Goal: Task Accomplishment & Management: Manage account settings

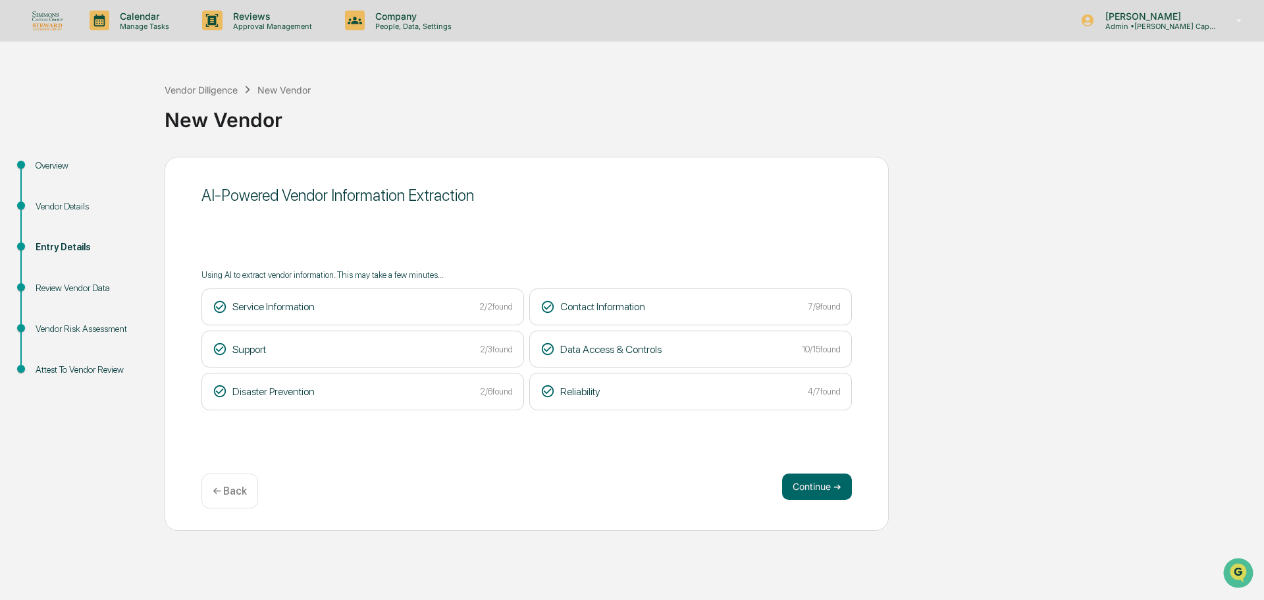
click at [810, 475] on button "Continue ➔" at bounding box center [817, 486] width 70 height 26
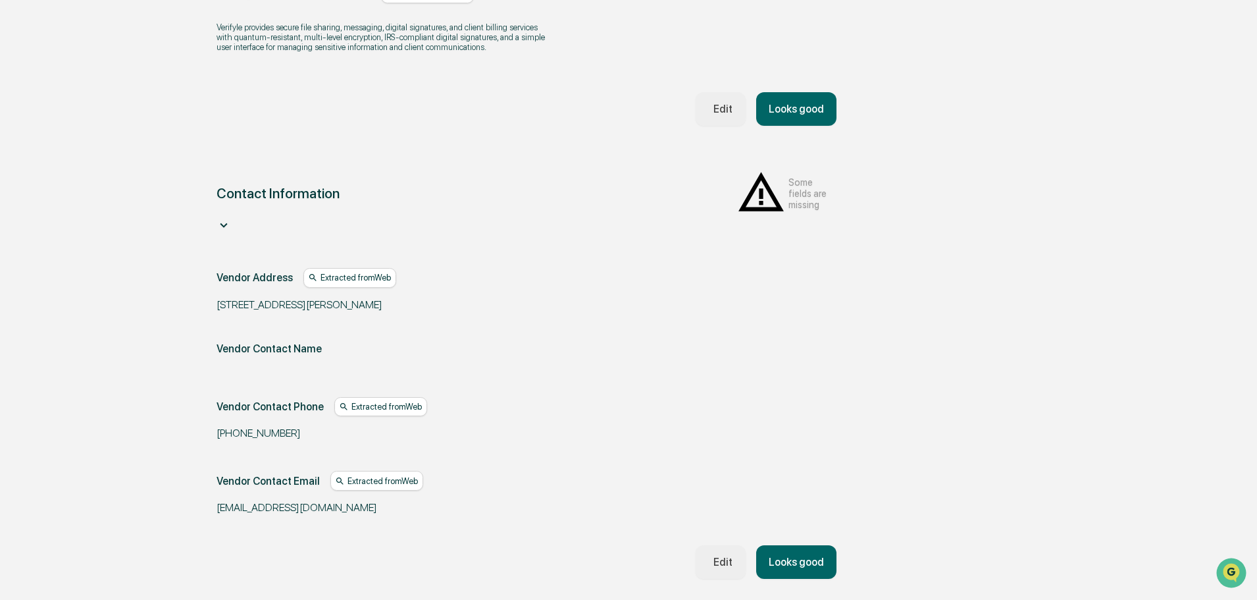
scroll to position [449, 0]
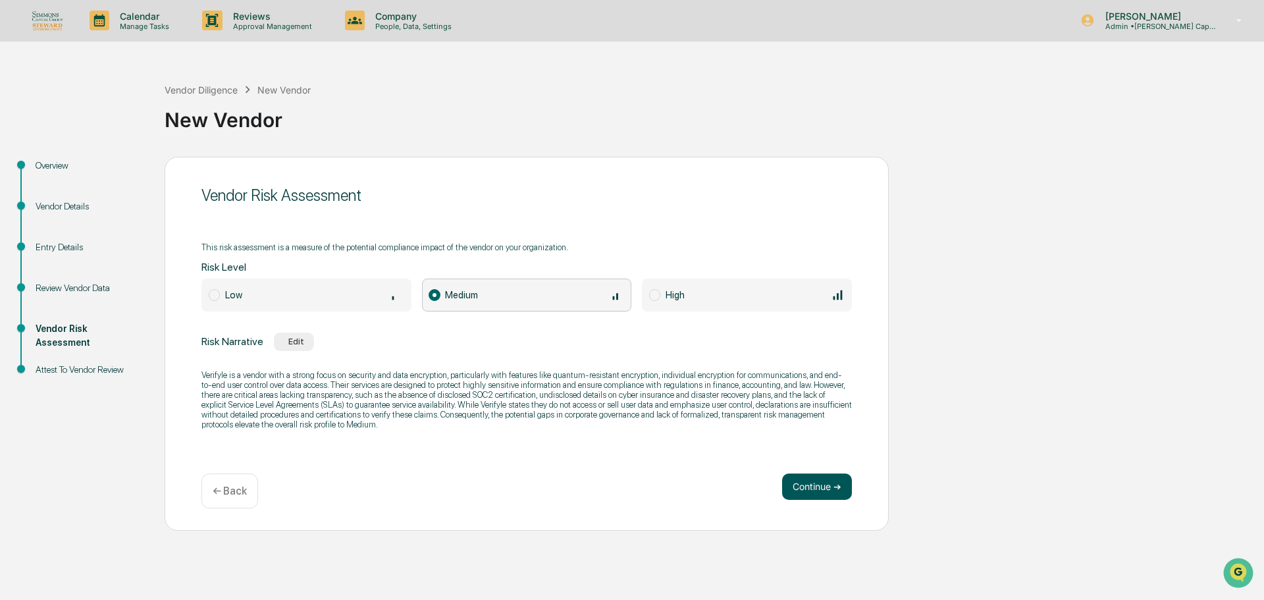
click at [841, 489] on button "Continue ➔" at bounding box center [817, 486] width 70 height 26
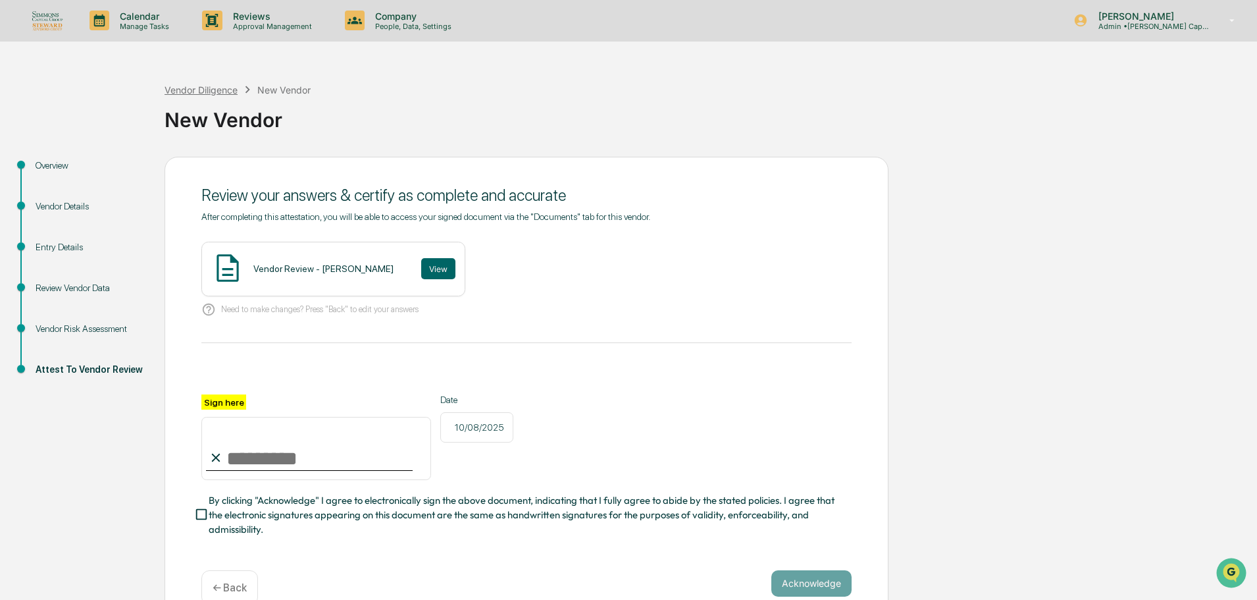
click at [207, 91] on div "Vendor Diligence" at bounding box center [201, 89] width 73 height 11
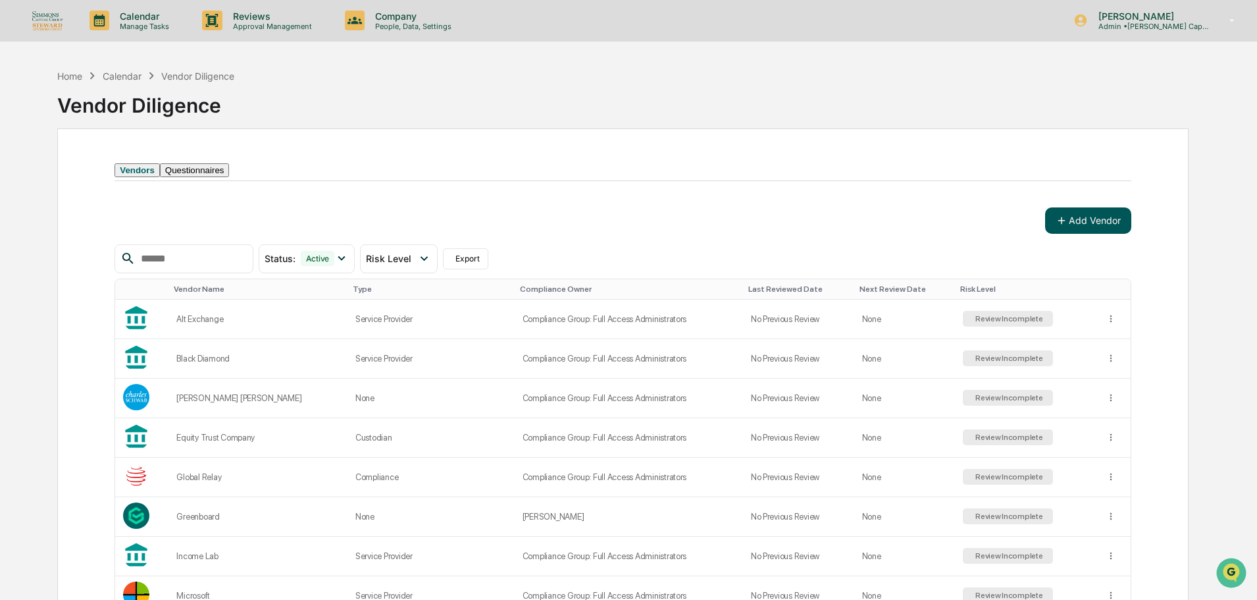
click at [1080, 234] on button "Add Vendor" at bounding box center [1088, 220] width 86 height 26
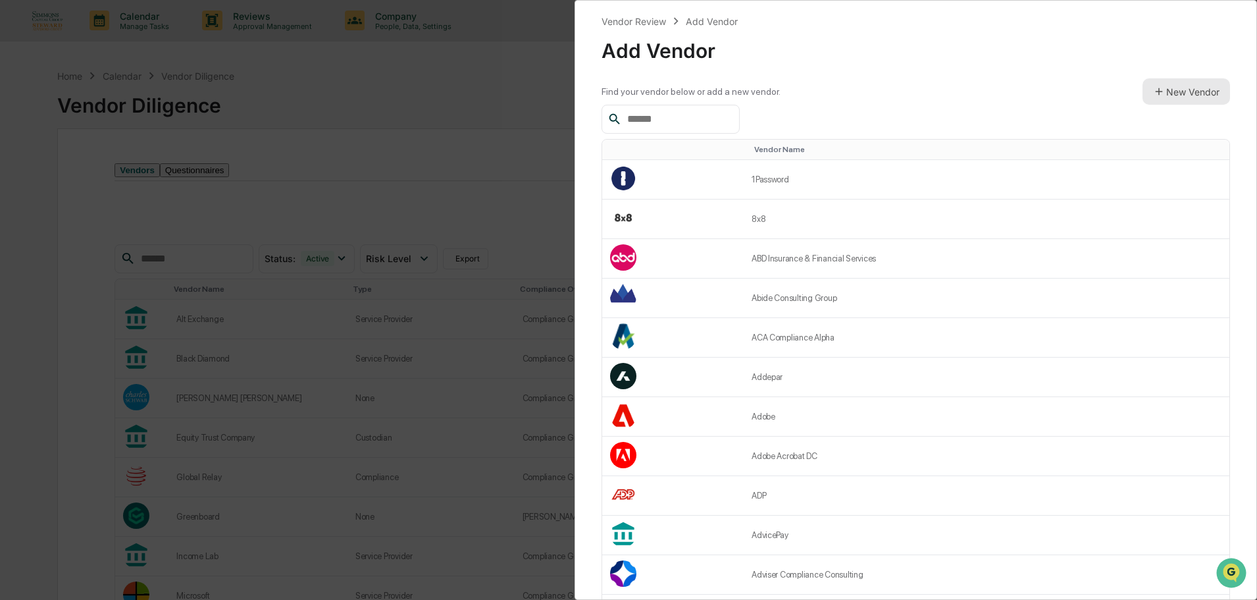
click at [1203, 95] on button "New Vendor" at bounding box center [1187, 91] width 88 height 26
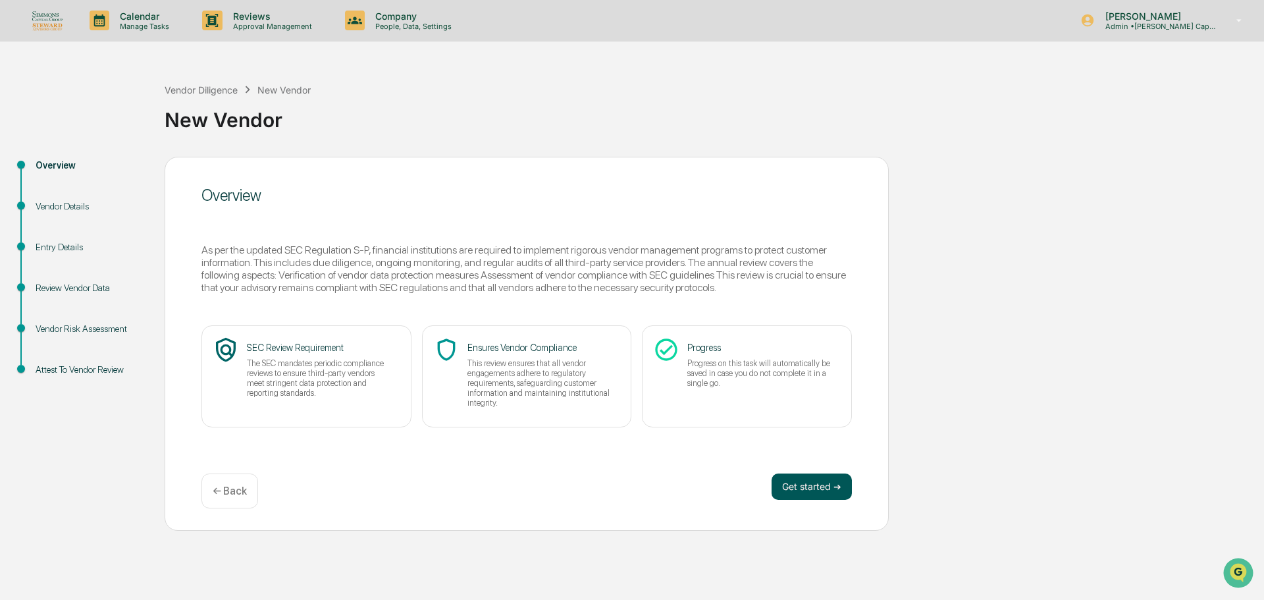
click at [824, 488] on button "Get started ➔" at bounding box center [811, 486] width 80 height 26
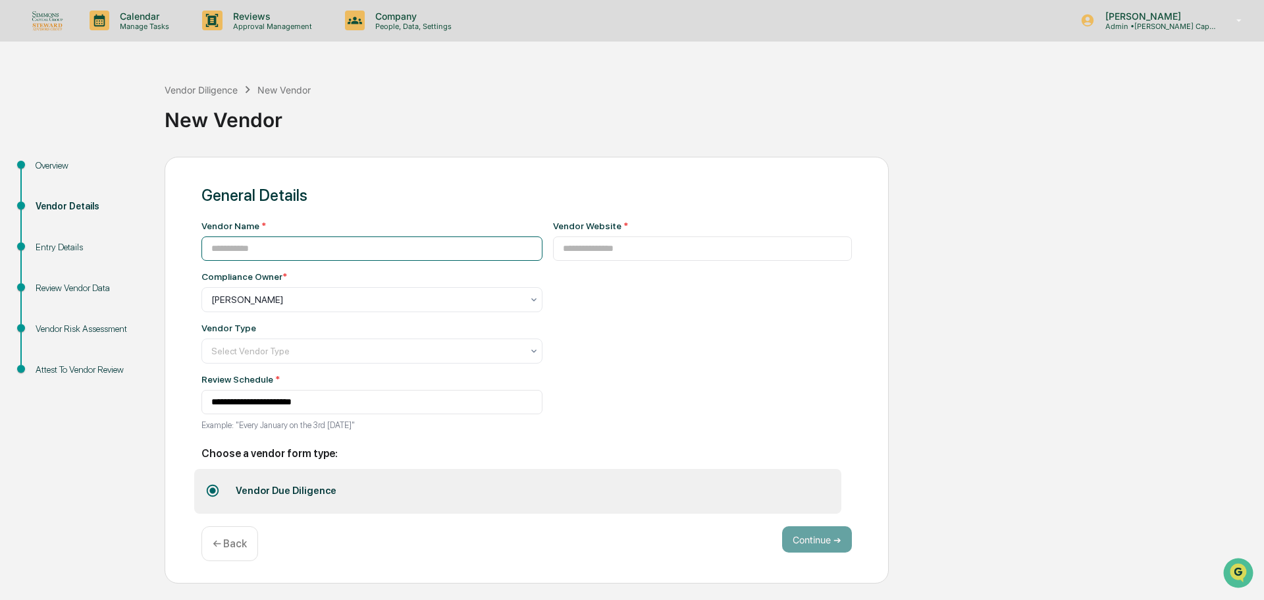
click at [344, 251] on input at bounding box center [371, 248] width 341 height 24
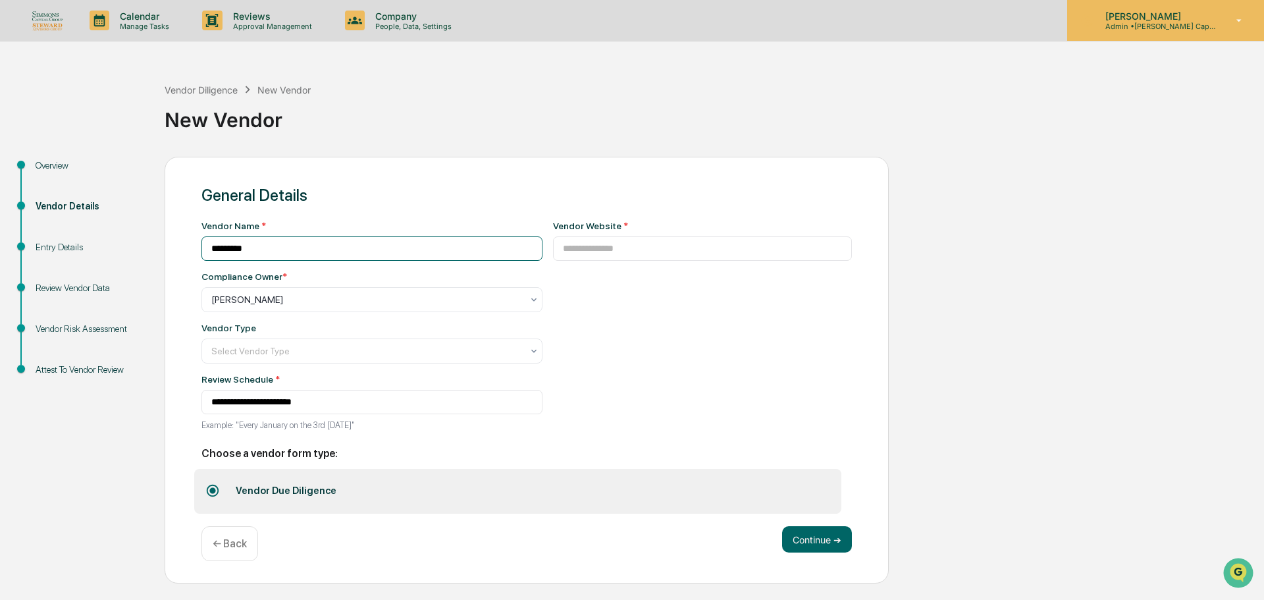
type input "*********"
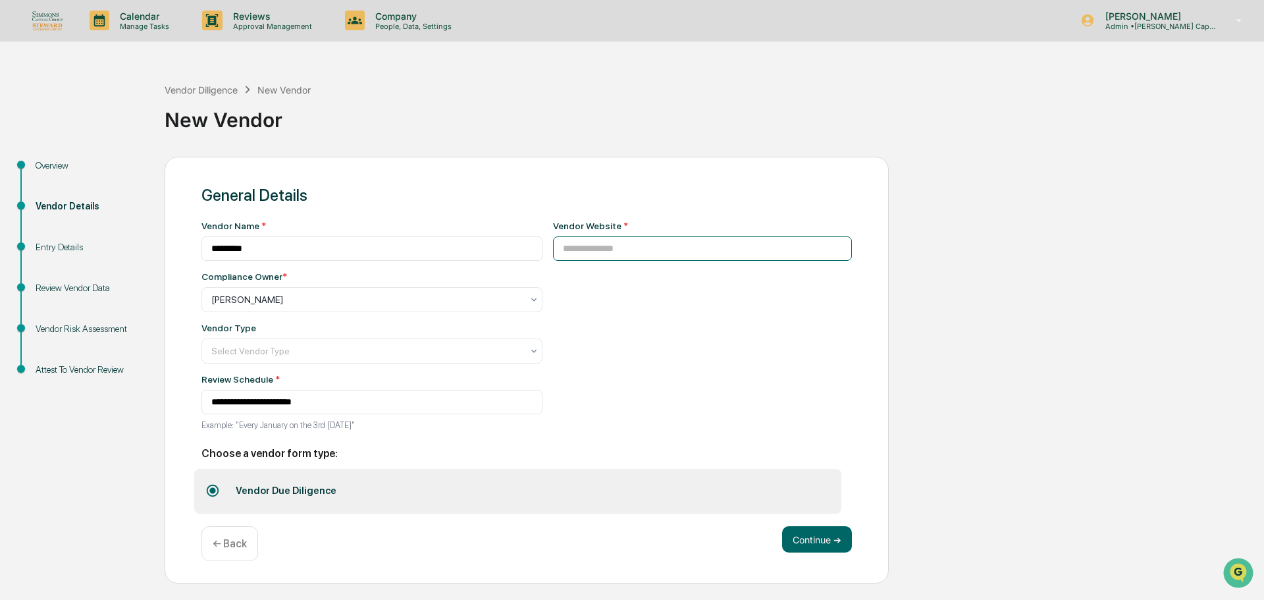
click at [671, 249] on input at bounding box center [703, 248] width 300 height 24
paste input "**********"
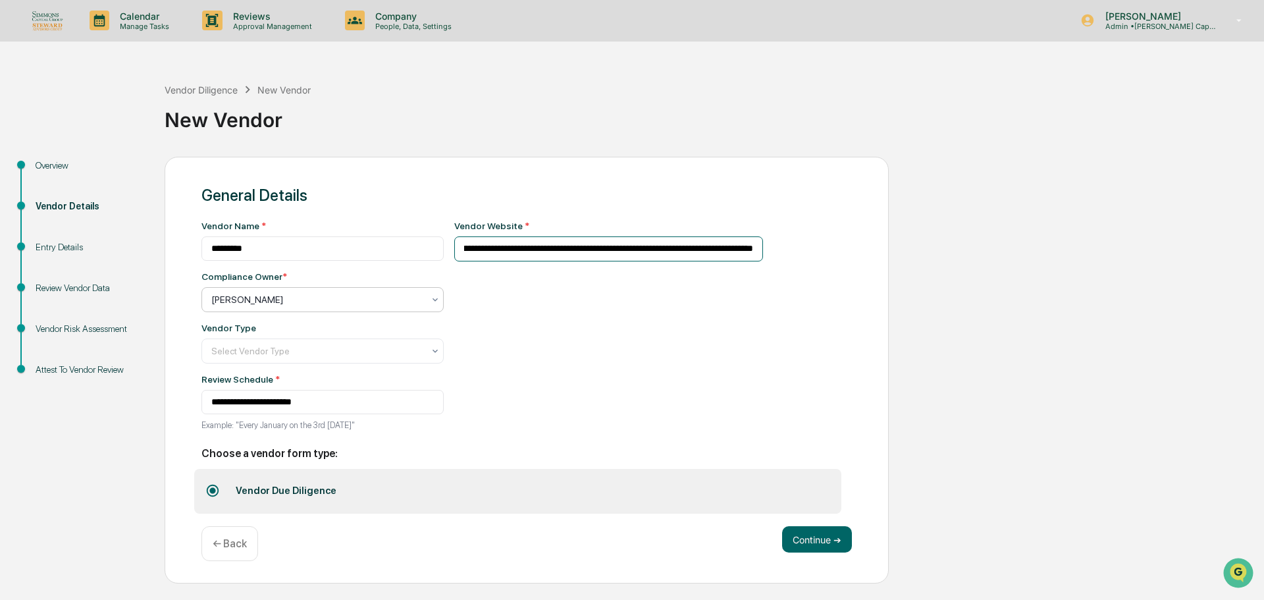
type input "**********"
click at [285, 300] on div at bounding box center [317, 299] width 212 height 13
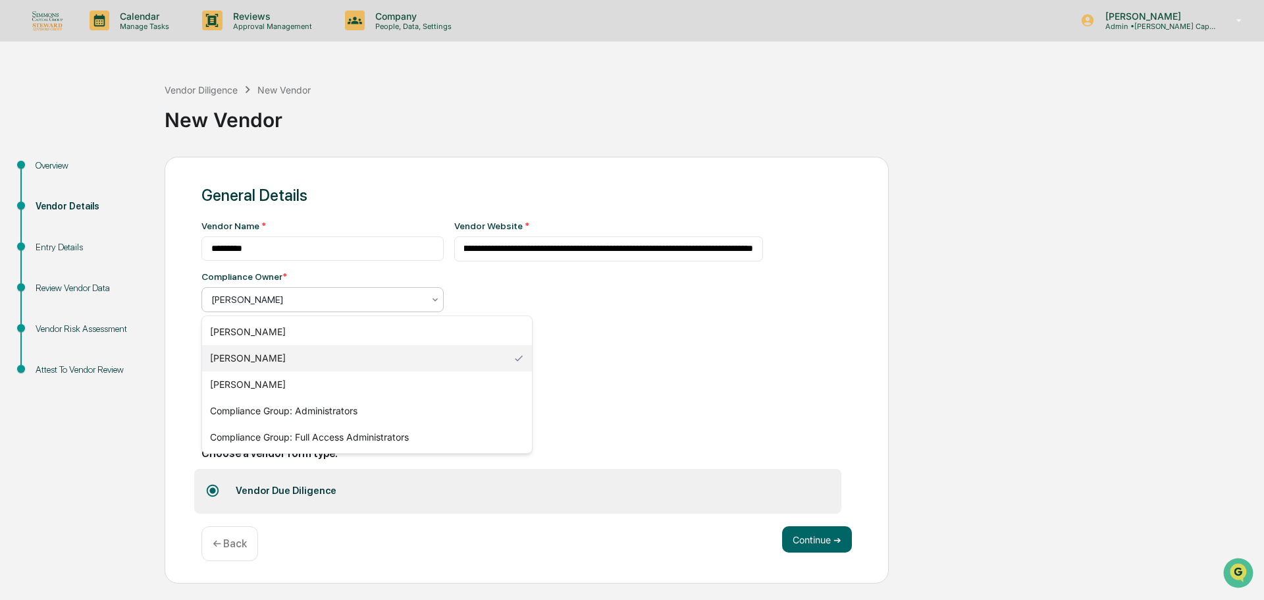
scroll to position [0, 0]
click at [327, 438] on div "Compliance Group: Full Access Administrators" at bounding box center [367, 437] width 330 height 26
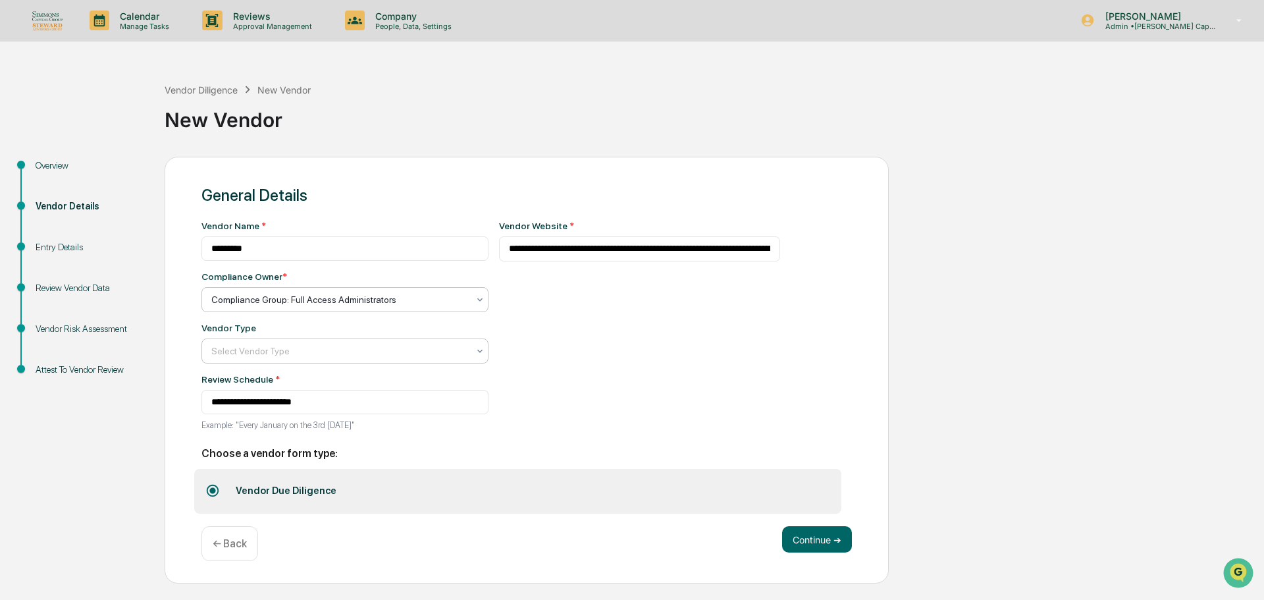
click at [269, 352] on div at bounding box center [339, 350] width 257 height 13
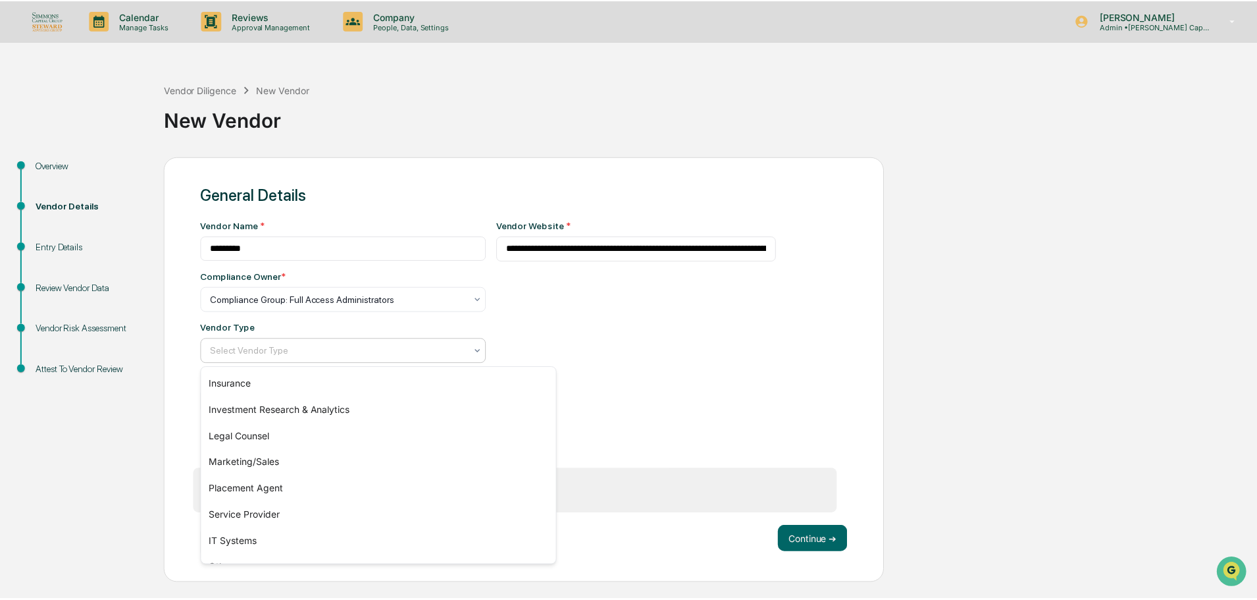
scroll to position [132, 0]
click at [252, 543] on div "IT Systems" at bounding box center [380, 541] width 357 height 26
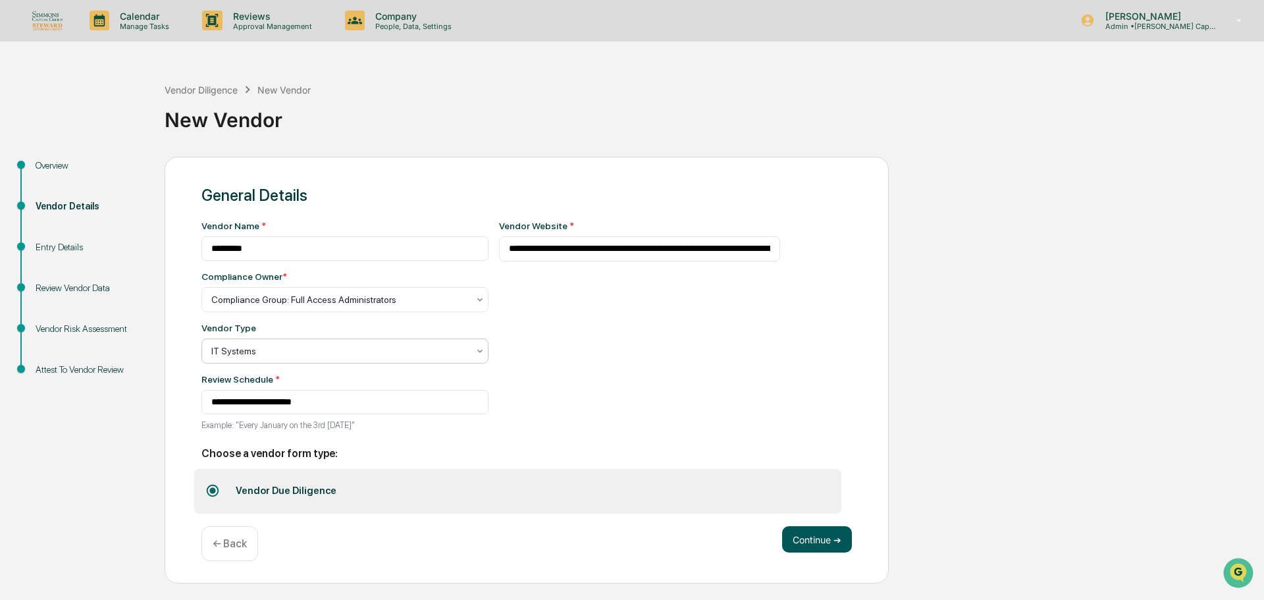
click at [804, 538] on button "Continue ➔" at bounding box center [817, 539] width 70 height 26
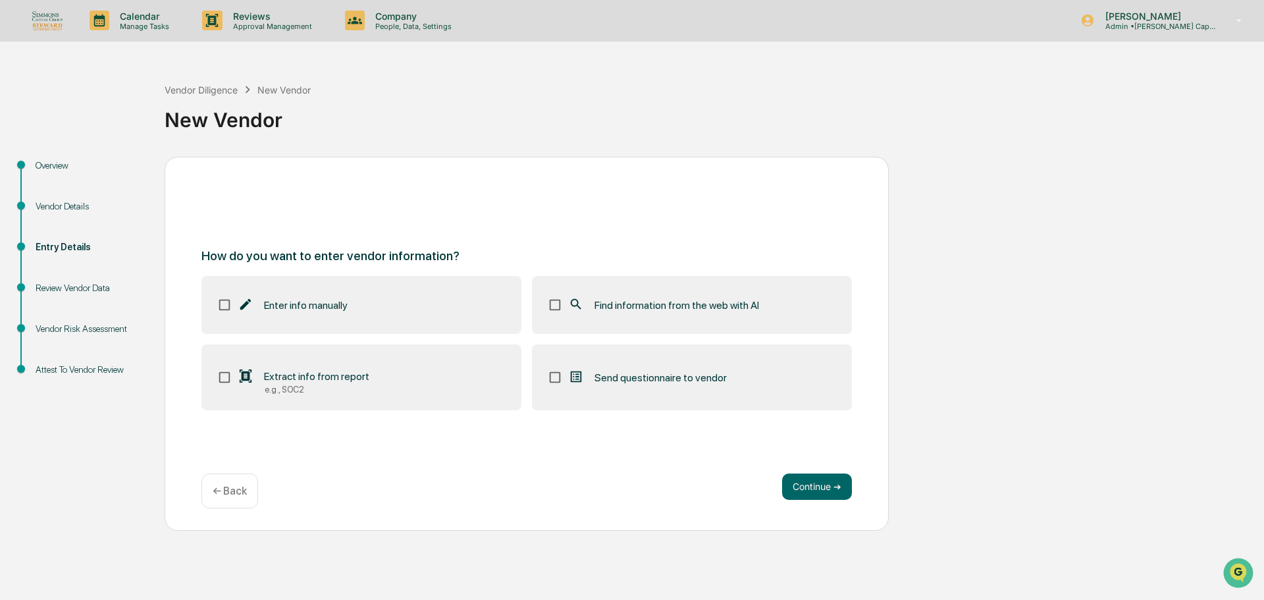
click at [688, 317] on label "Find information from the web with AI" at bounding box center [692, 305] width 320 height 58
click at [808, 485] on button "Continue ➔" at bounding box center [817, 486] width 70 height 26
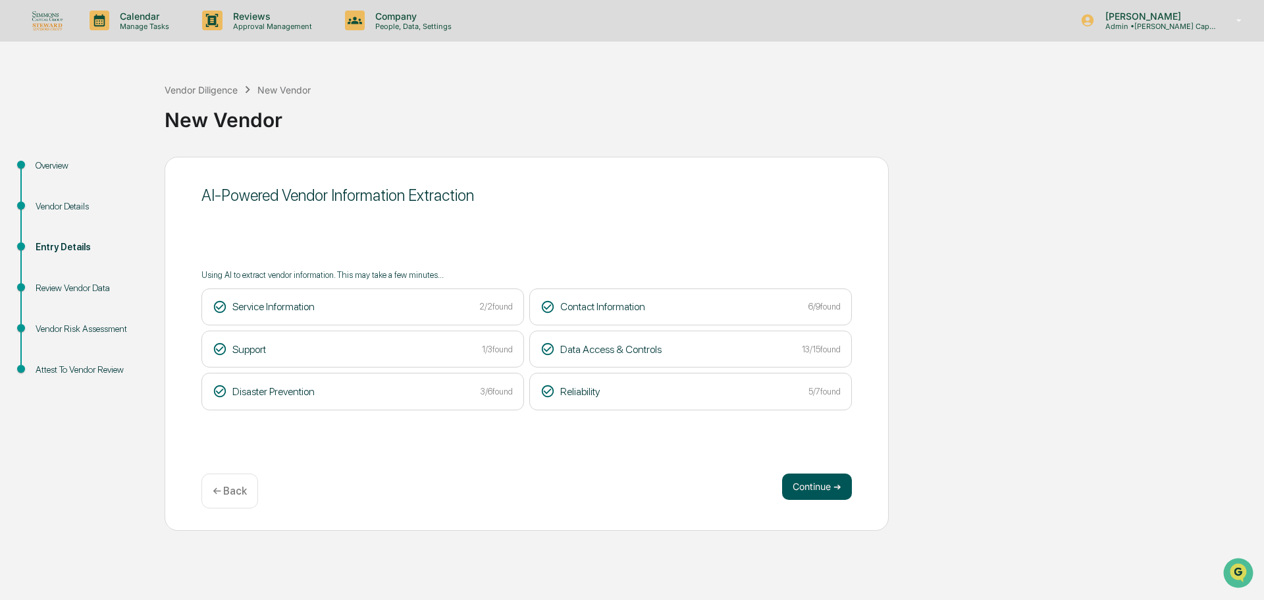
click at [830, 488] on button "Continue ➔" at bounding box center [817, 486] width 70 height 26
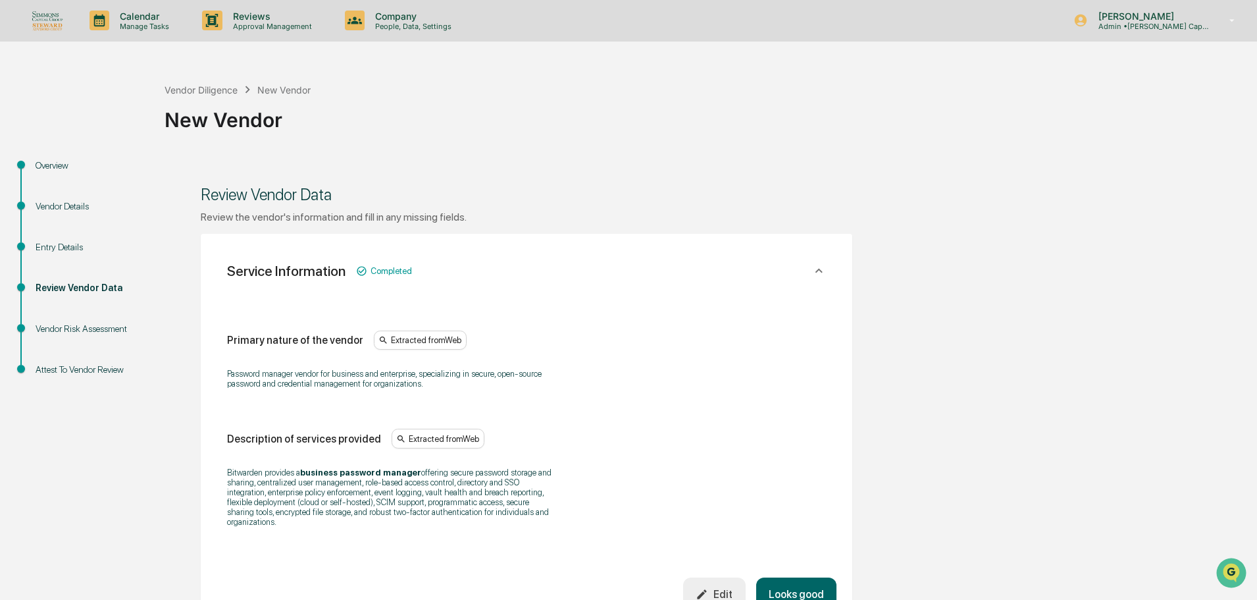
scroll to position [469, 0]
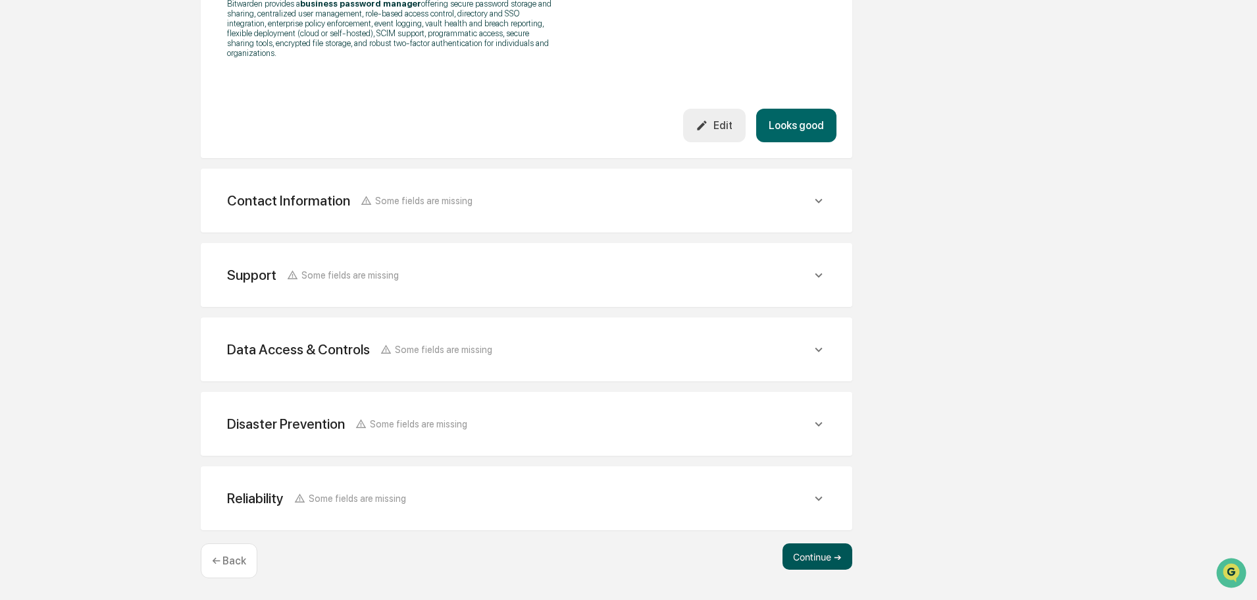
click at [823, 558] on button "Continue ➔" at bounding box center [818, 556] width 70 height 26
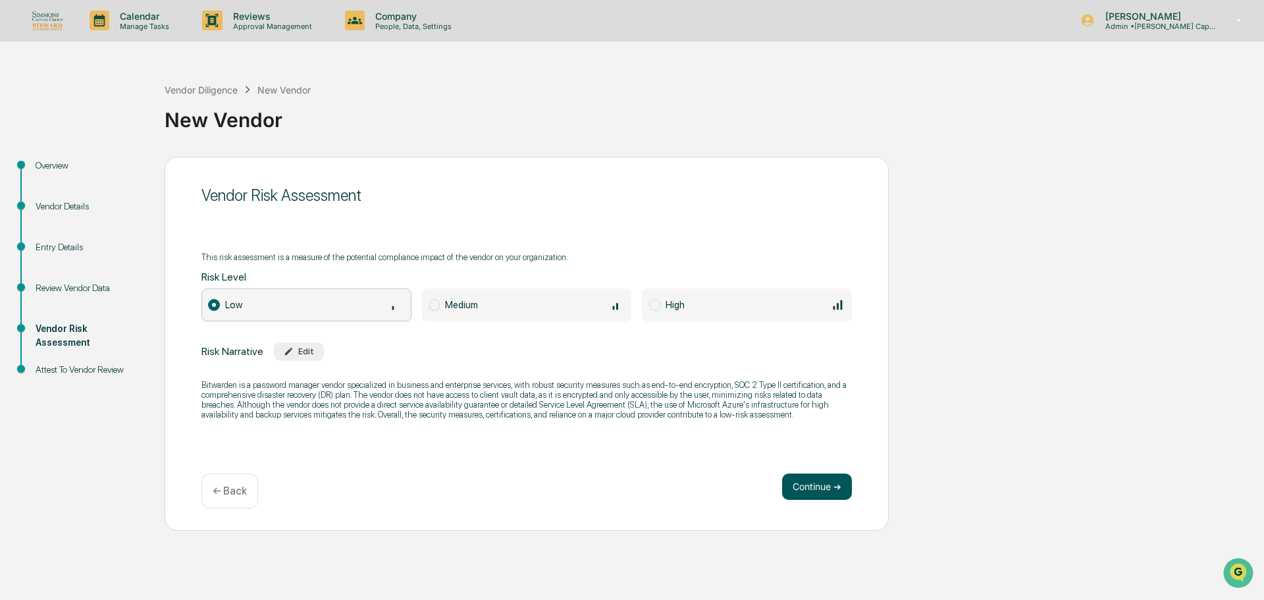
click at [806, 487] on button "Continue ➔" at bounding box center [817, 486] width 70 height 26
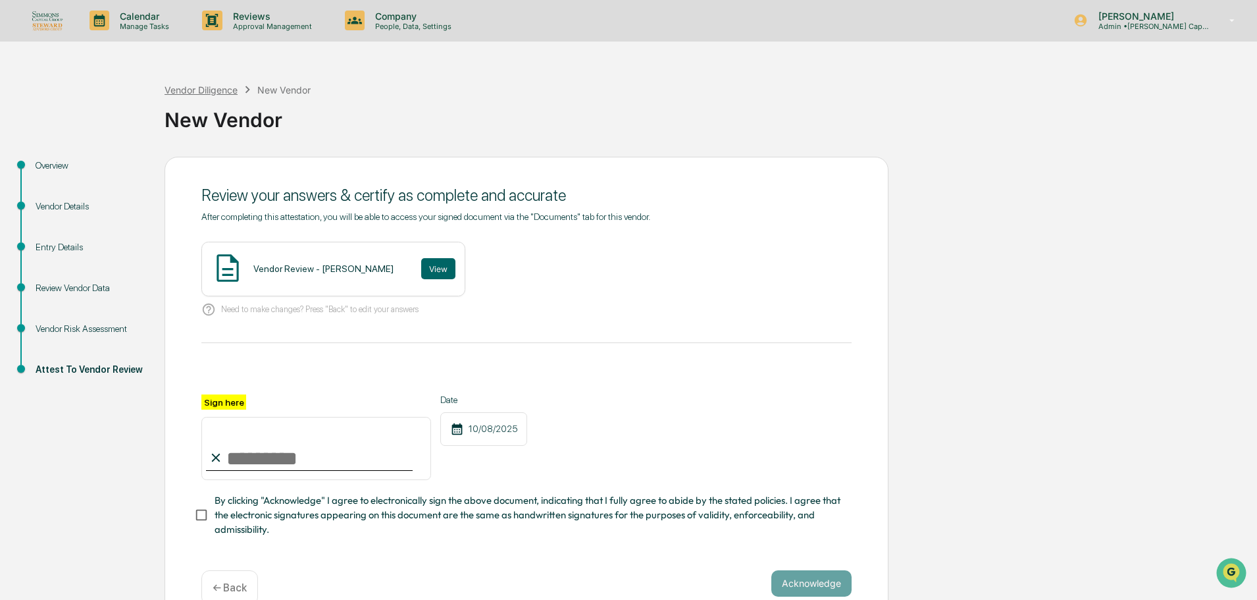
click at [211, 88] on div "Vendor Diligence" at bounding box center [201, 89] width 73 height 11
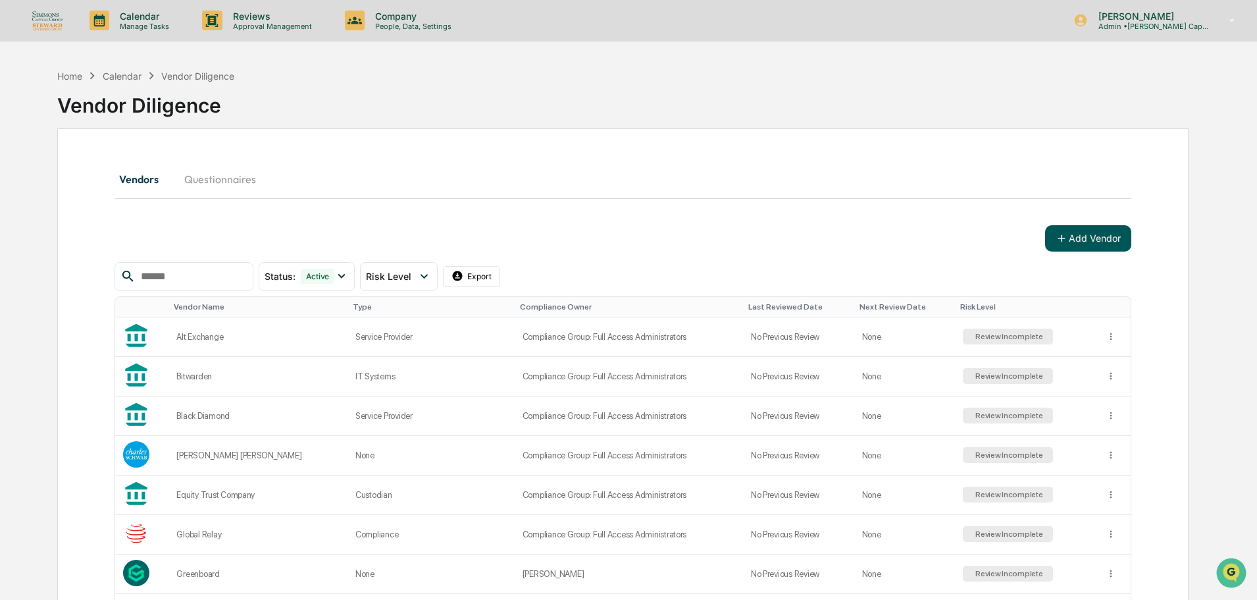
click at [1076, 244] on button "Add Vendor" at bounding box center [1088, 238] width 86 height 26
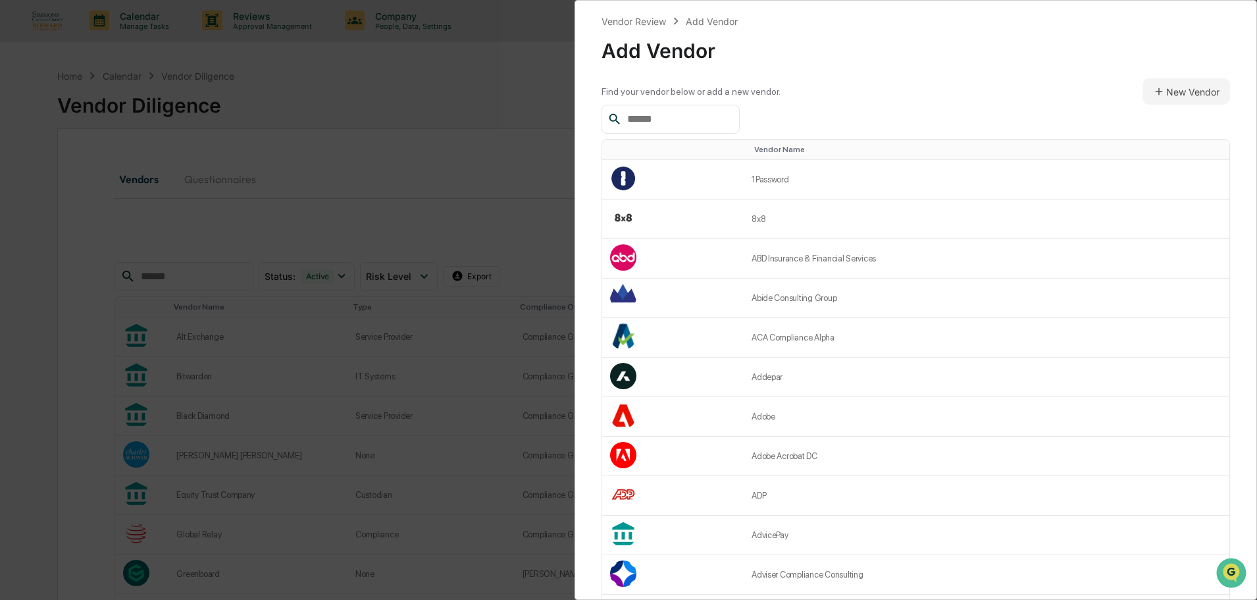
click at [645, 118] on input "text" at bounding box center [678, 119] width 112 height 17
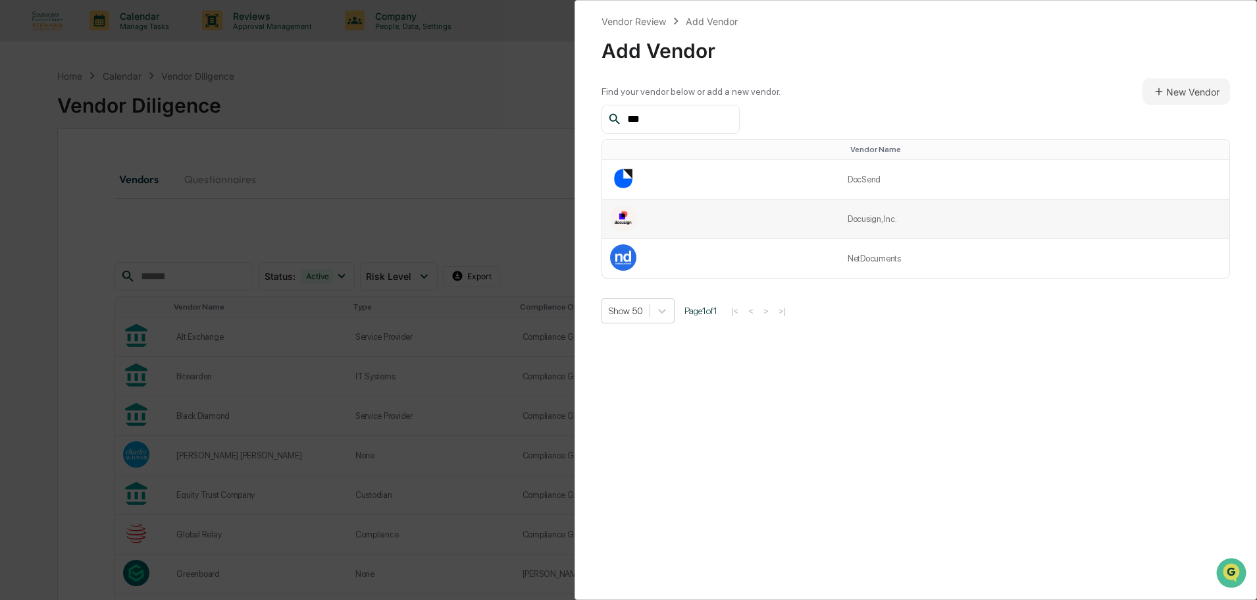
type input "***"
click at [698, 218] on td at bounding box center [721, 218] width 238 height 39
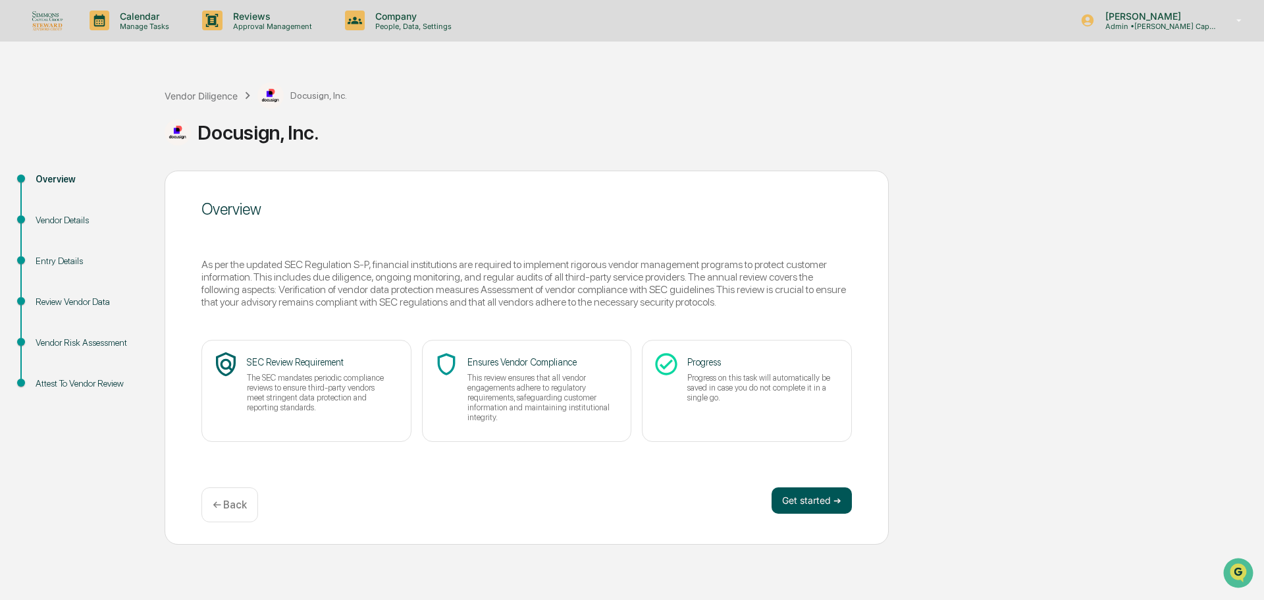
click at [810, 500] on button "Get started ➔" at bounding box center [811, 500] width 80 height 26
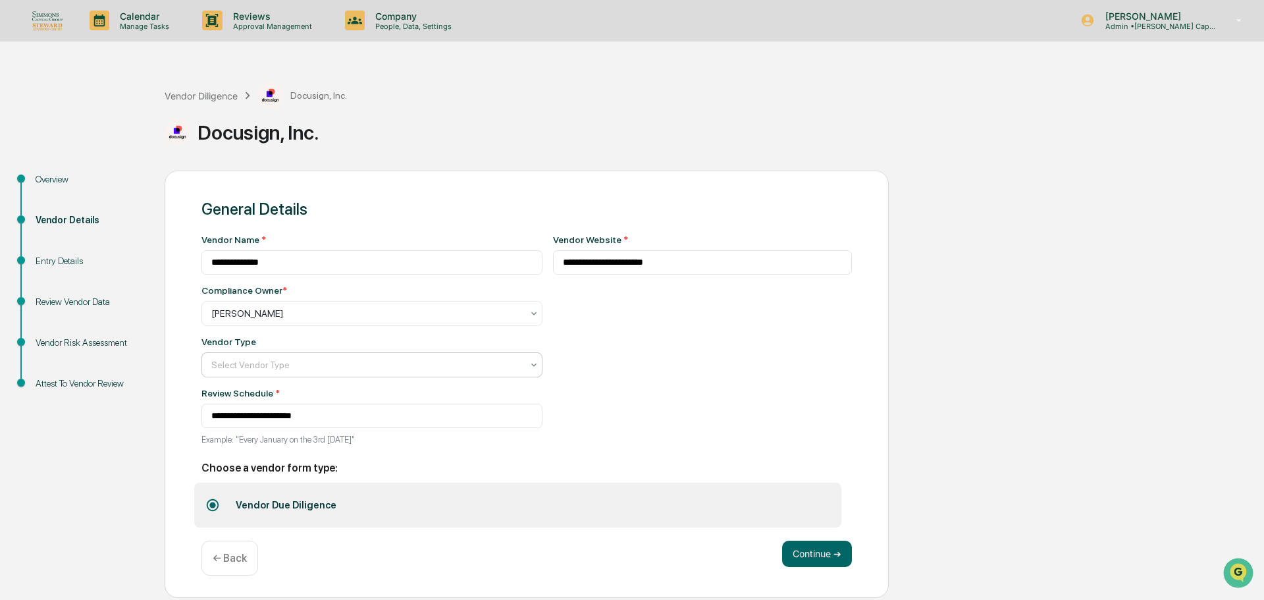
click at [475, 368] on div at bounding box center [366, 364] width 311 height 13
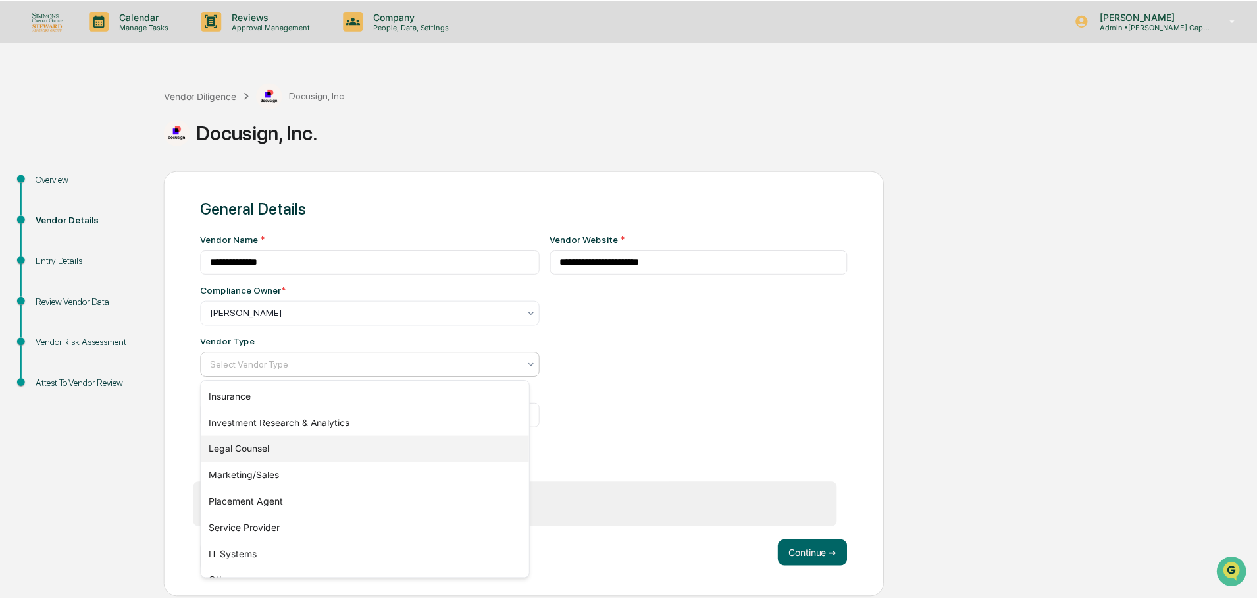
scroll to position [150, 0]
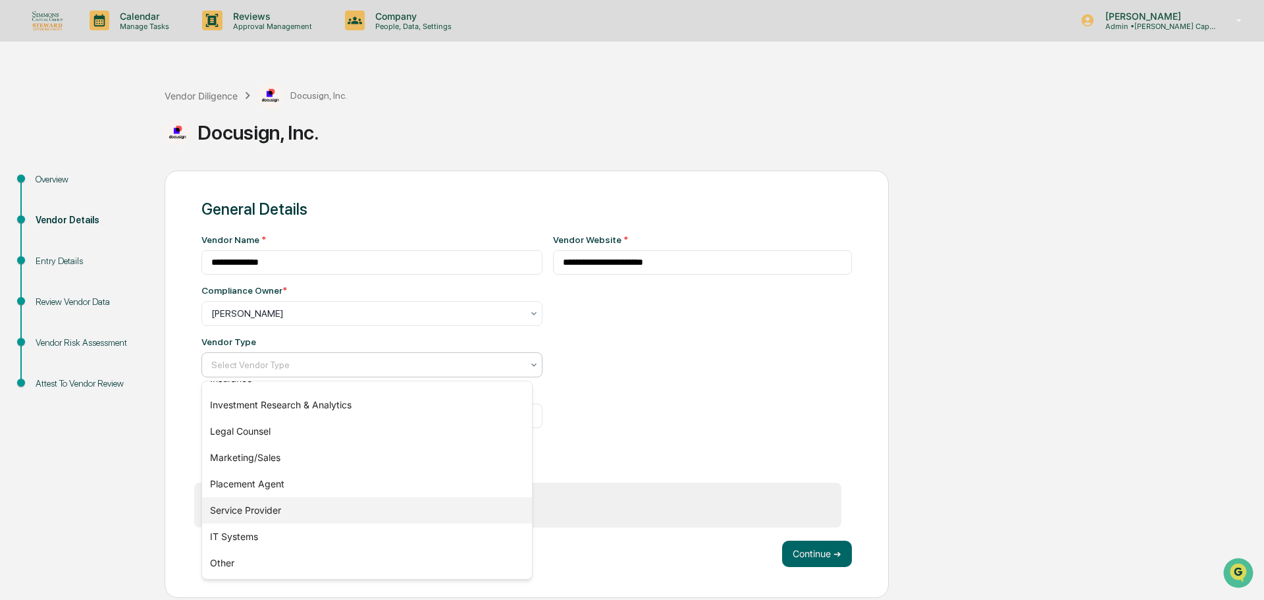
click at [280, 512] on div "Service Provider" at bounding box center [367, 510] width 330 height 26
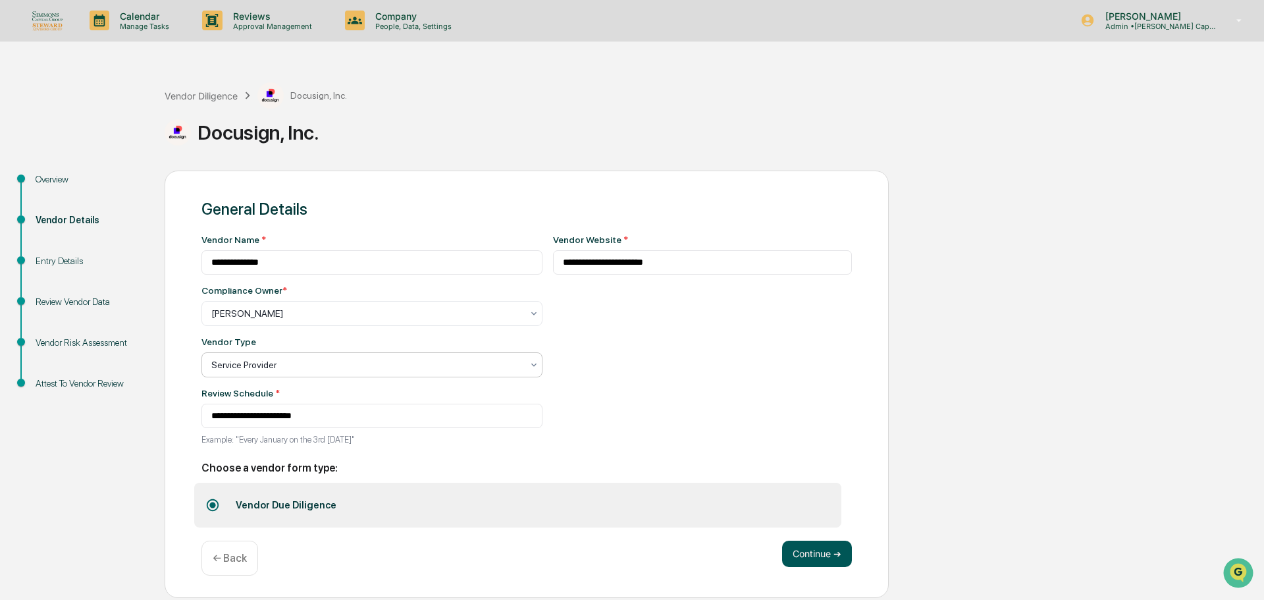
click at [802, 558] on button "Continue ➔" at bounding box center [817, 553] width 70 height 26
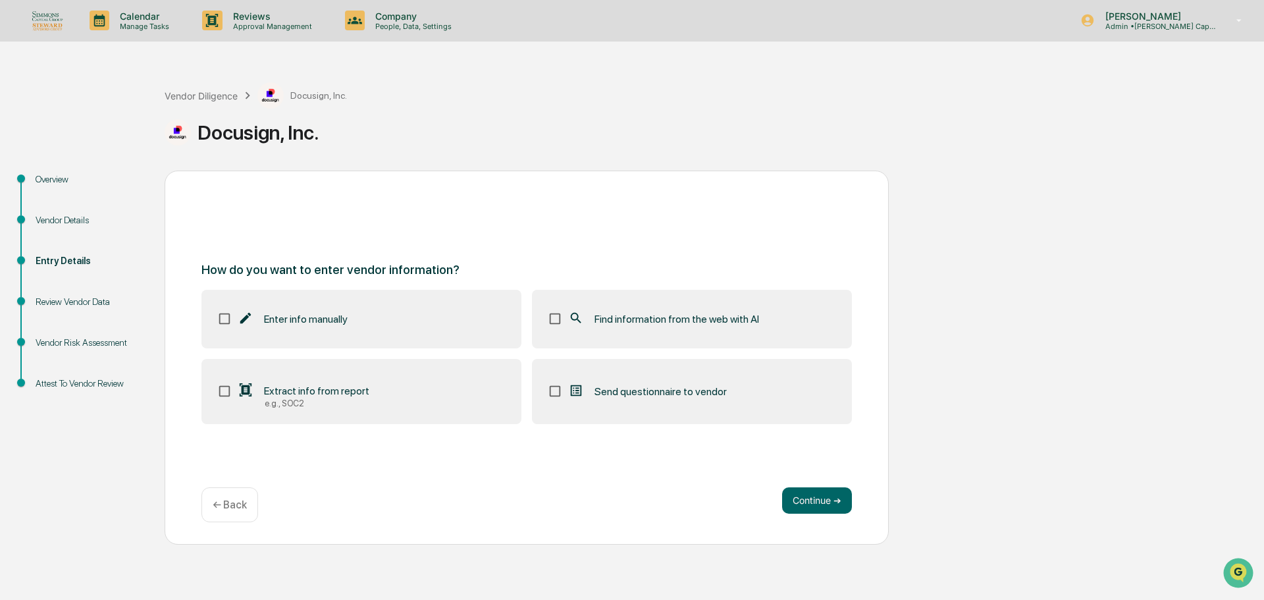
click at [664, 315] on span "Find information from the web with AI" at bounding box center [676, 319] width 165 height 13
click at [814, 497] on button "Continue ➔" at bounding box center [817, 500] width 70 height 26
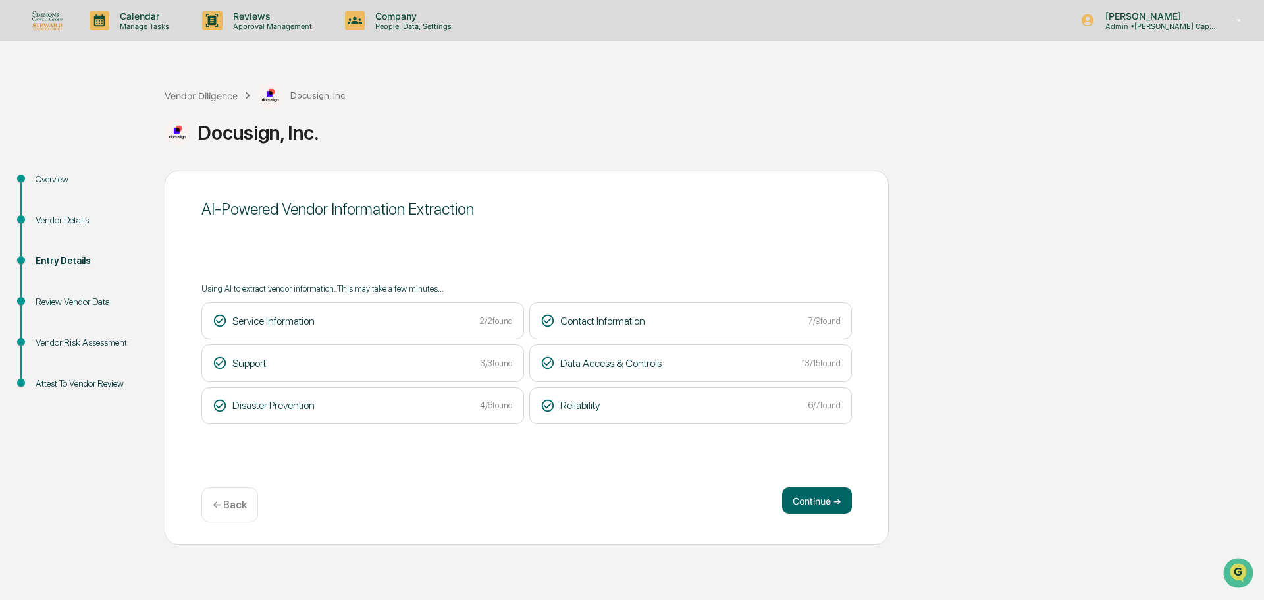
click at [814, 497] on button "Continue ➔" at bounding box center [817, 500] width 70 height 26
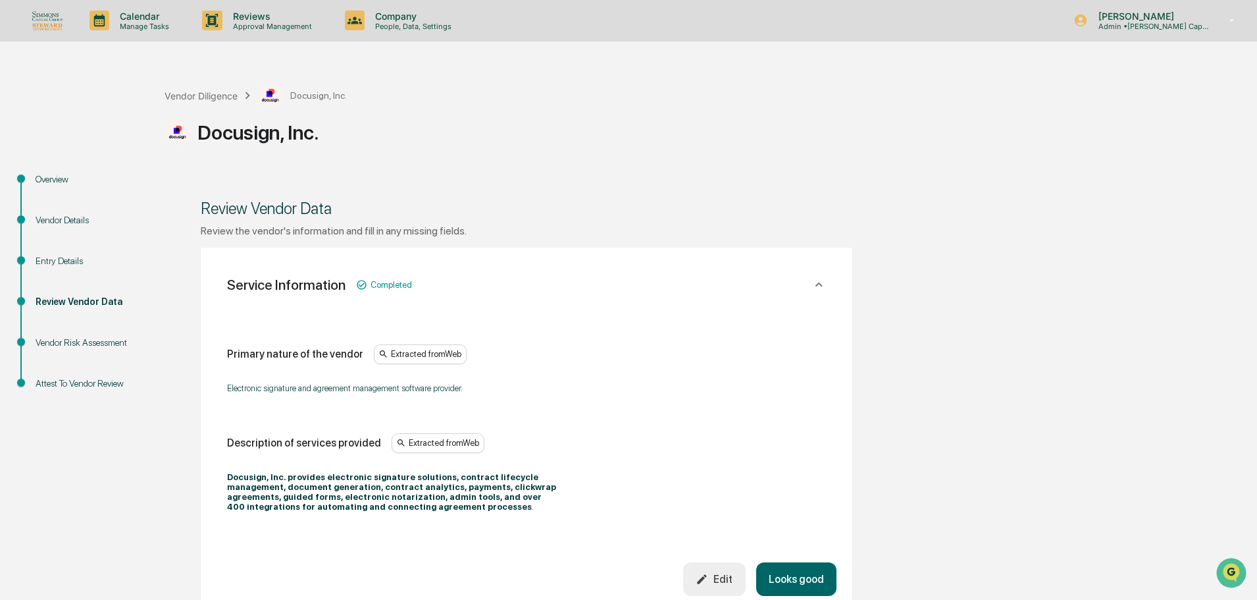
scroll to position [454, 0]
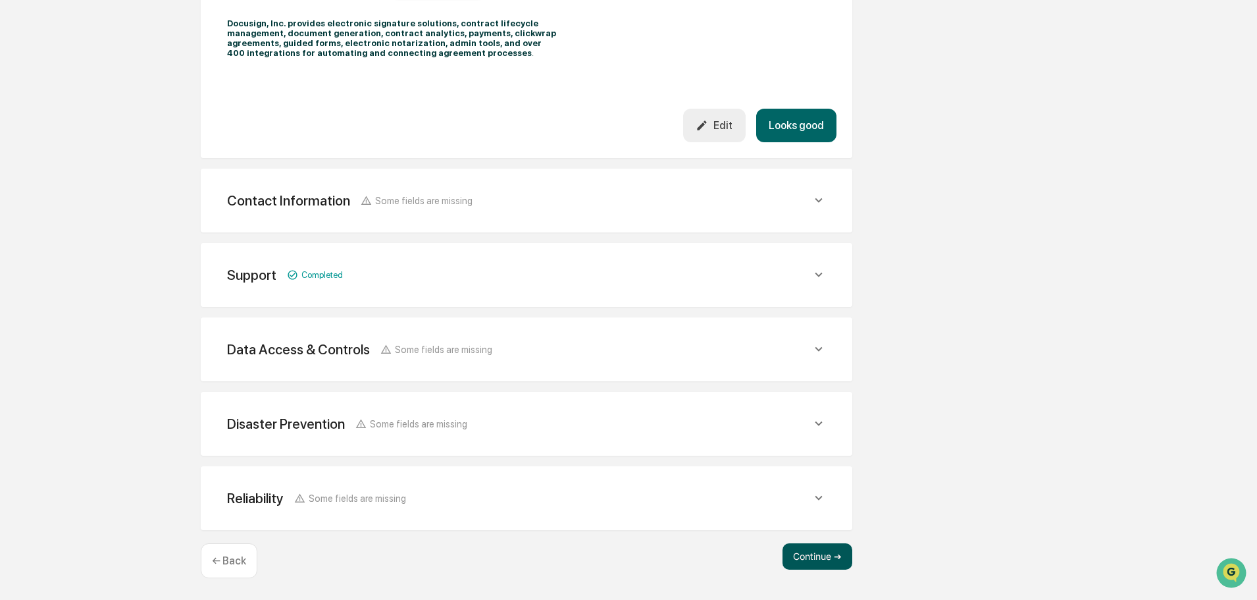
click at [832, 556] on button "Continue ➔" at bounding box center [818, 556] width 70 height 26
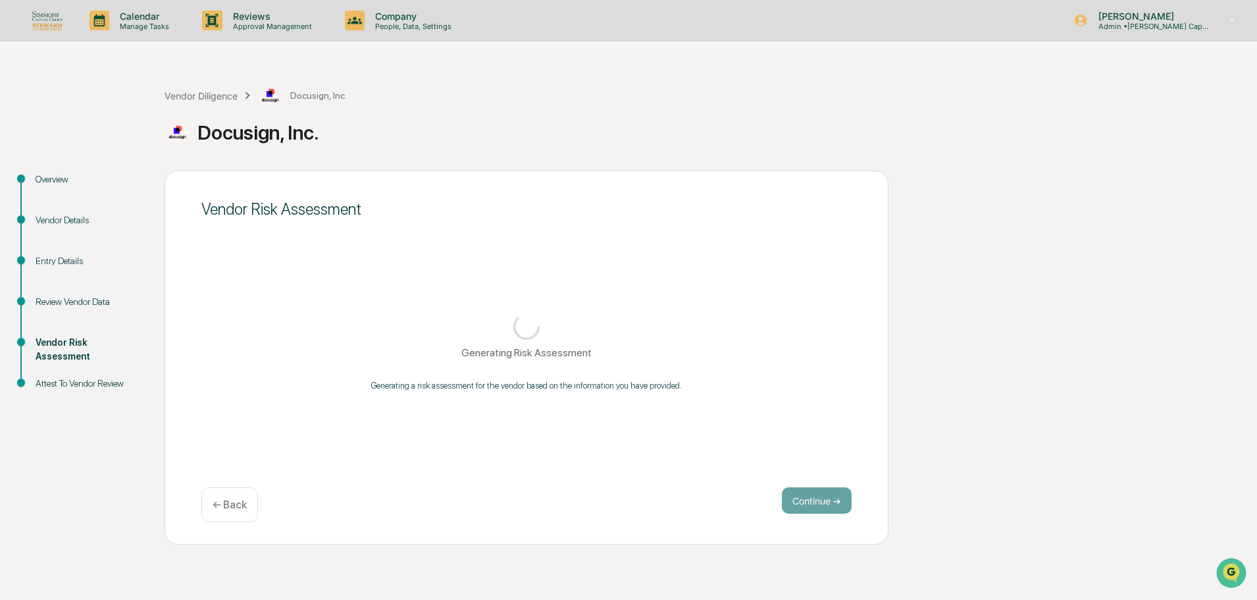
scroll to position [0, 0]
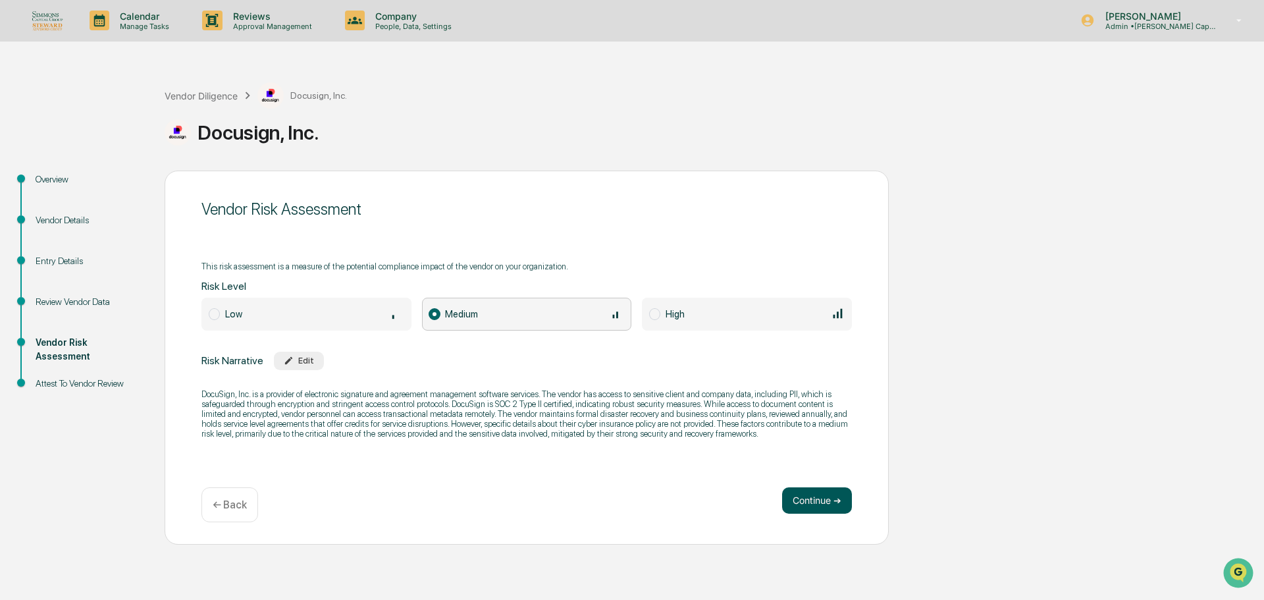
click at [814, 487] on button "Continue ➔" at bounding box center [817, 500] width 70 height 26
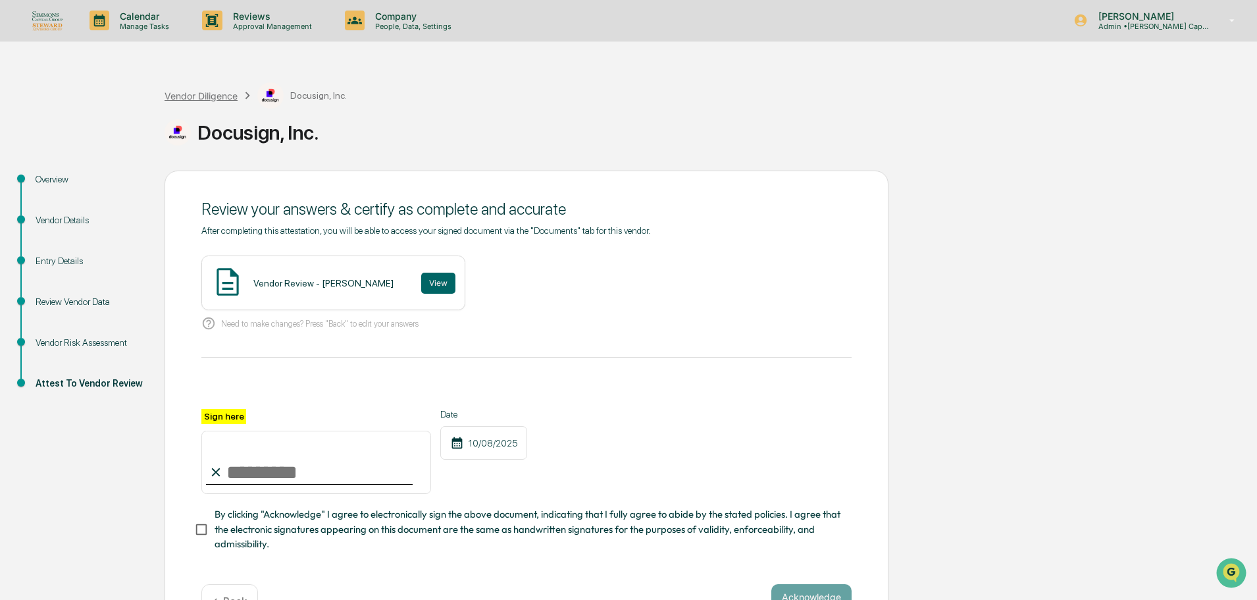
click at [204, 95] on div "Vendor Diligence" at bounding box center [201, 95] width 73 height 11
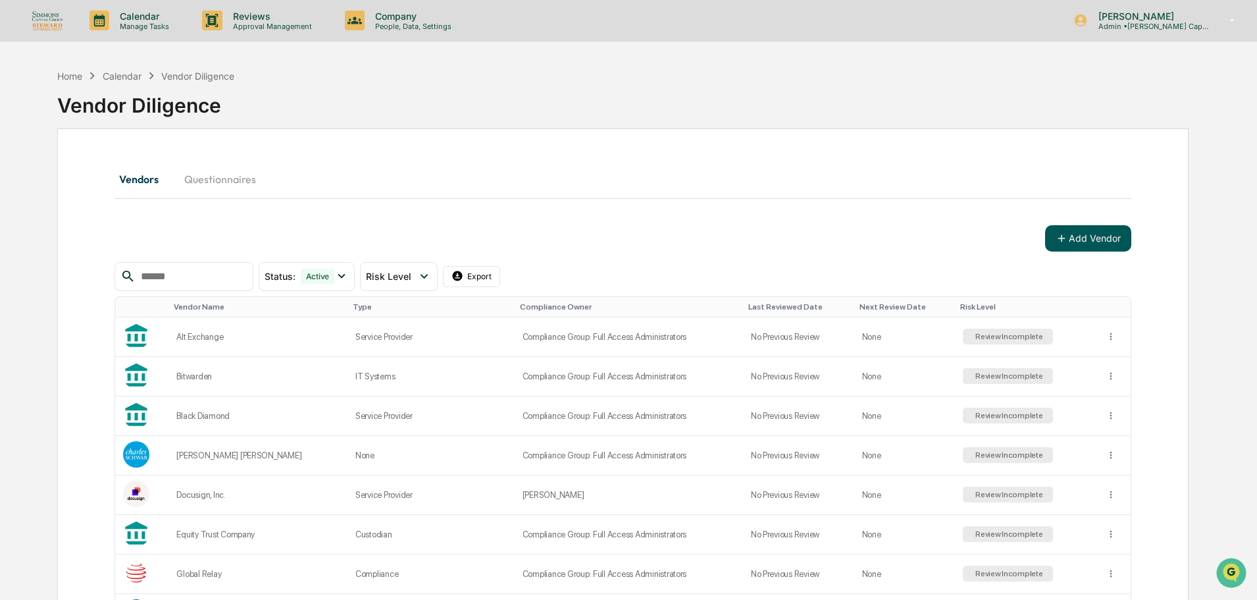
click at [1104, 240] on button "Add Vendor" at bounding box center [1088, 238] width 86 height 26
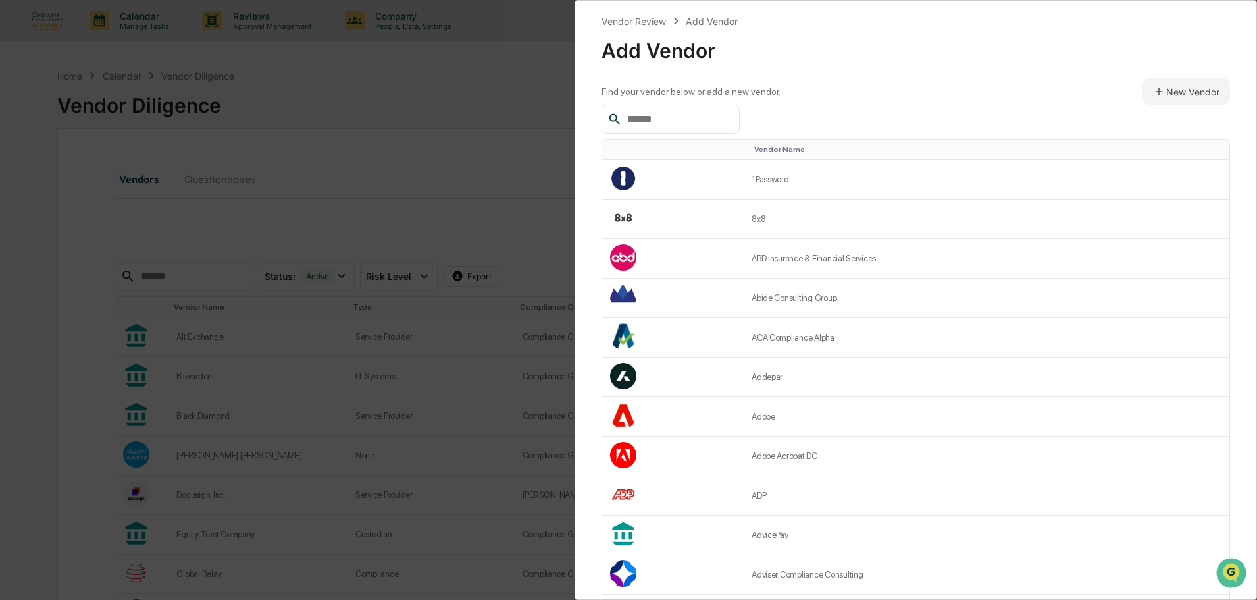
click at [675, 122] on input "text" at bounding box center [678, 119] width 112 height 17
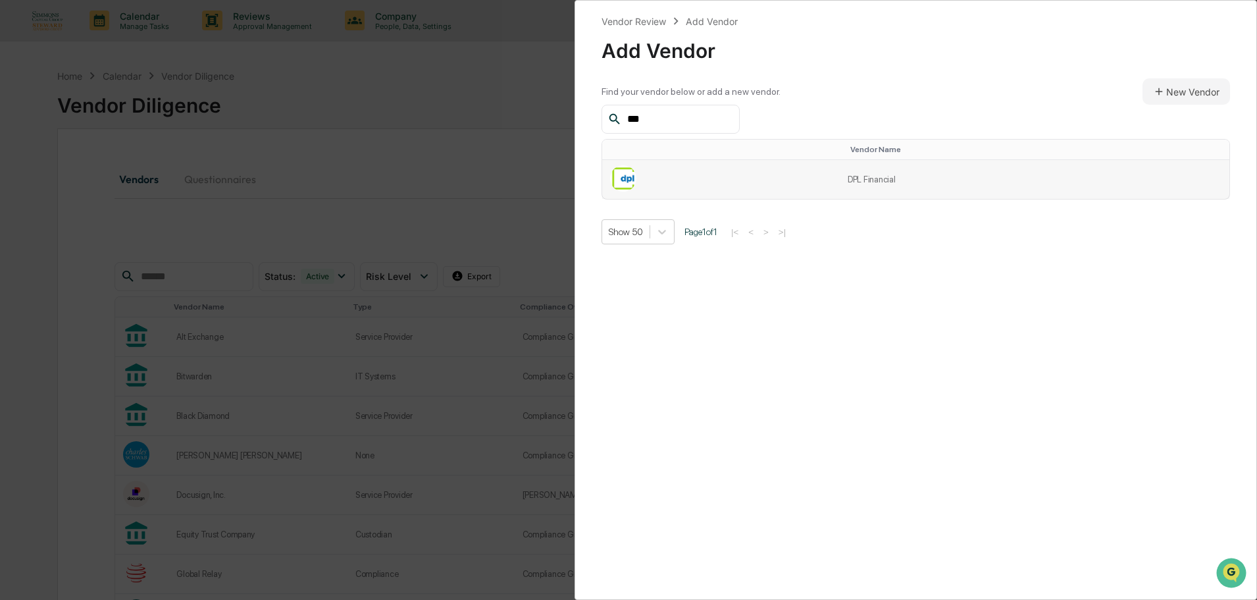
type input "***"
click at [699, 170] on td at bounding box center [721, 179] width 238 height 39
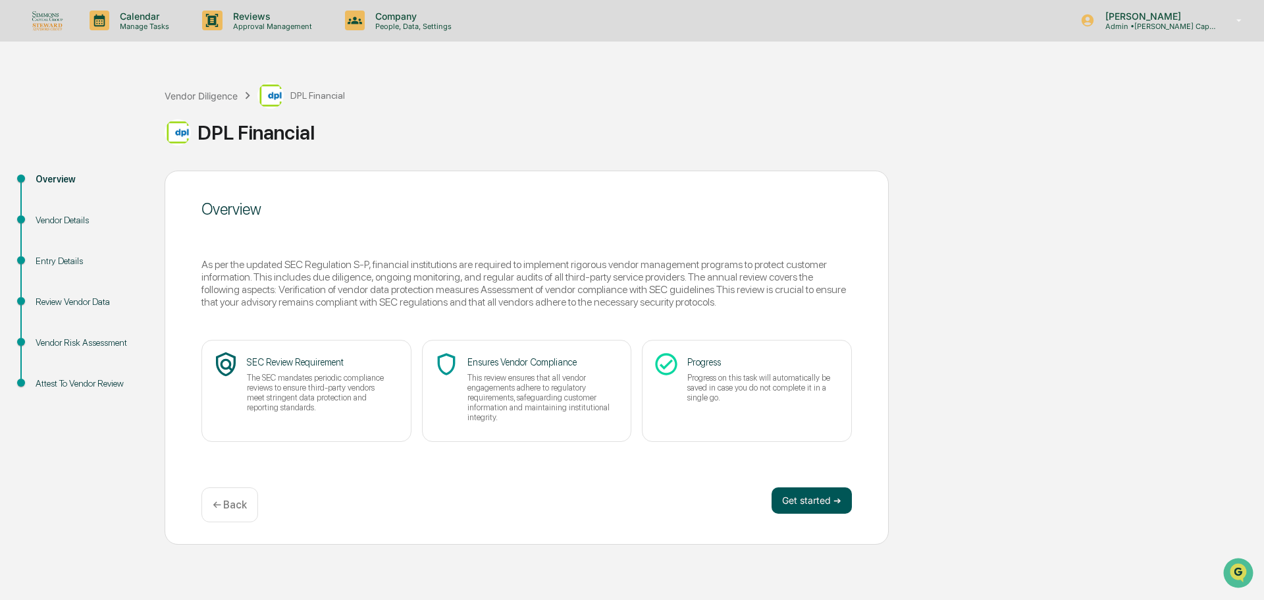
click at [825, 503] on button "Get started ➔" at bounding box center [811, 500] width 80 height 26
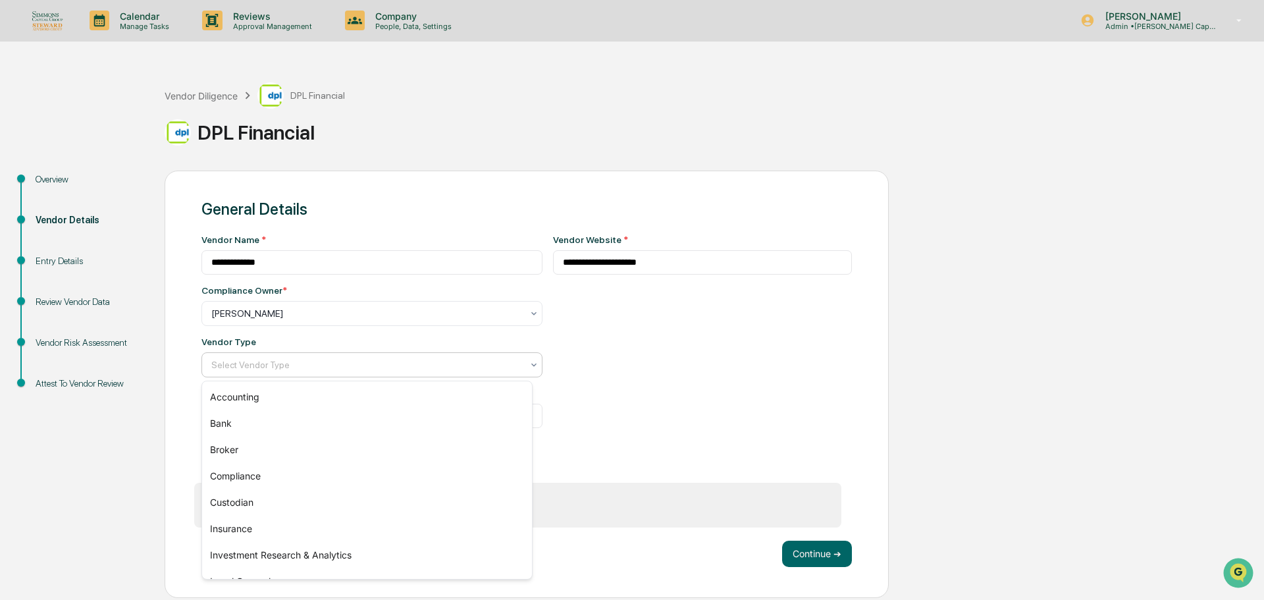
click at [321, 361] on div at bounding box center [366, 364] width 311 height 13
click at [269, 529] on div "Insurance" at bounding box center [367, 528] width 330 height 26
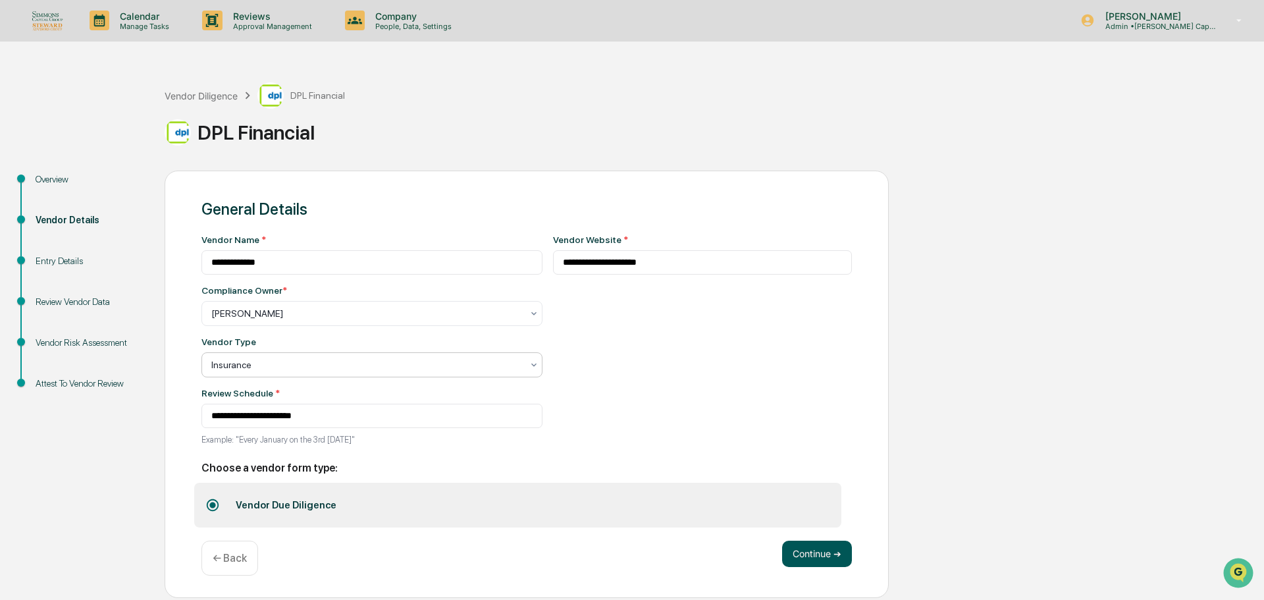
click at [798, 551] on button "Continue ➔" at bounding box center [817, 553] width 70 height 26
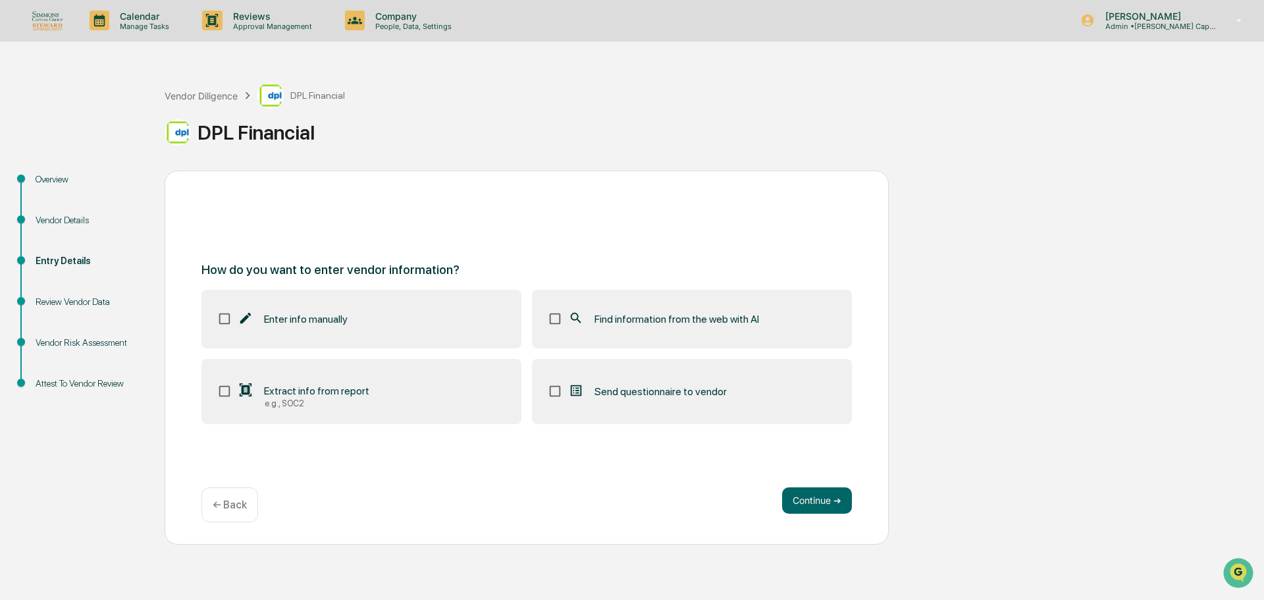
drag, startPoint x: 712, startPoint y: 319, endPoint x: 749, endPoint y: 381, distance: 72.4
click at [712, 321] on span "Find information from the web with AI" at bounding box center [676, 319] width 165 height 13
click at [814, 503] on button "Continue ➔" at bounding box center [817, 500] width 70 height 26
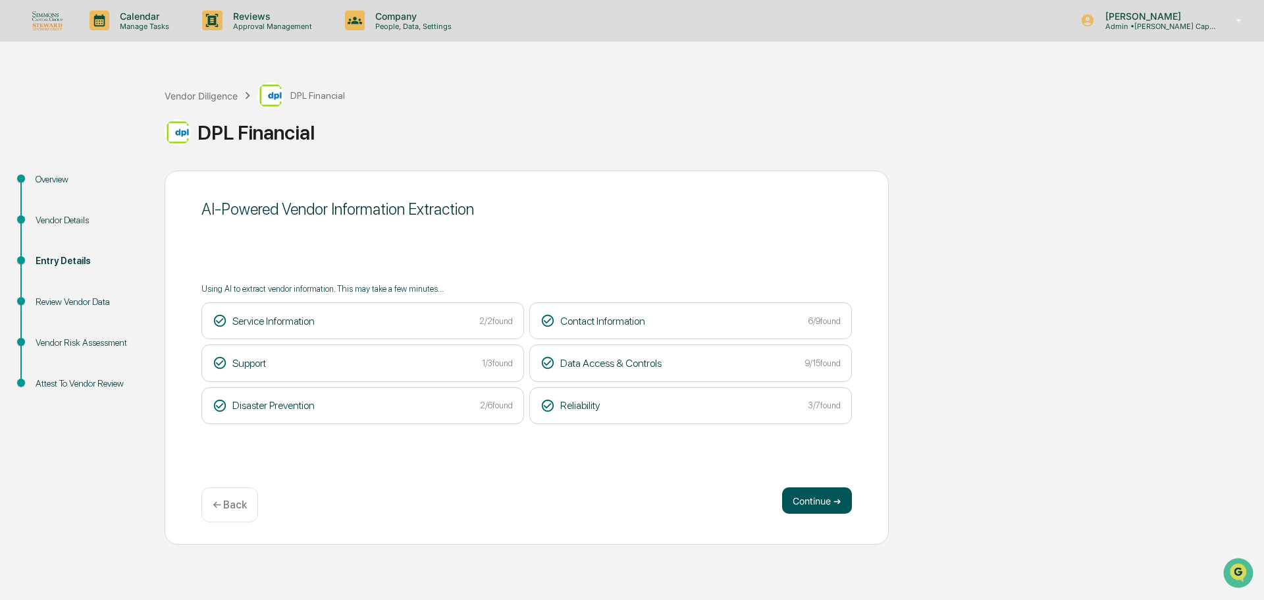
click at [792, 493] on button "Continue ➔" at bounding box center [817, 500] width 70 height 26
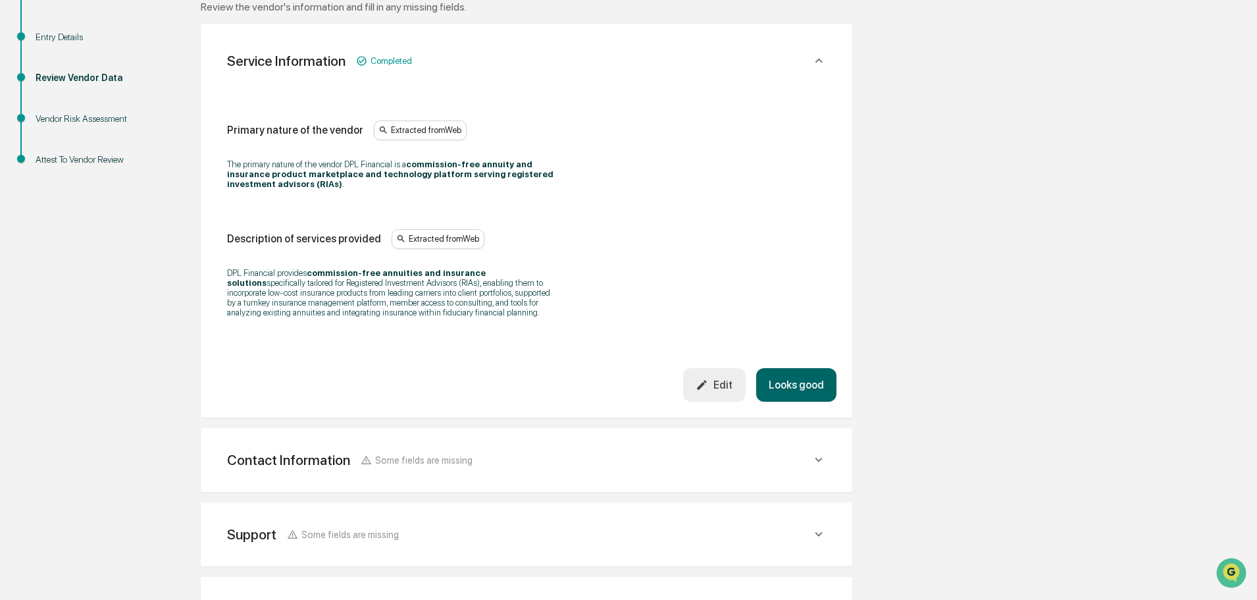
scroll to position [473, 0]
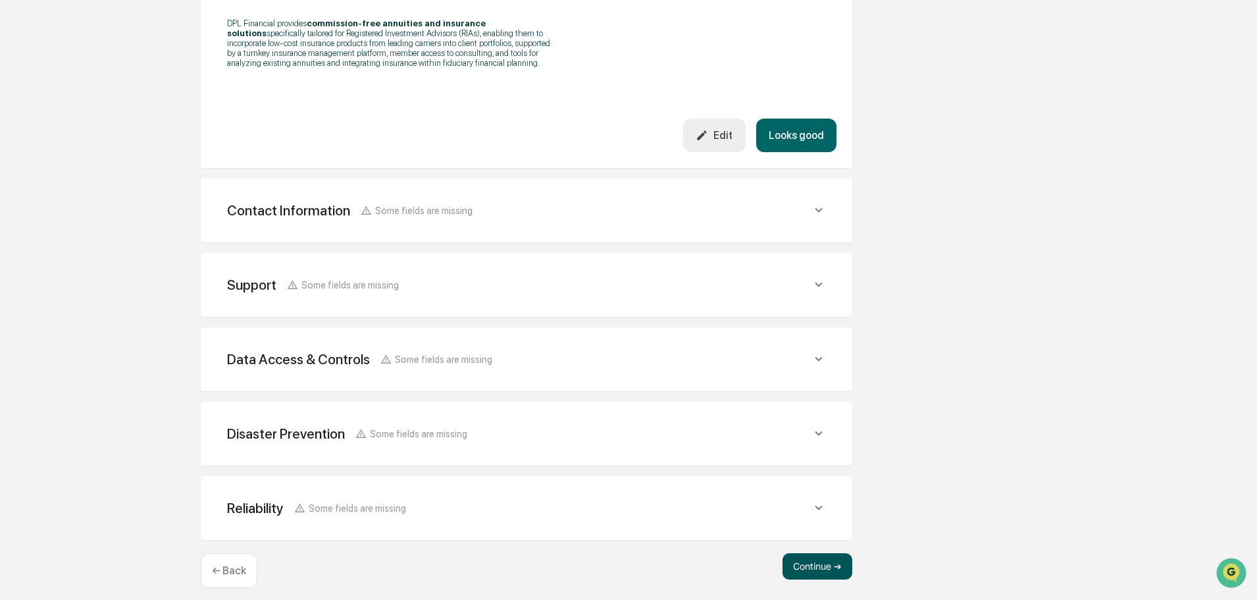
click at [825, 553] on button "Continue ➔" at bounding box center [818, 566] width 70 height 26
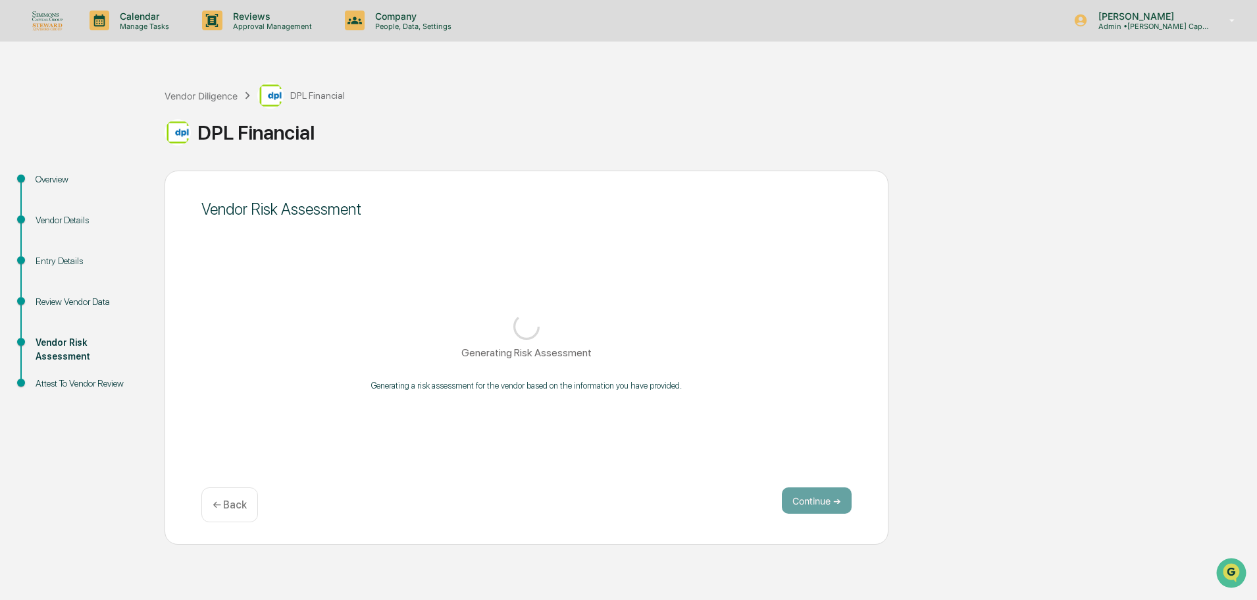
scroll to position [0, 0]
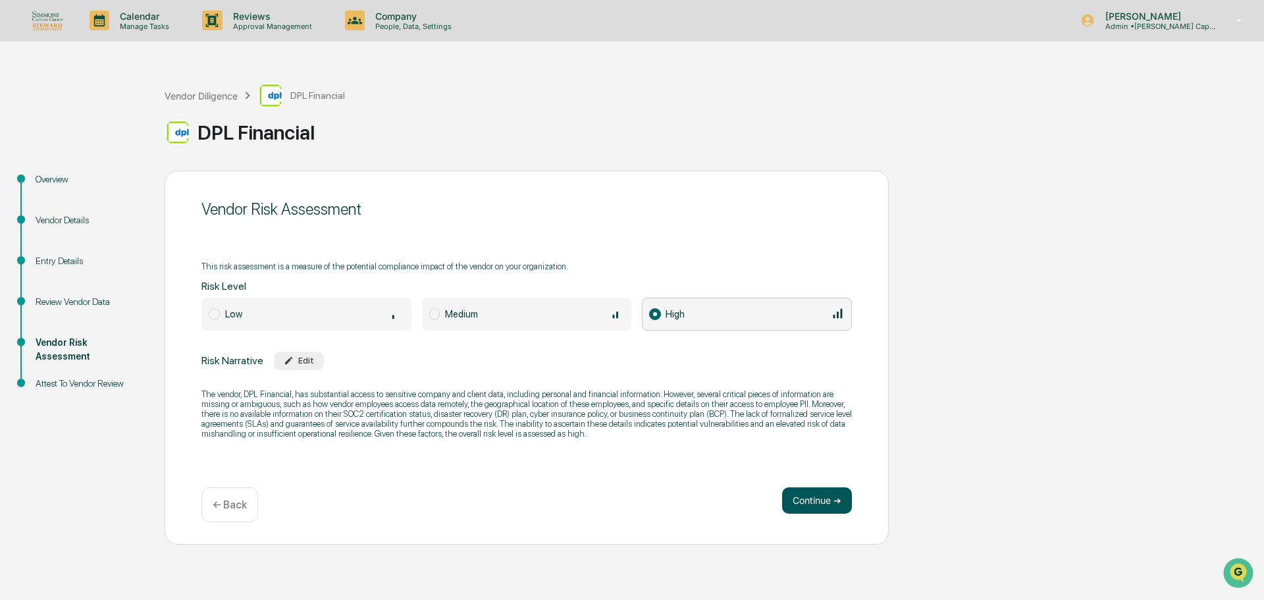
click at [808, 493] on button "Continue ➔" at bounding box center [817, 500] width 70 height 26
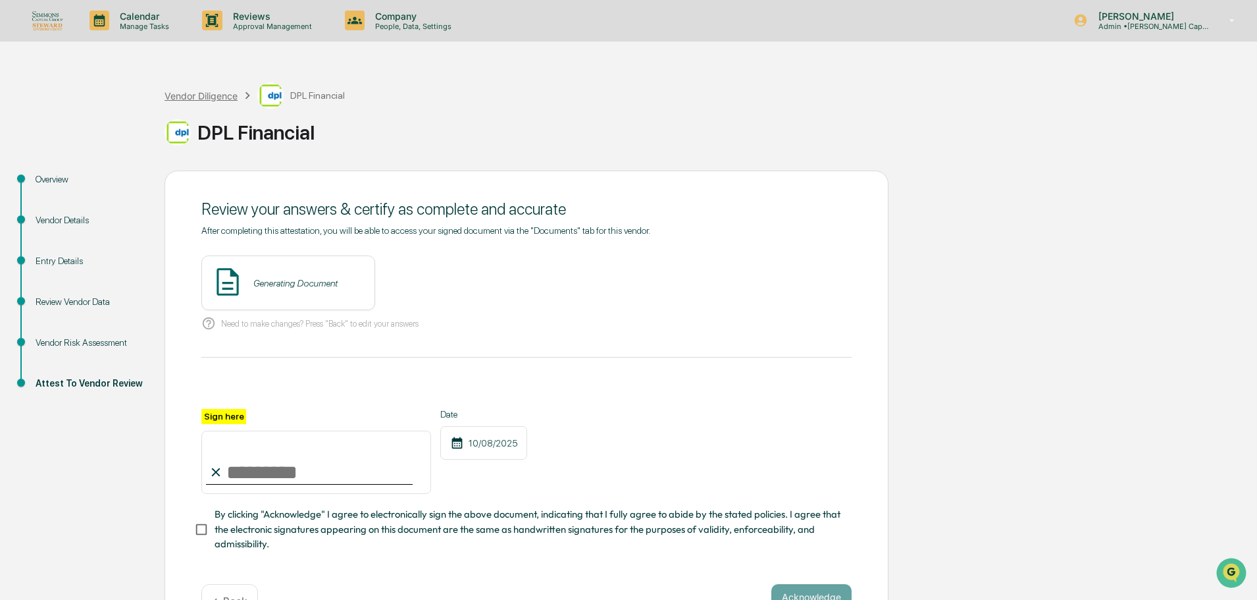
click at [187, 95] on div "Vendor Diligence" at bounding box center [201, 95] width 73 height 11
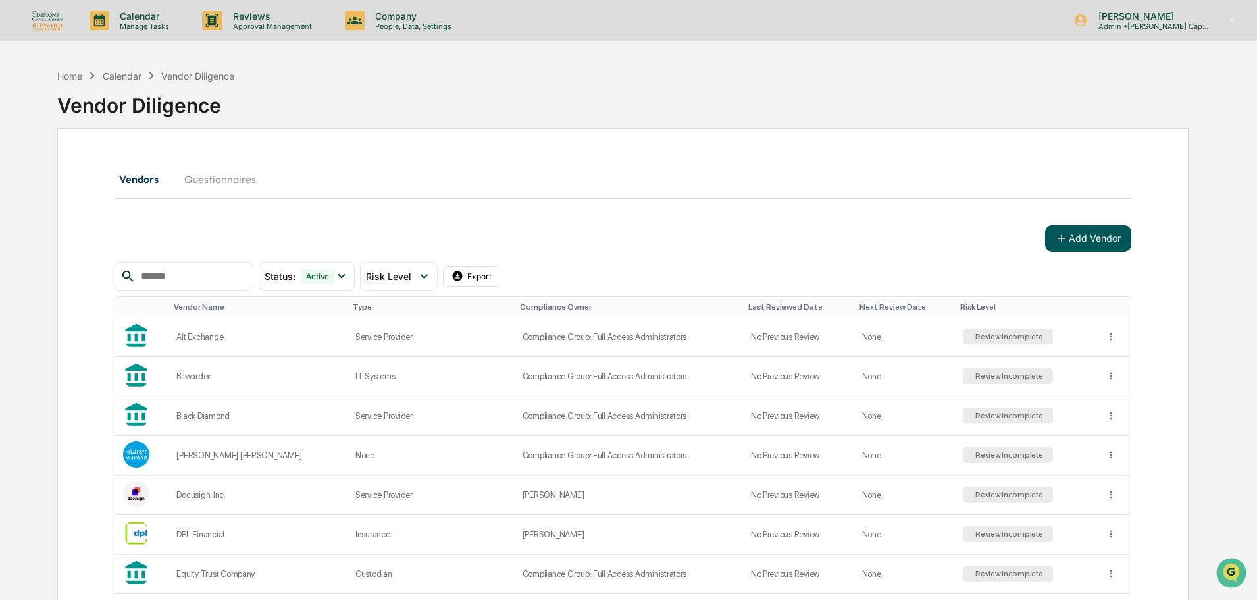
click at [1088, 234] on button "Add Vendor" at bounding box center [1088, 238] width 86 height 26
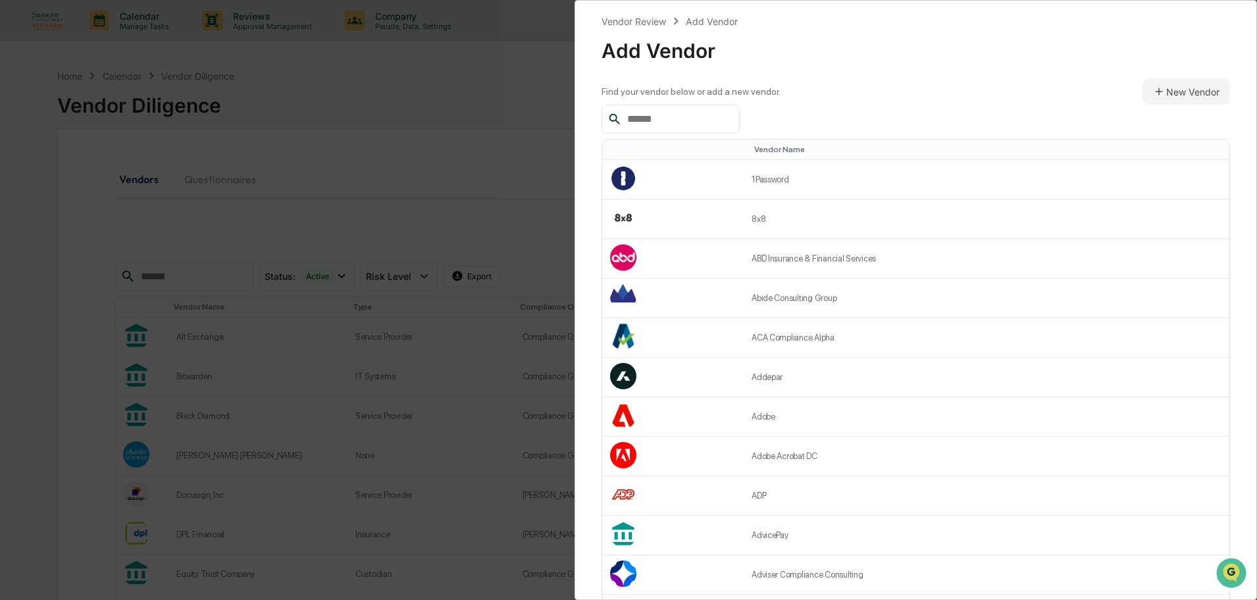
click at [684, 119] on input "text" at bounding box center [678, 119] width 112 height 17
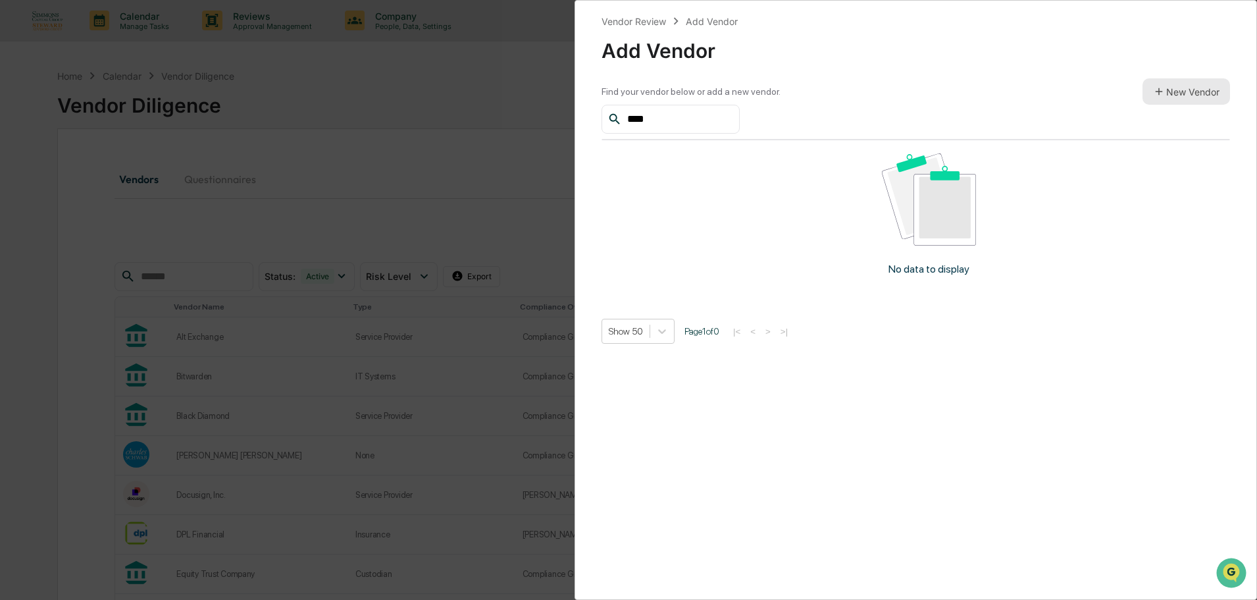
type input "****"
click at [1176, 89] on button "New Vendor" at bounding box center [1187, 91] width 88 height 26
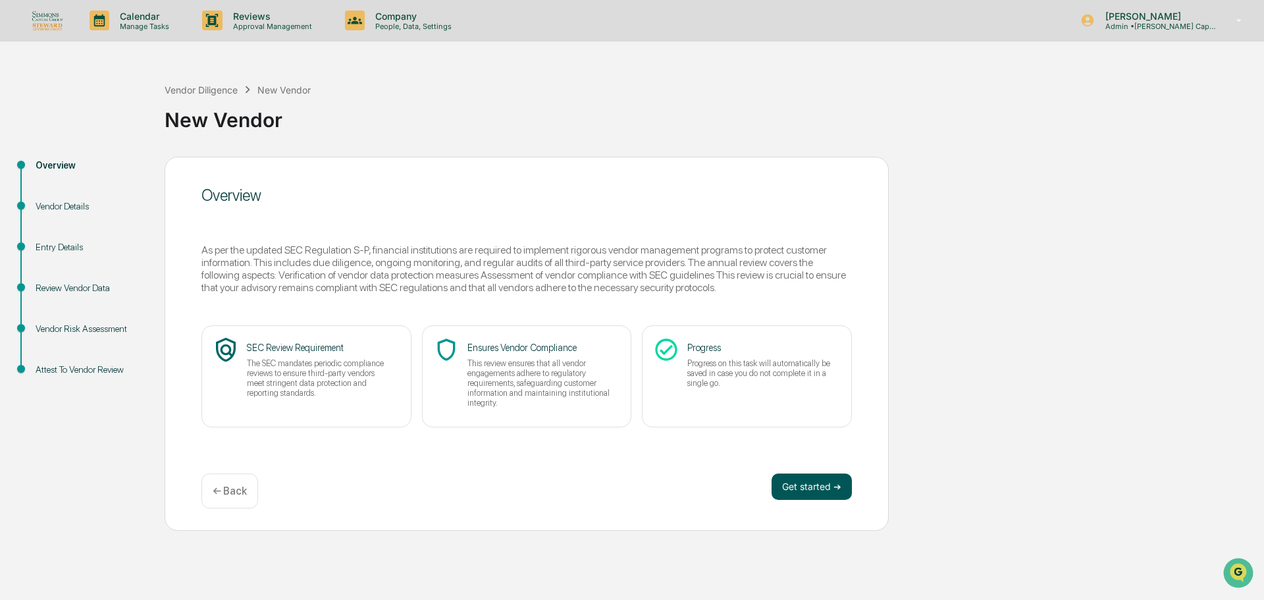
click at [840, 481] on button "Get started ➔" at bounding box center [811, 486] width 80 height 26
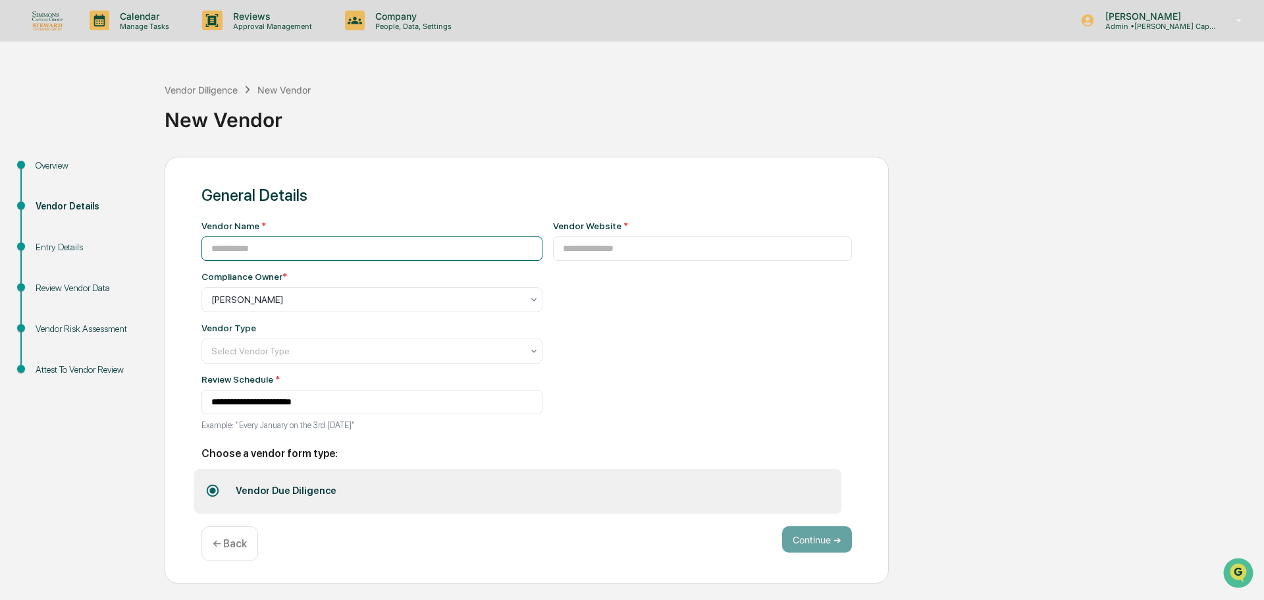
click at [328, 250] on input at bounding box center [371, 248] width 341 height 24
type input "****"
click at [569, 251] on input at bounding box center [703, 248] width 300 height 24
paste input "**********"
type input "**********"
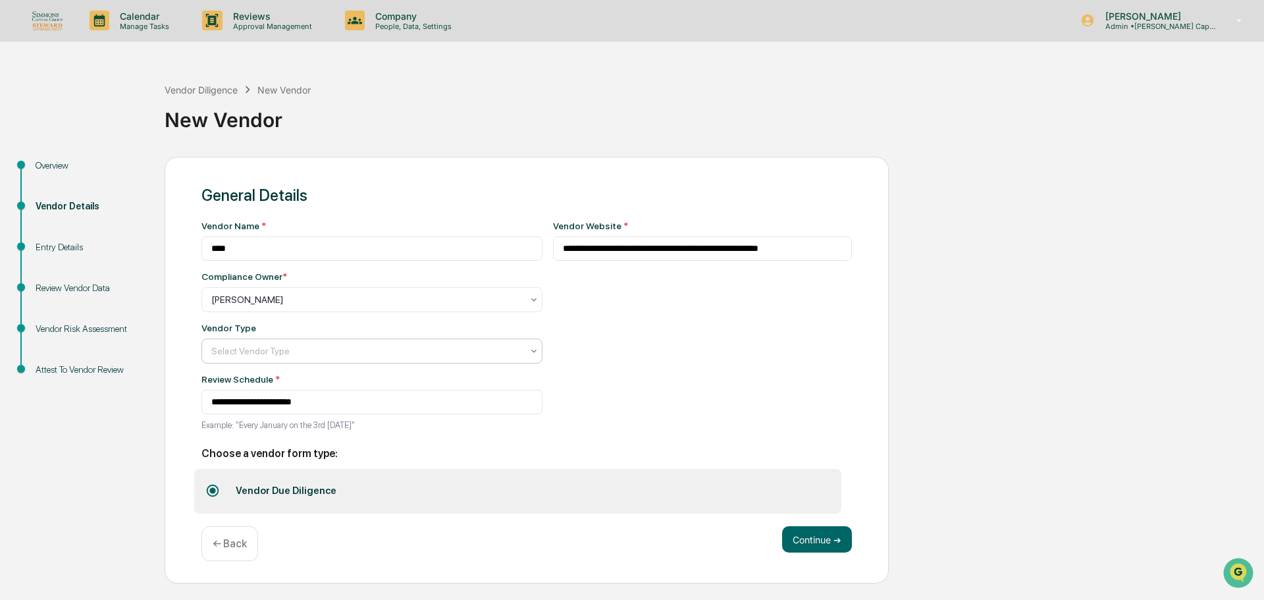
click at [386, 363] on div "Select Vendor Type" at bounding box center [371, 350] width 341 height 25
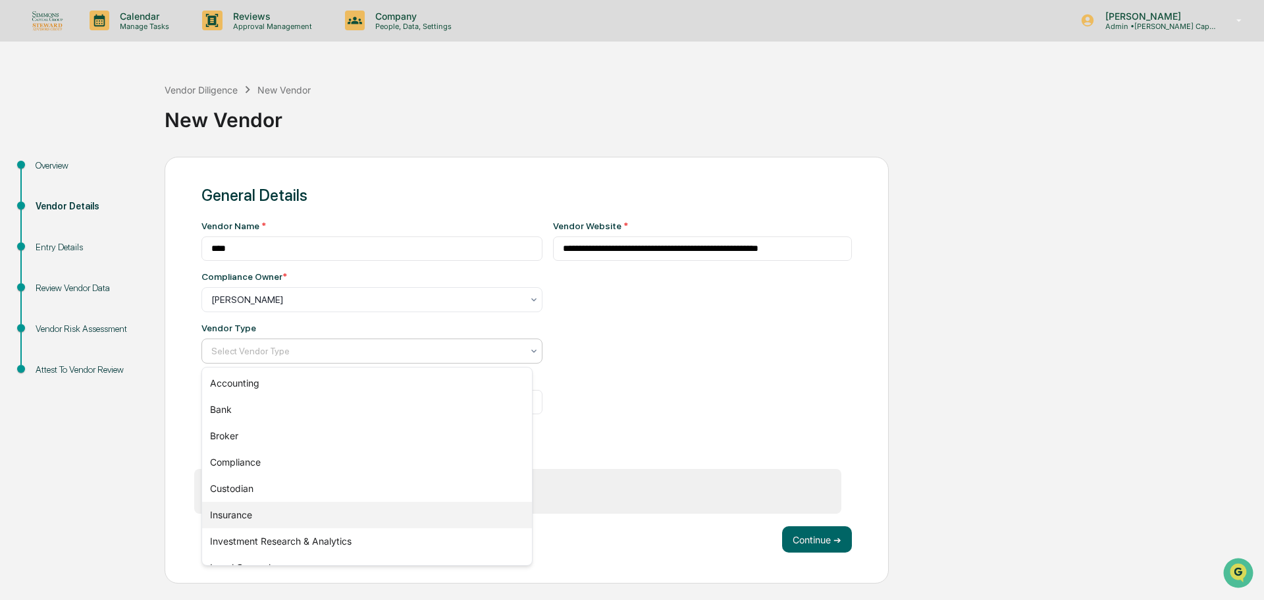
click at [243, 513] on div "Insurance" at bounding box center [367, 515] width 330 height 26
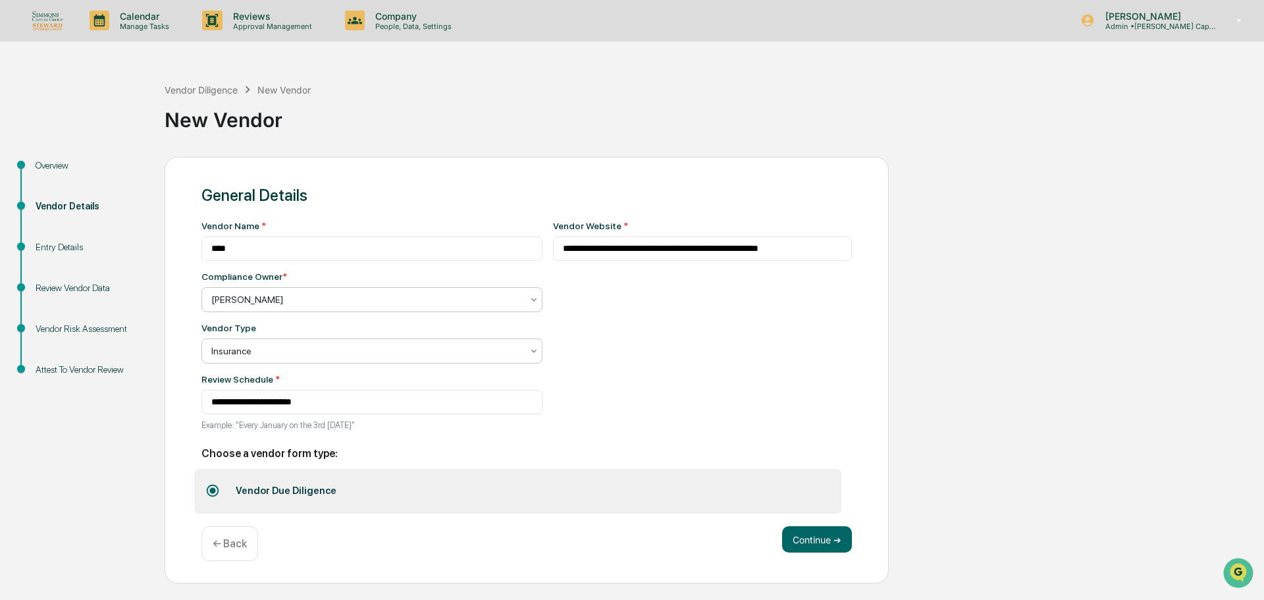
click at [331, 306] on div at bounding box center [366, 299] width 311 height 13
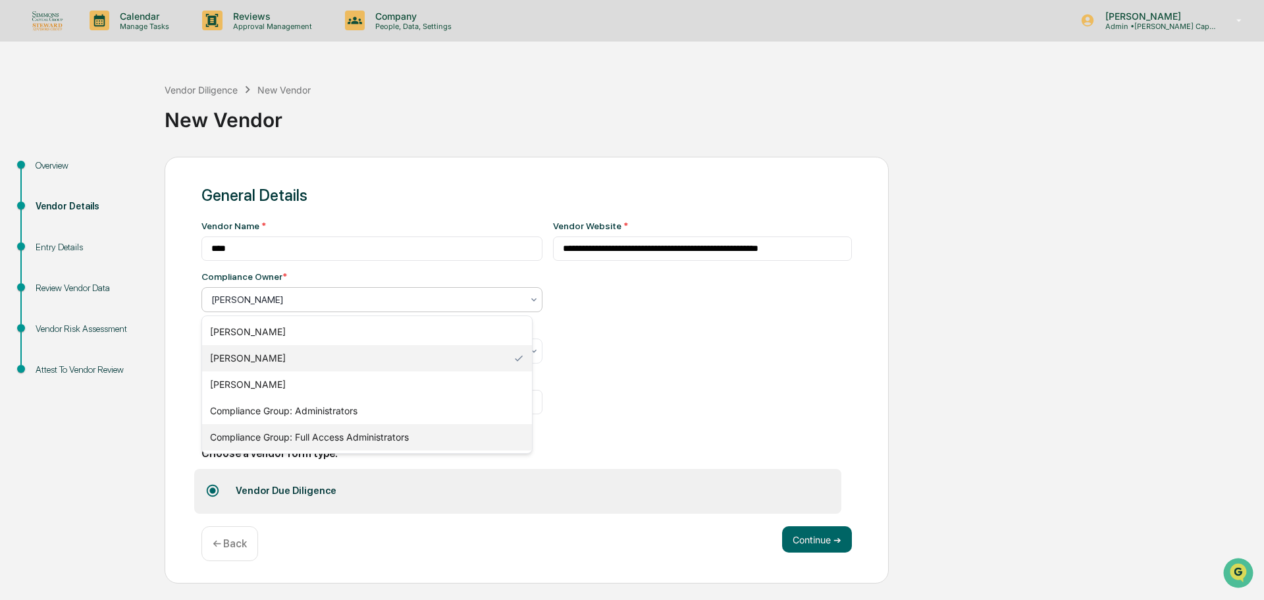
click at [332, 441] on div "Compliance Group: Full Access Administrators" at bounding box center [367, 437] width 330 height 26
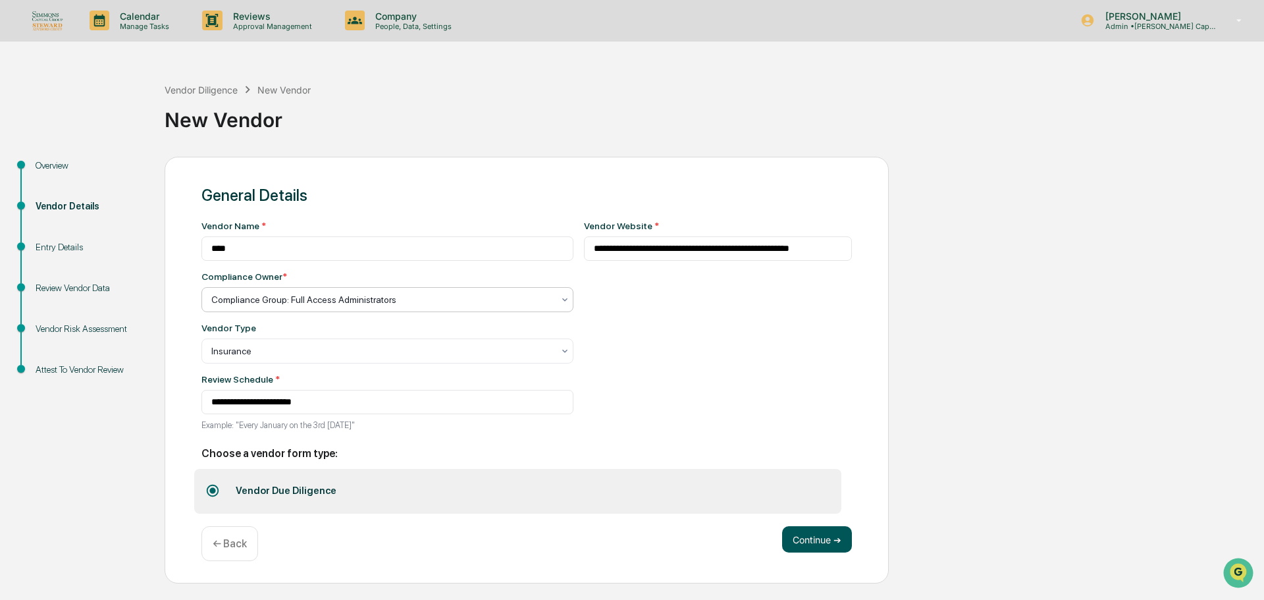
click at [825, 546] on button "Continue ➔" at bounding box center [817, 539] width 70 height 26
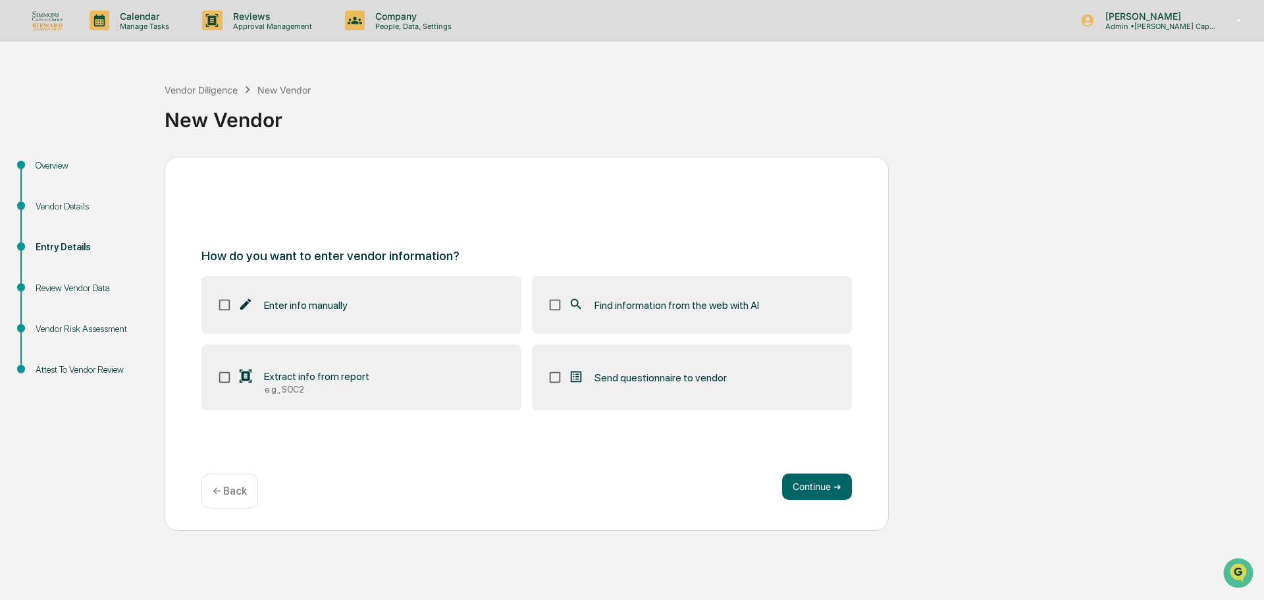
click at [726, 281] on label "Find information from the web with AI" at bounding box center [692, 305] width 320 height 58
click at [831, 478] on button "Continue ➔" at bounding box center [817, 486] width 70 height 26
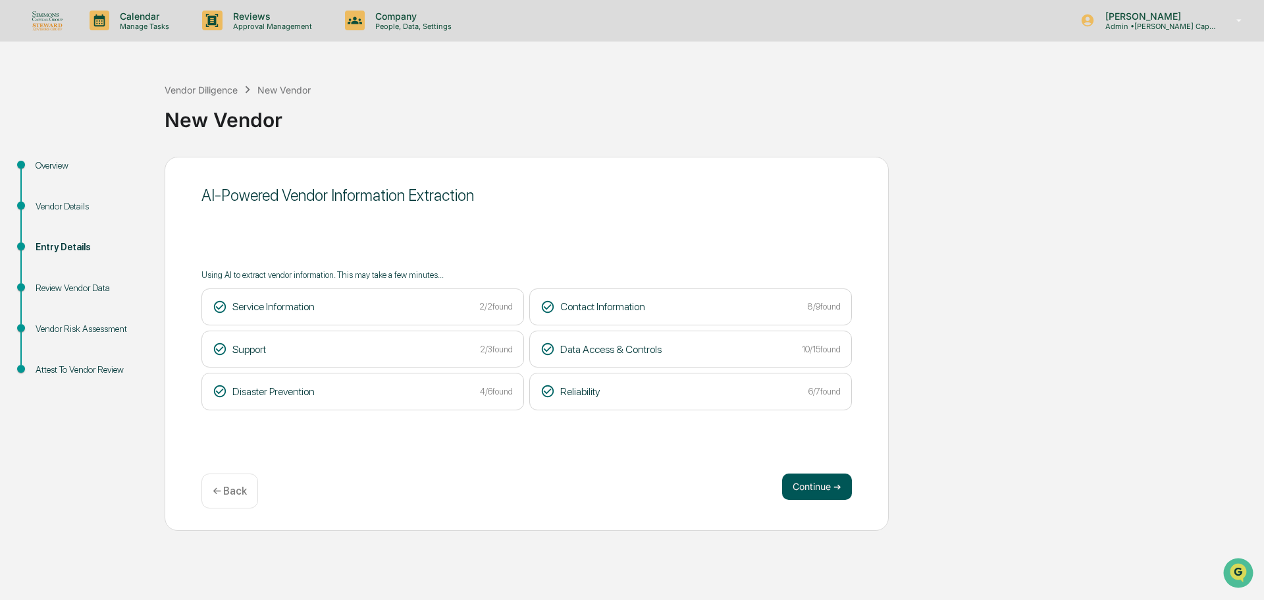
click at [806, 495] on button "Continue ➔" at bounding box center [817, 486] width 70 height 26
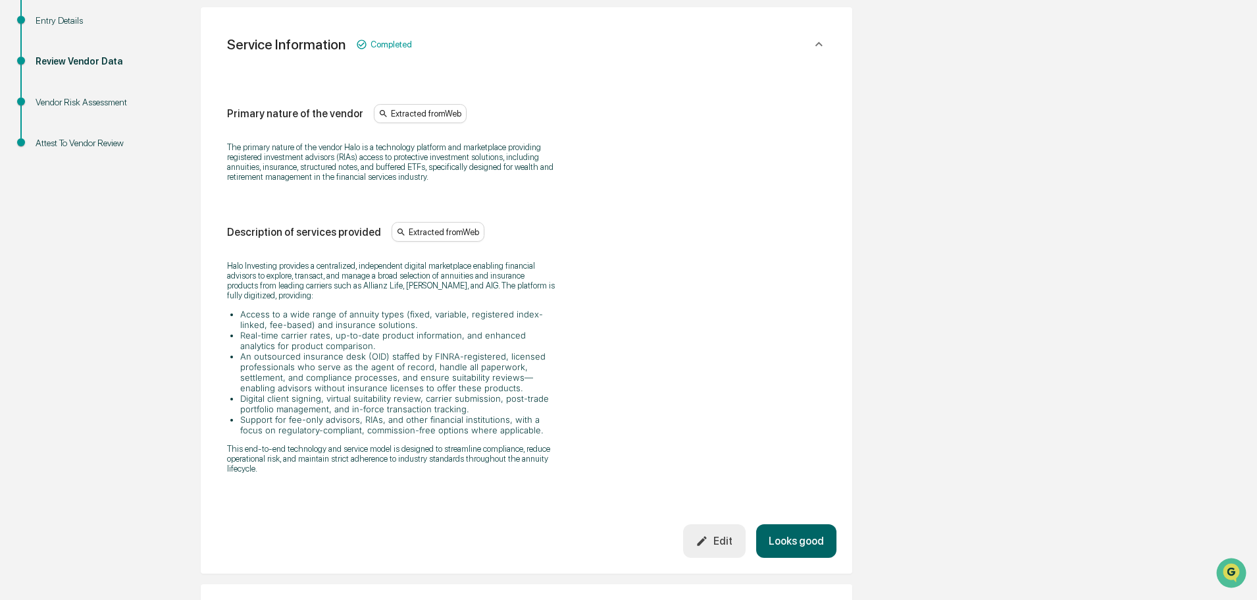
scroll to position [642, 0]
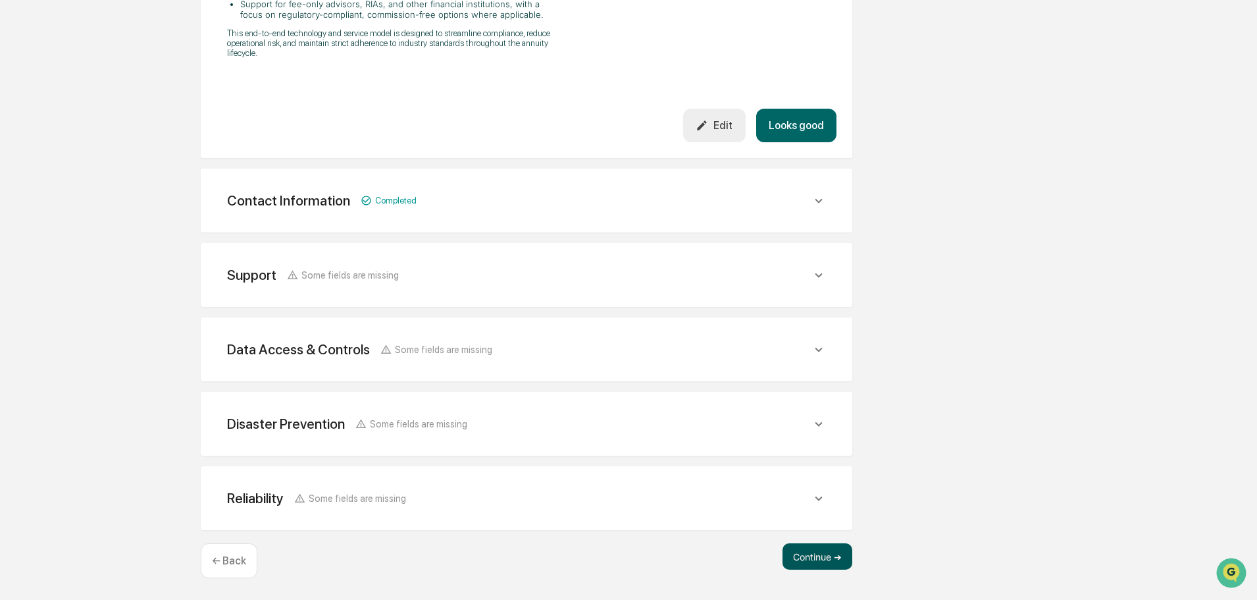
click at [839, 555] on button "Continue ➔" at bounding box center [818, 556] width 70 height 26
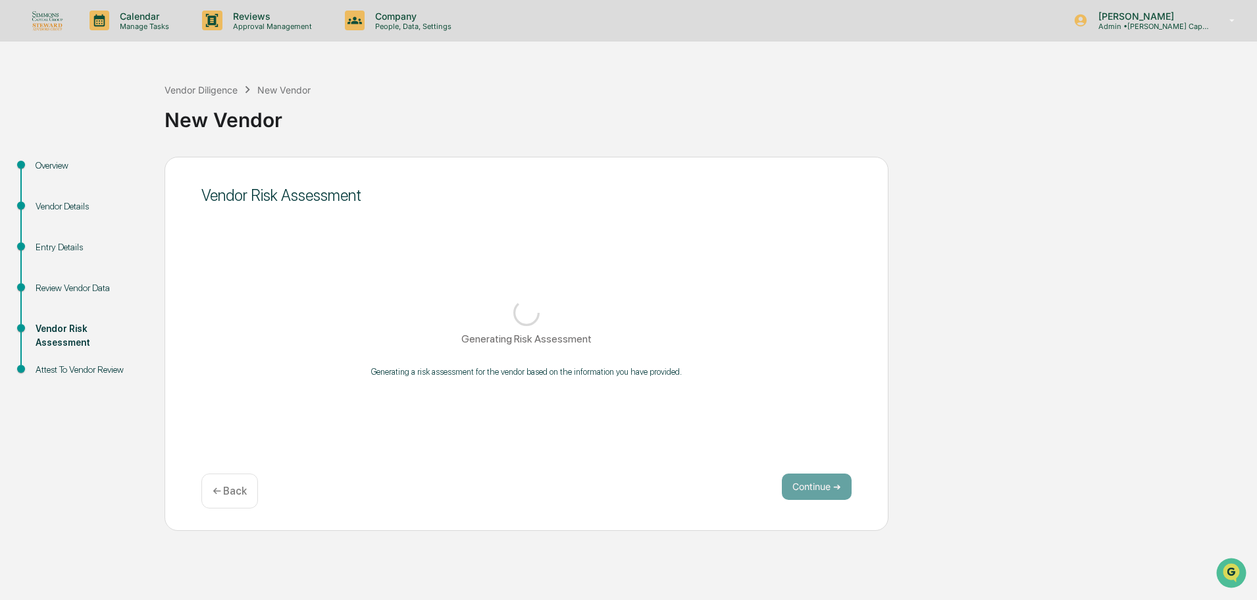
scroll to position [0, 0]
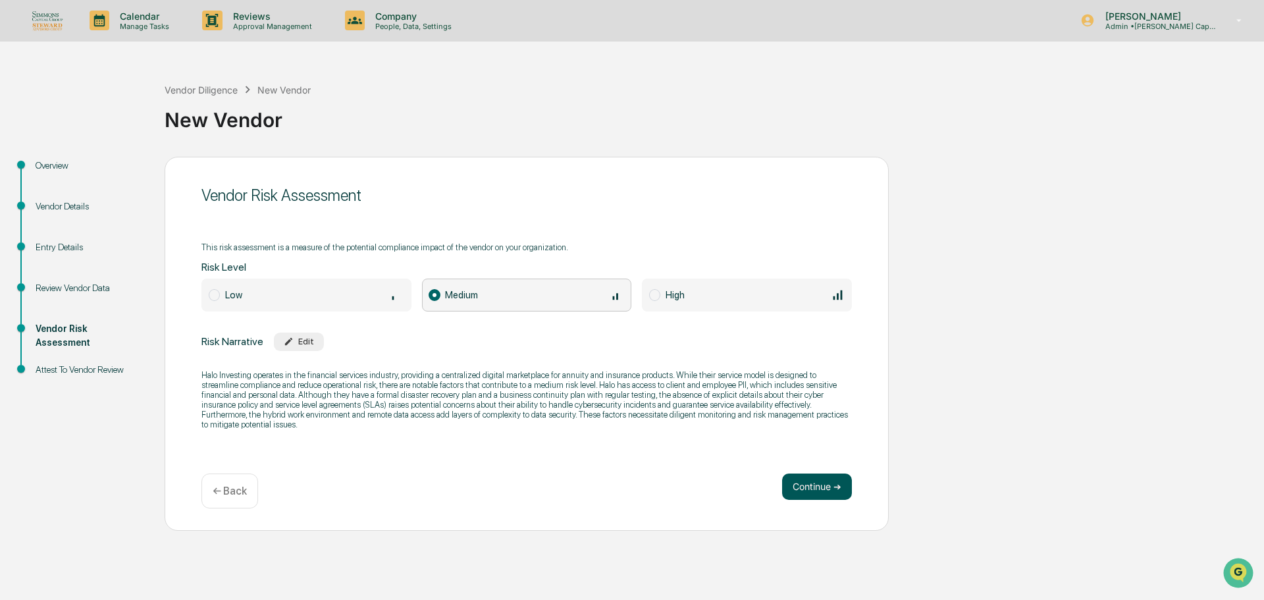
click at [844, 475] on button "Continue ➔" at bounding box center [817, 486] width 70 height 26
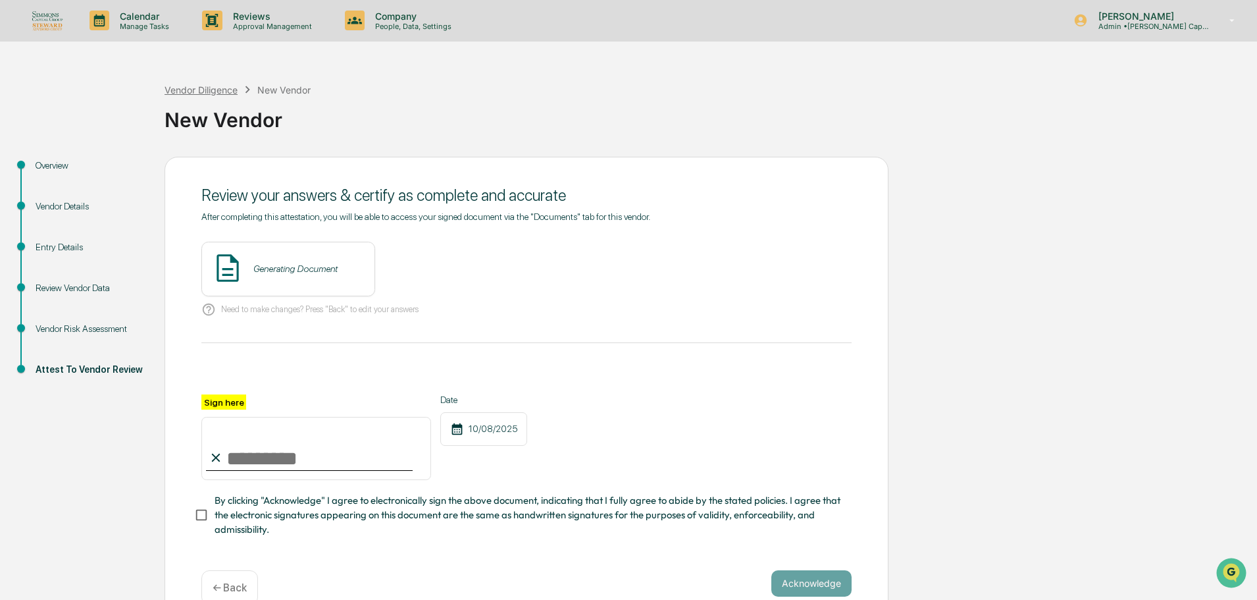
click at [217, 88] on div "Vendor Diligence" at bounding box center [201, 89] width 73 height 11
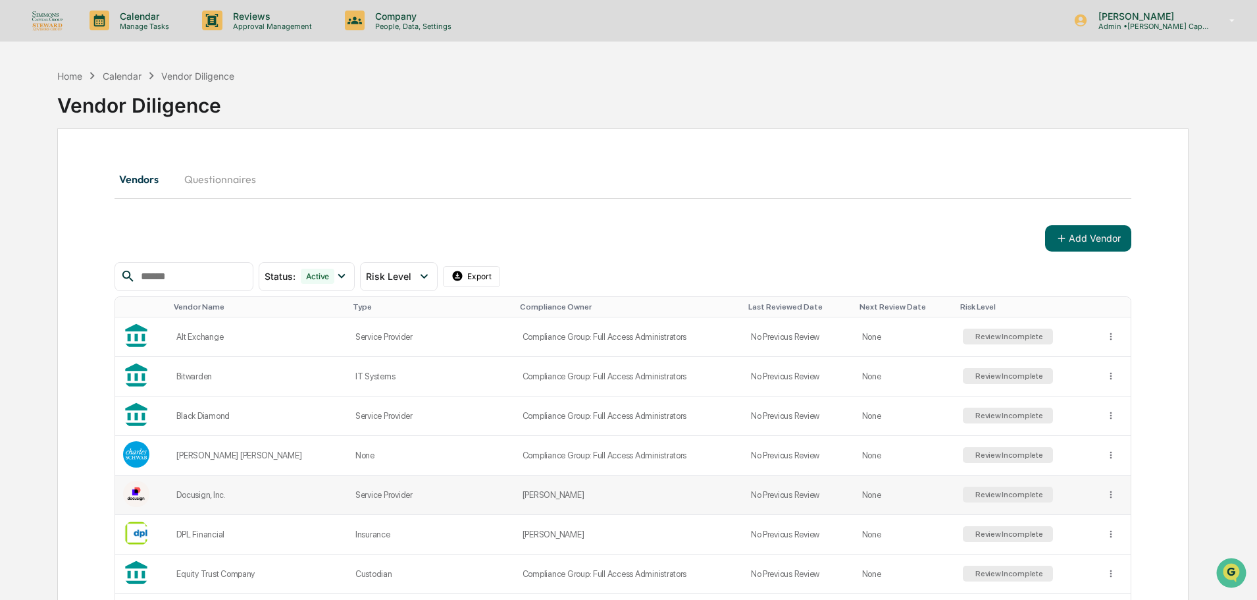
click at [640, 496] on td "[PERSON_NAME]" at bounding box center [629, 494] width 228 height 39
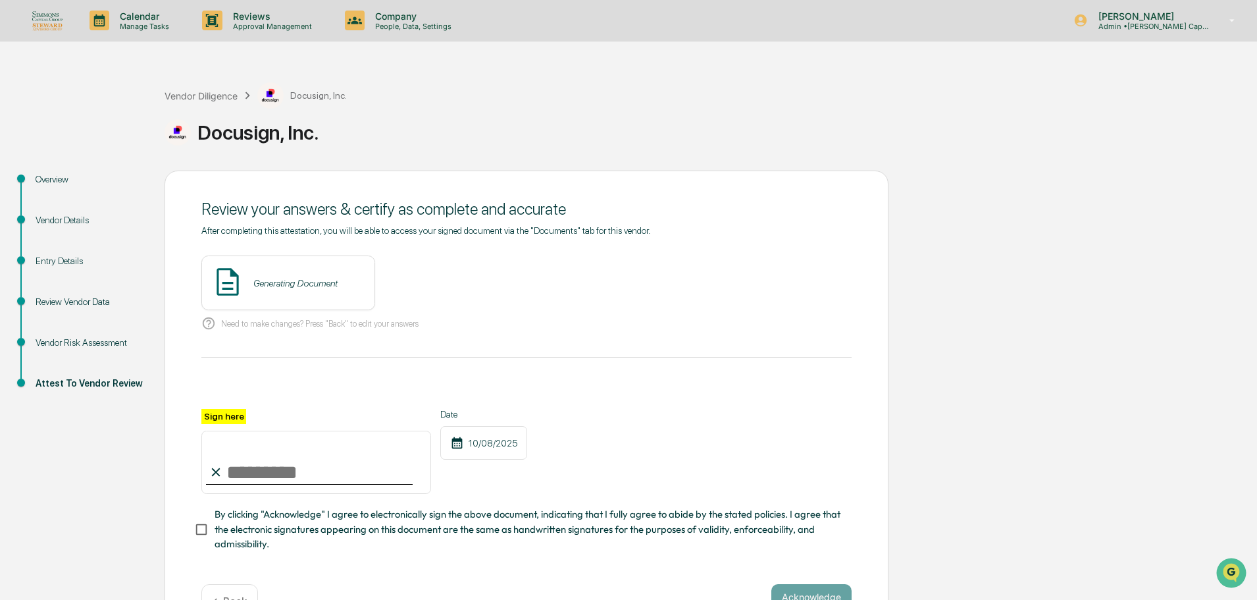
click at [46, 224] on div "Vendor Details" at bounding box center [90, 220] width 108 height 14
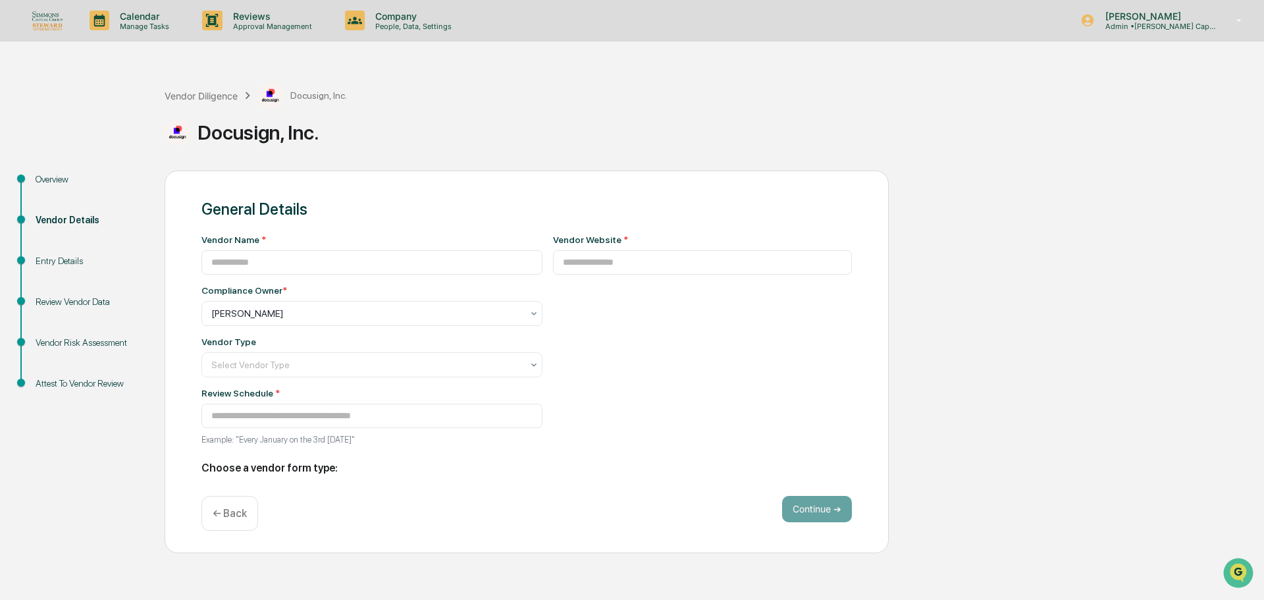
type input "**********"
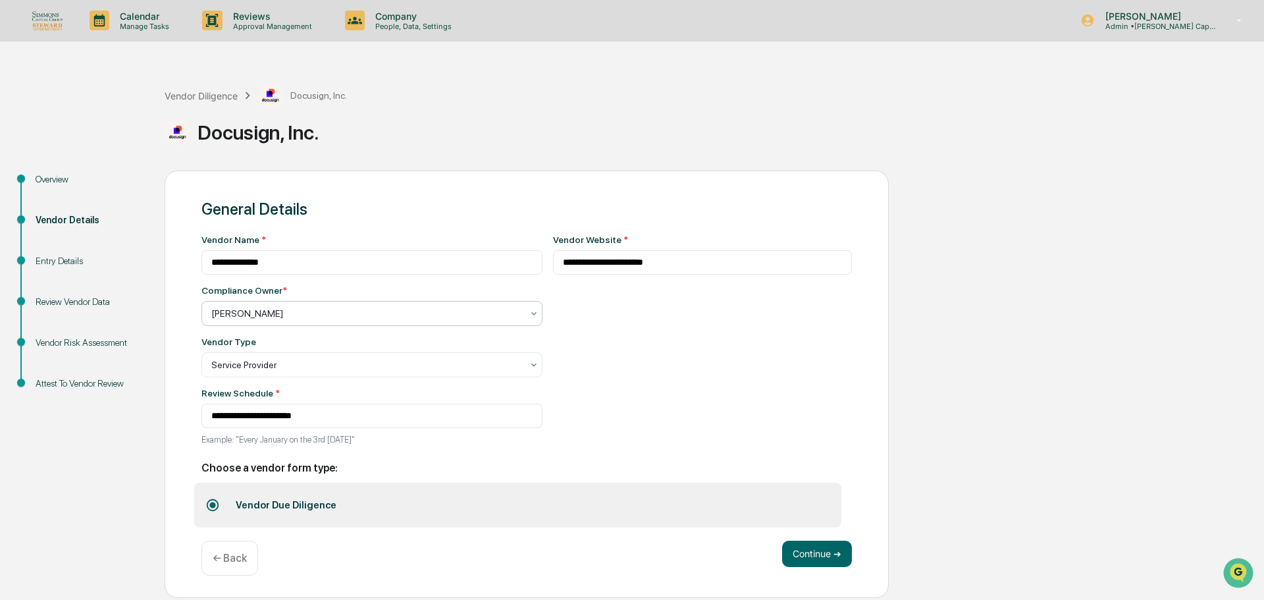
click at [236, 311] on div at bounding box center [366, 313] width 311 height 13
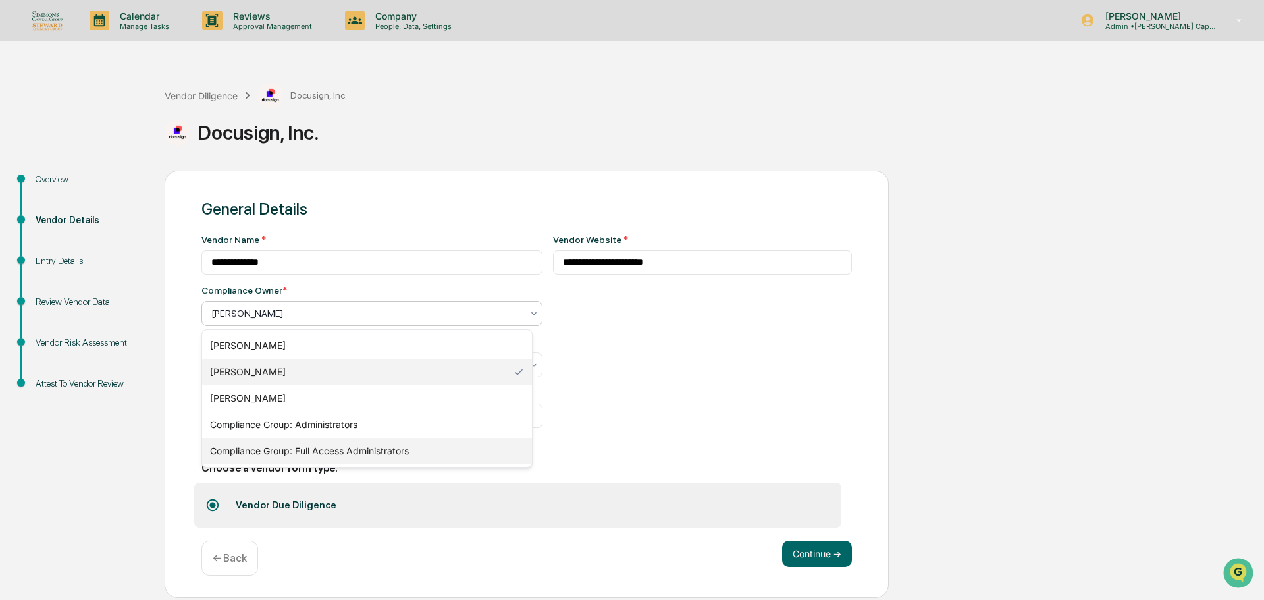
click at [299, 446] on div "Compliance Group: Full Access Administrators" at bounding box center [367, 451] width 330 height 26
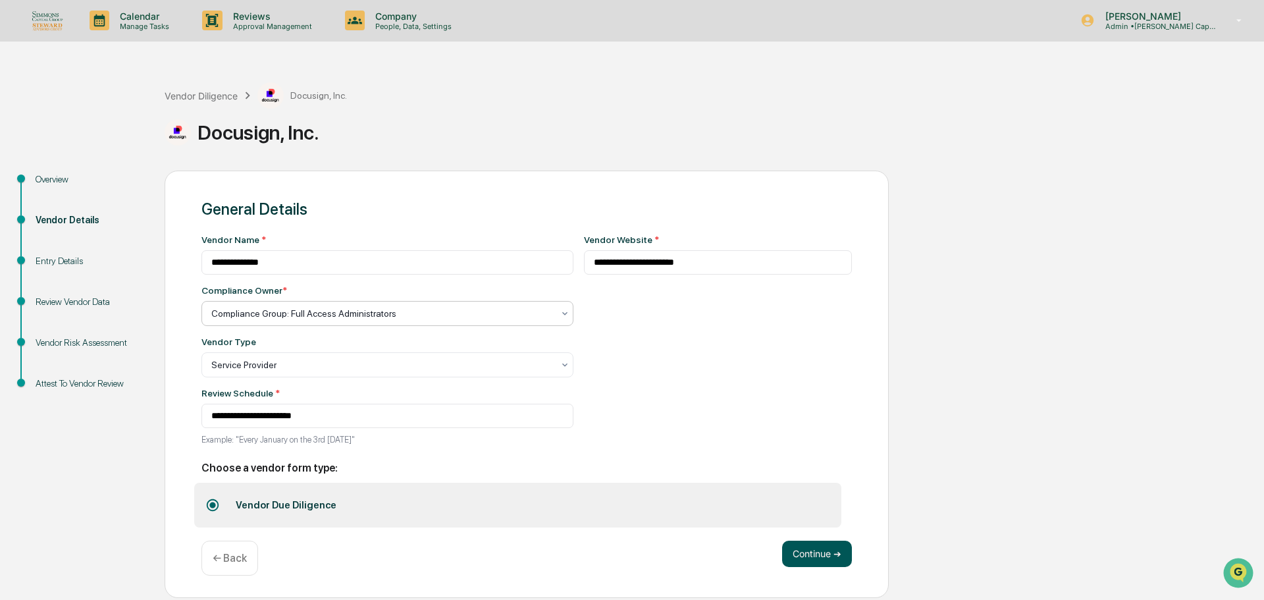
click at [847, 558] on button "Continue ➔" at bounding box center [817, 553] width 70 height 26
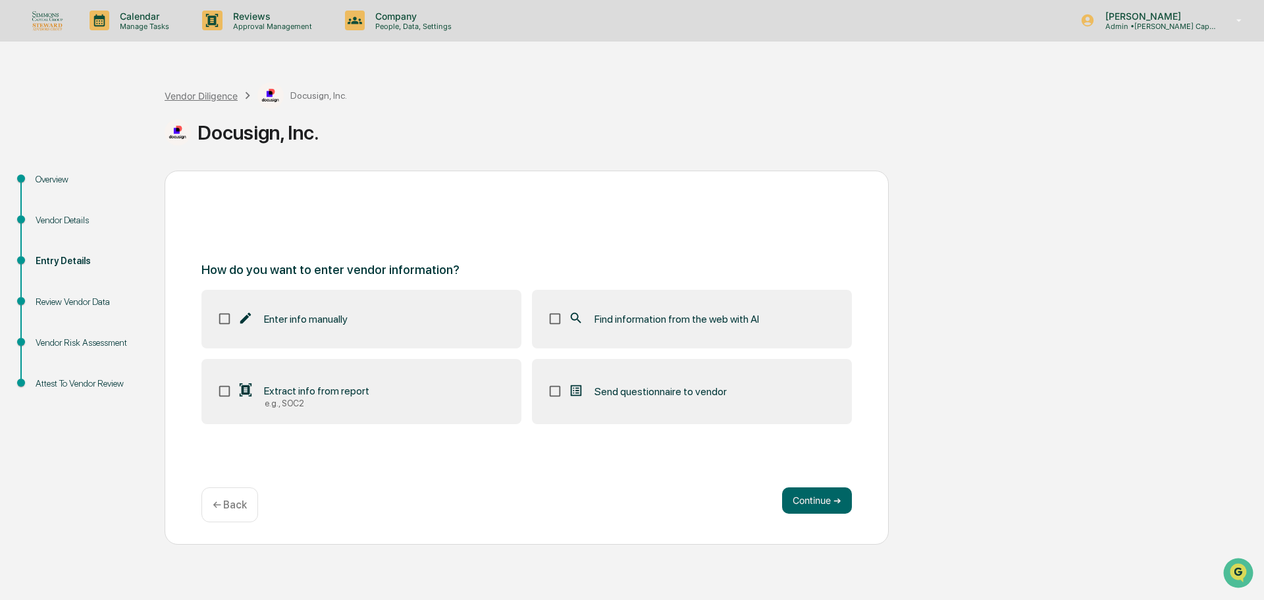
click at [197, 96] on div "Vendor Diligence" at bounding box center [201, 95] width 73 height 11
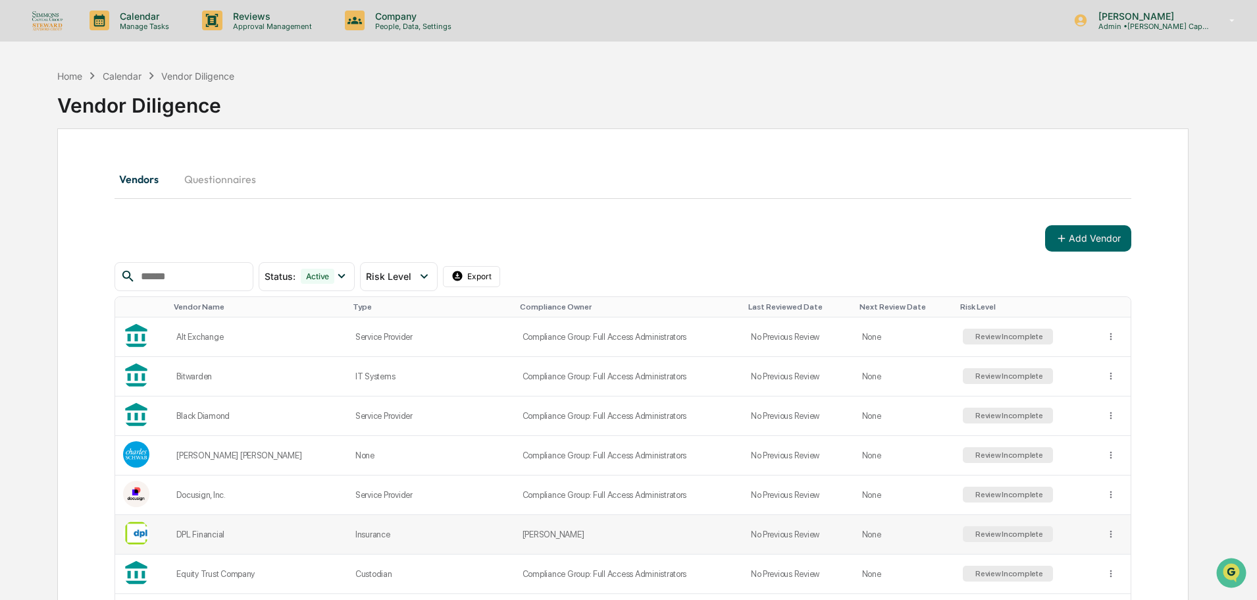
click at [604, 529] on td "[PERSON_NAME]" at bounding box center [629, 534] width 228 height 39
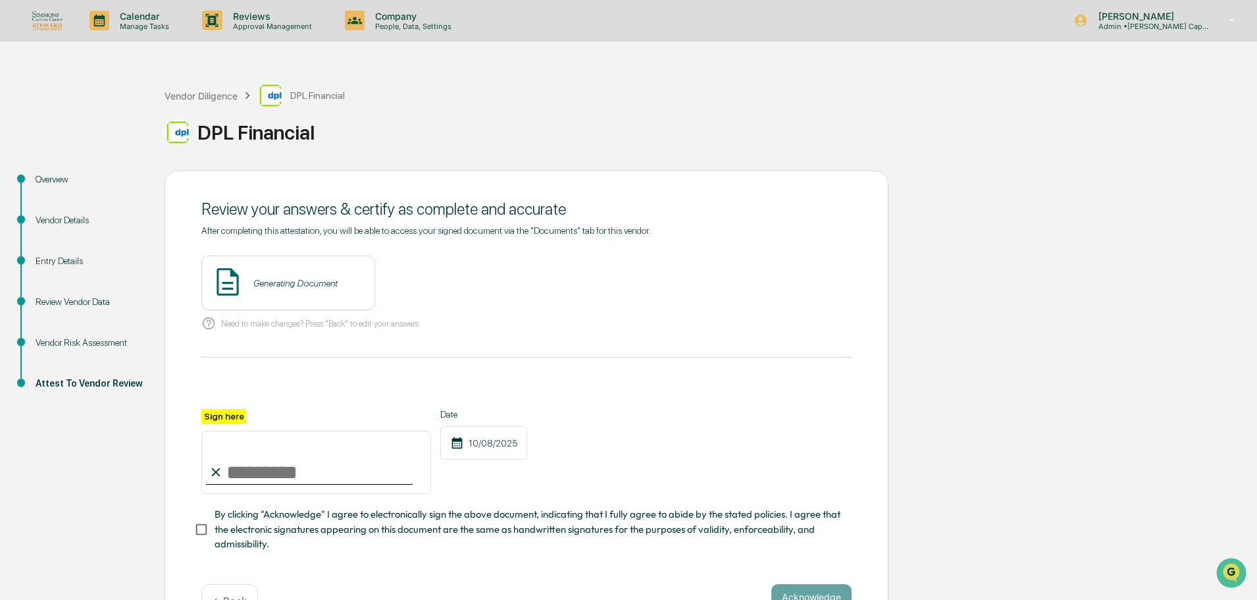
click at [50, 222] on div "Vendor Details" at bounding box center [90, 220] width 108 height 14
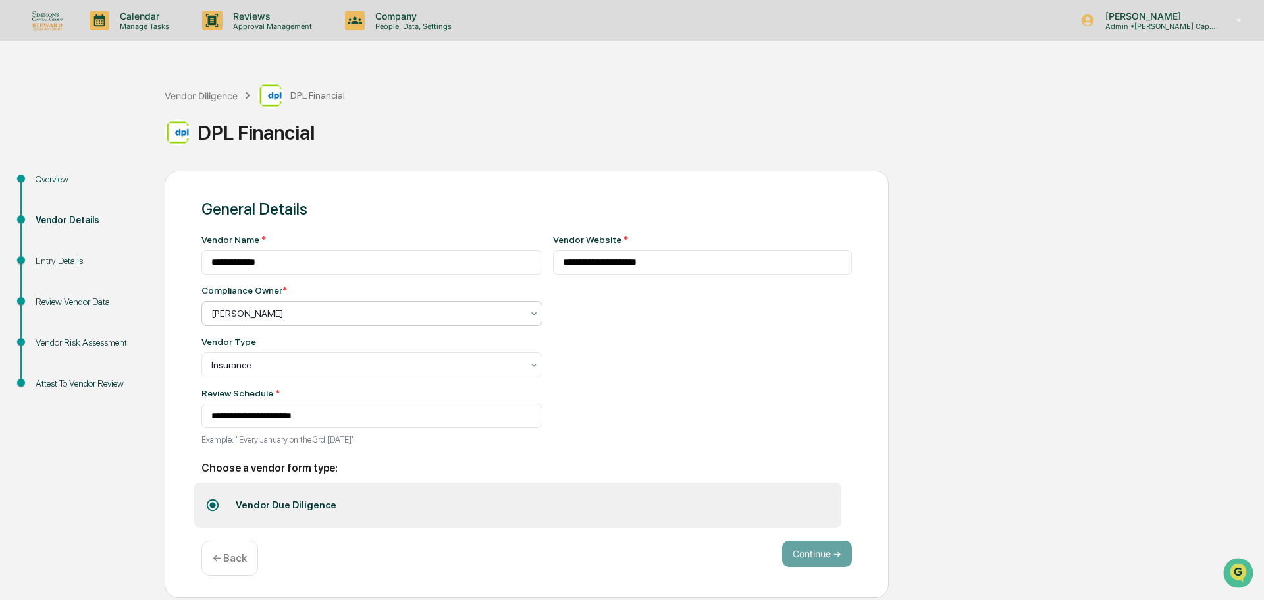
click at [280, 310] on div at bounding box center [366, 313] width 311 height 13
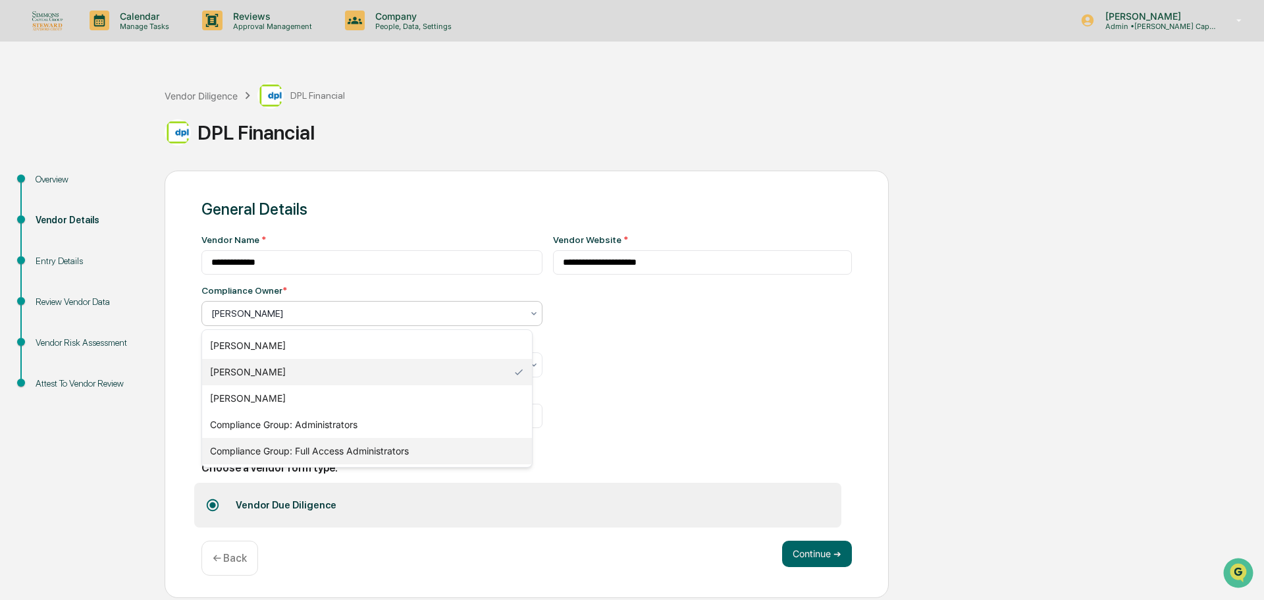
click at [315, 450] on div "Compliance Group: Full Access Administrators" at bounding box center [367, 451] width 330 height 26
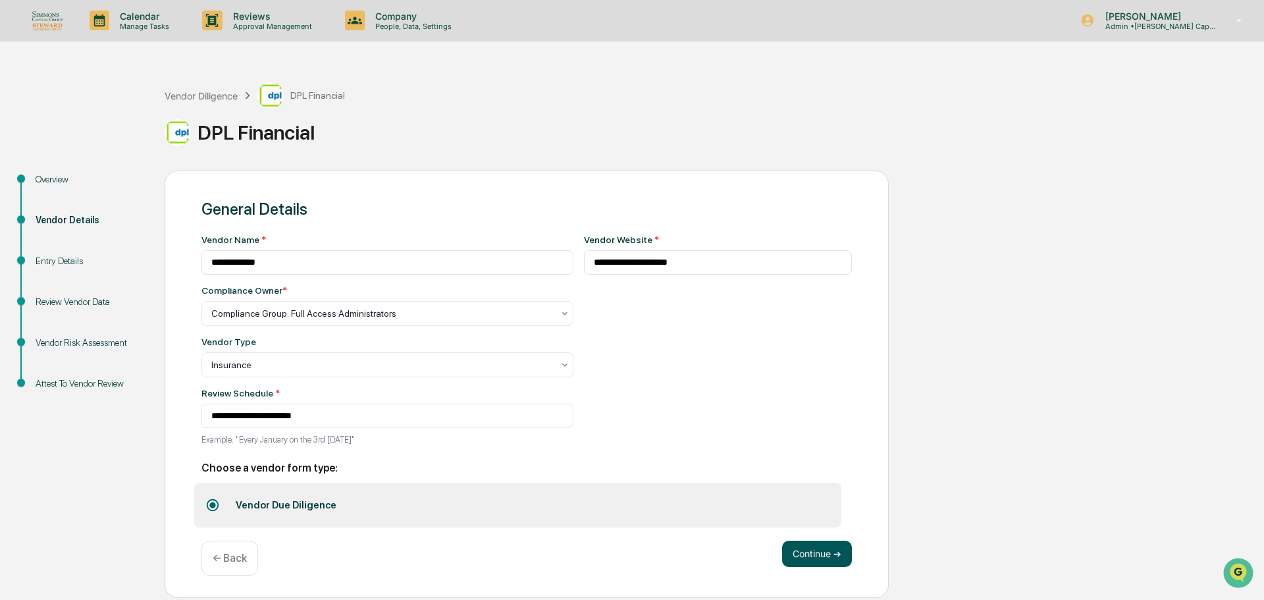
click at [820, 557] on button "Continue ➔" at bounding box center [817, 553] width 70 height 26
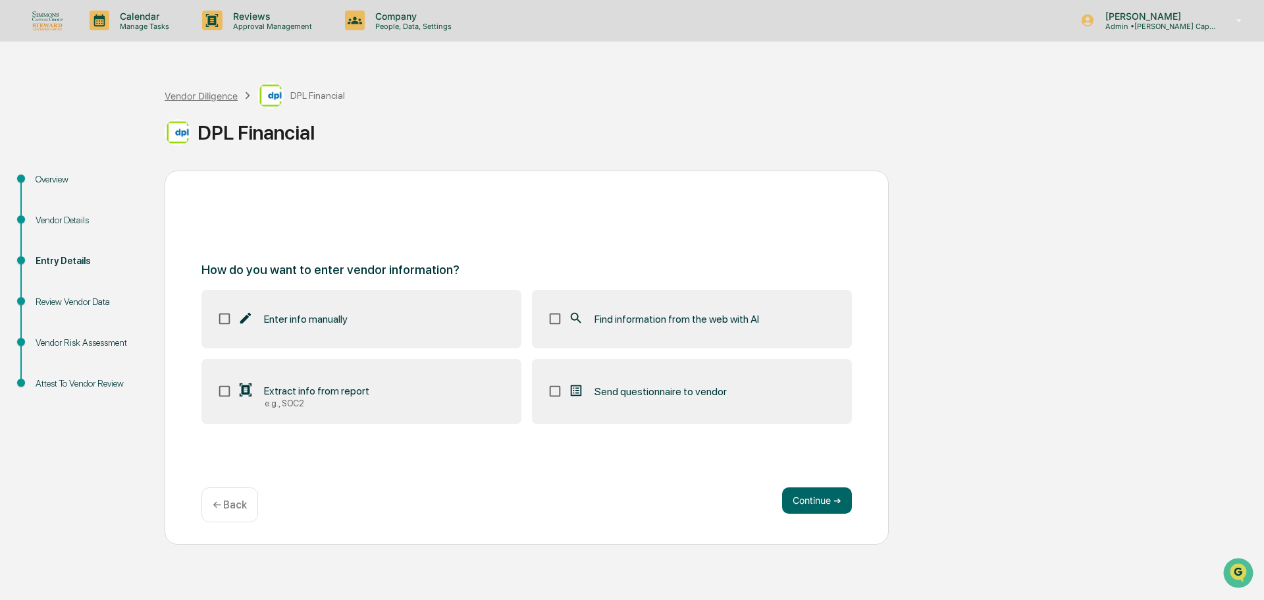
click at [209, 99] on div "Vendor Diligence" at bounding box center [201, 95] width 73 height 11
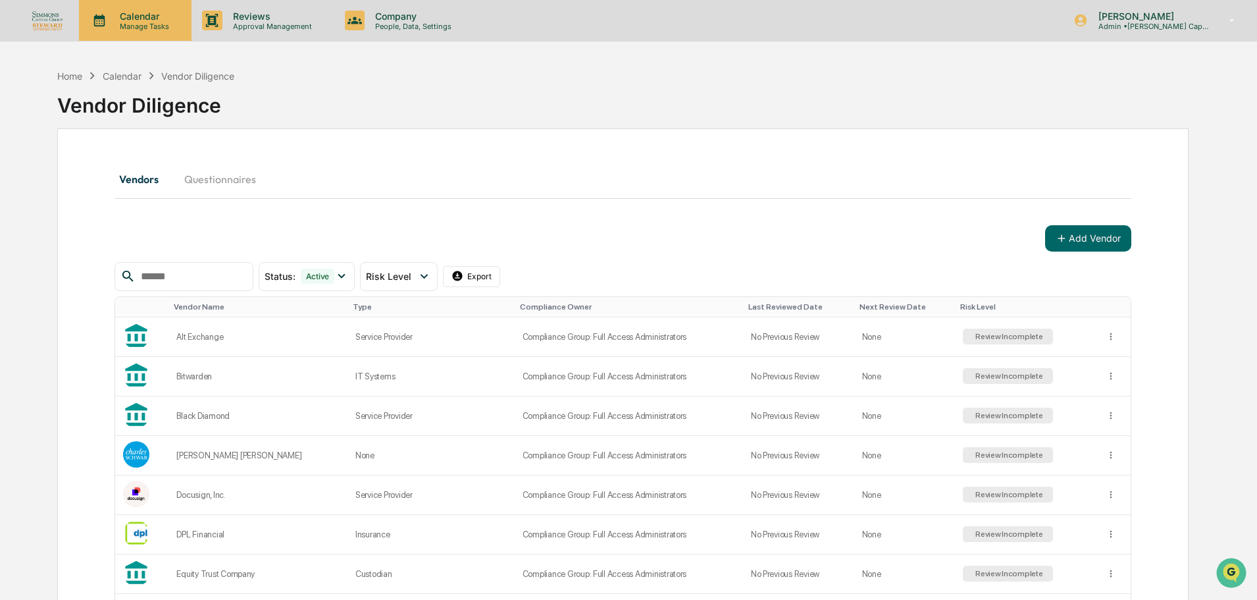
click at [140, 24] on p "Manage Tasks" at bounding box center [142, 26] width 66 height 9
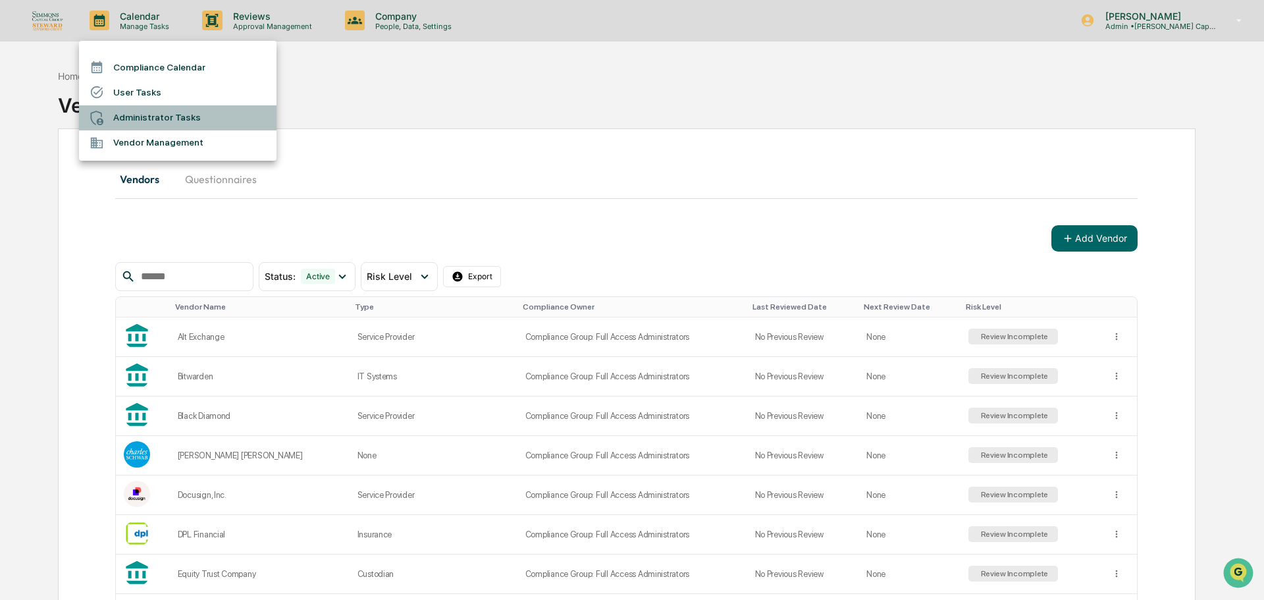
click at [140, 109] on li "Administrator Tasks" at bounding box center [177, 117] width 197 height 25
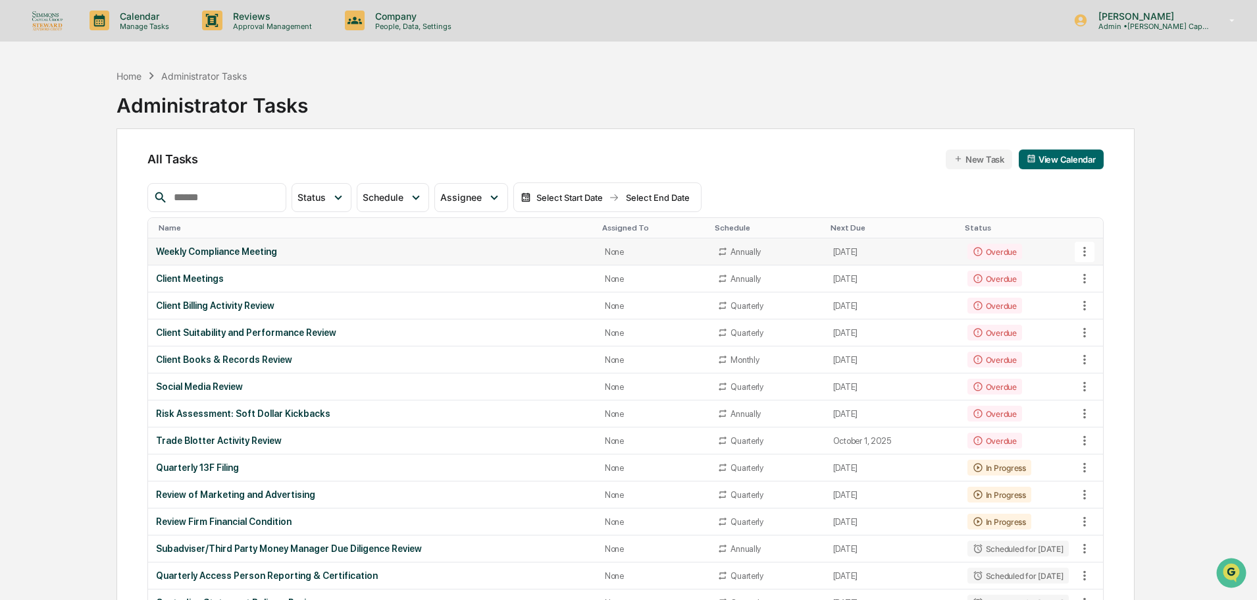
click at [1082, 253] on icon at bounding box center [1085, 251] width 14 height 14
click at [1125, 326] on li "Delete Task" at bounding box center [1134, 323] width 105 height 24
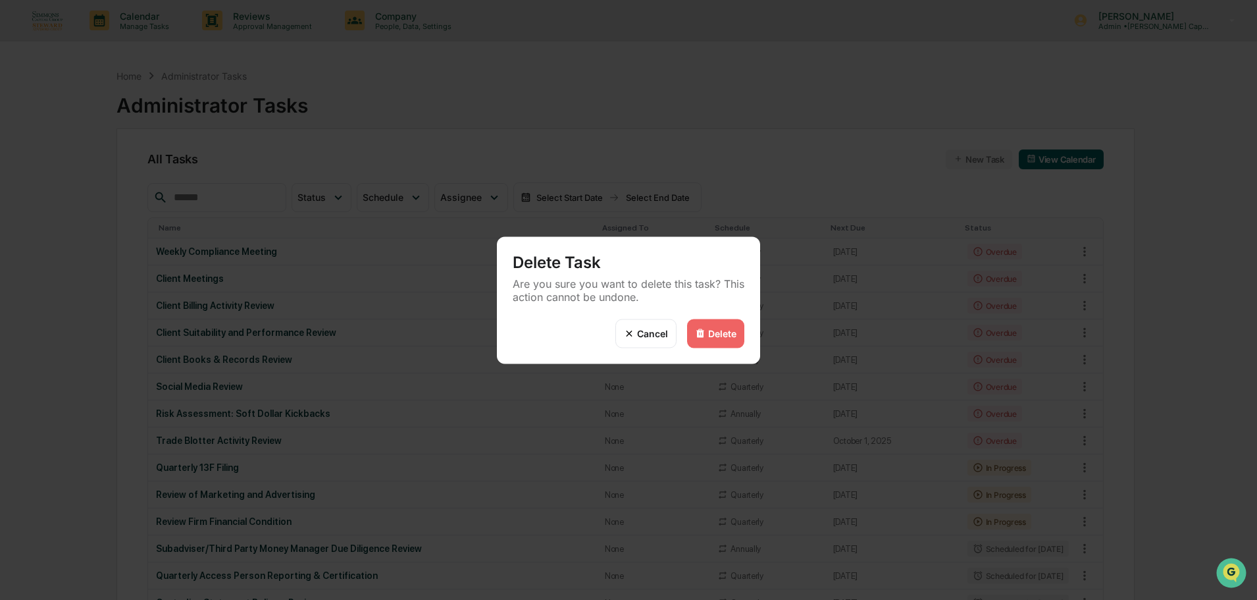
click at [729, 336] on div "Delete" at bounding box center [722, 333] width 28 height 11
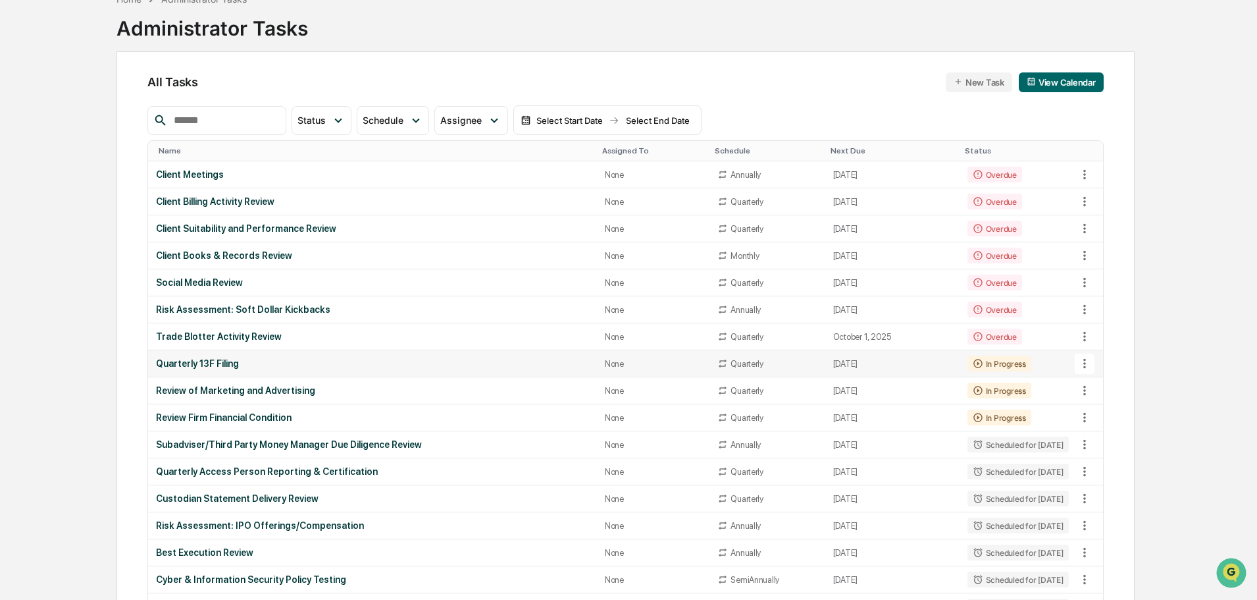
scroll to position [132, 0]
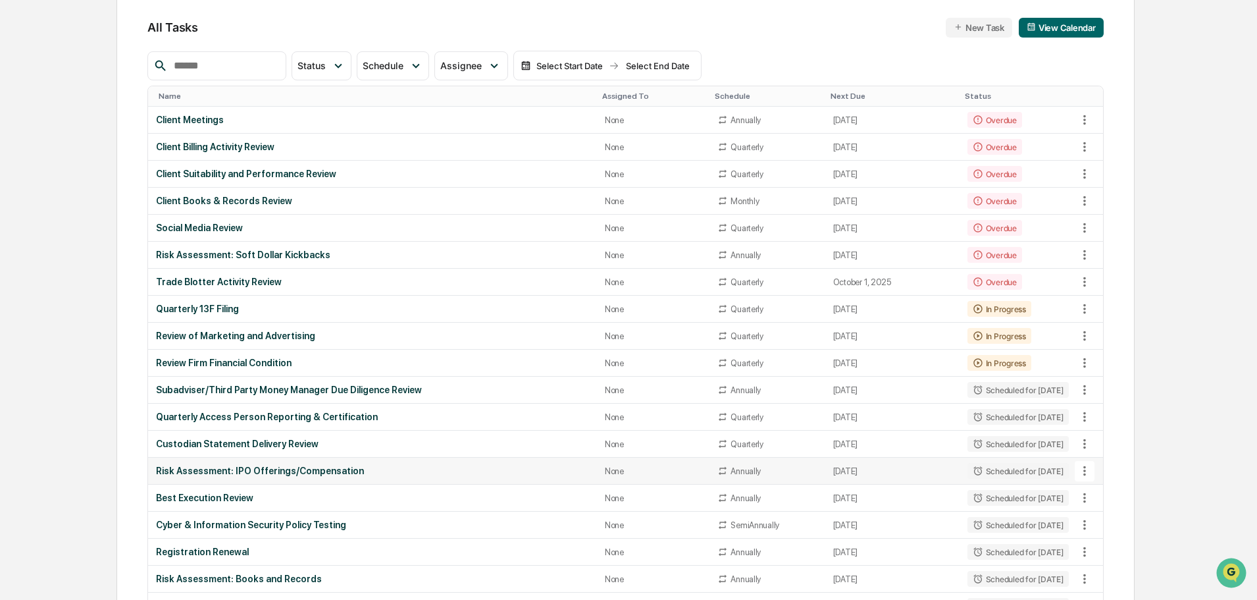
click at [1084, 475] on icon at bounding box center [1085, 471] width 3 height 10
click at [1119, 538] on li "Delete Task" at bounding box center [1134, 543] width 105 height 24
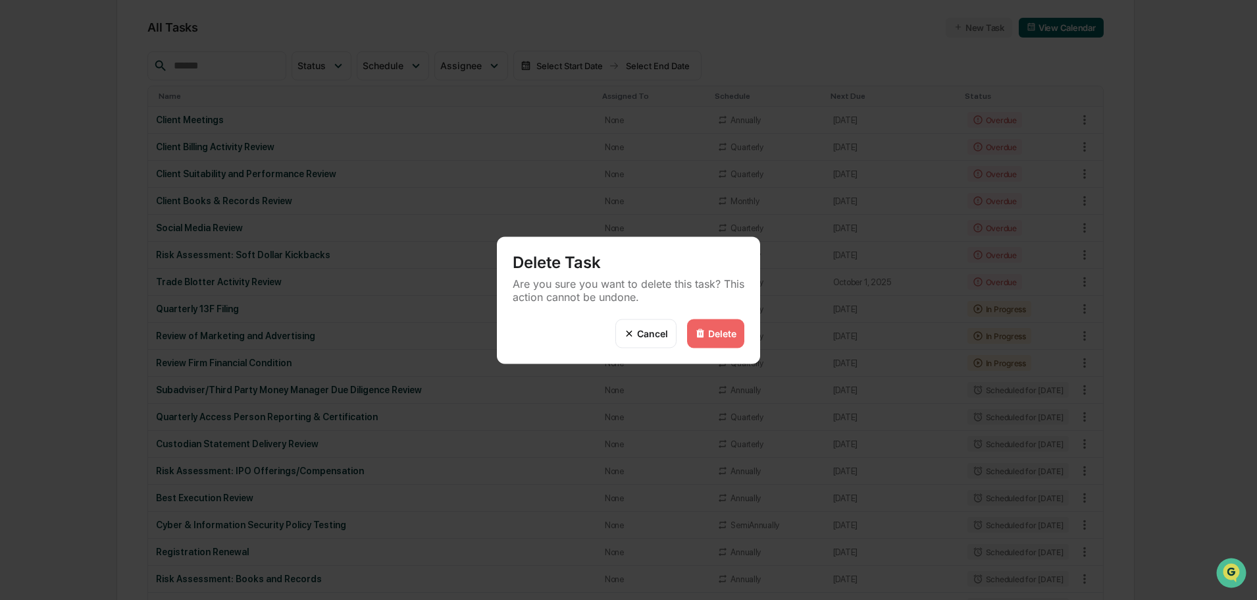
click at [710, 332] on div "Delete" at bounding box center [722, 333] width 28 height 11
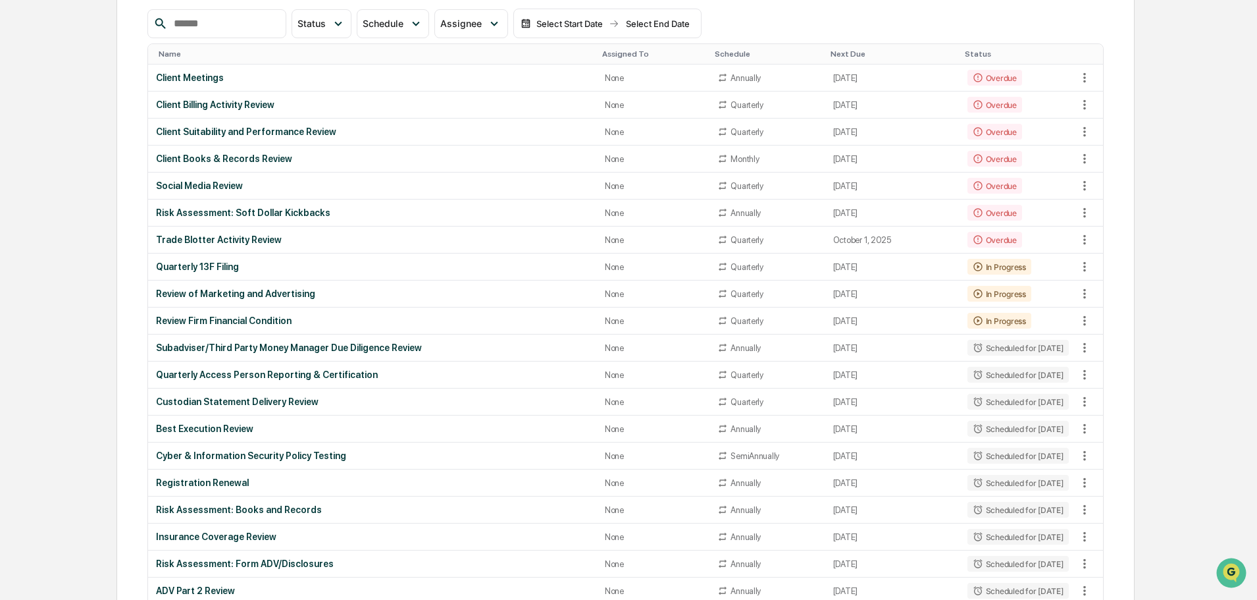
scroll to position [197, 0]
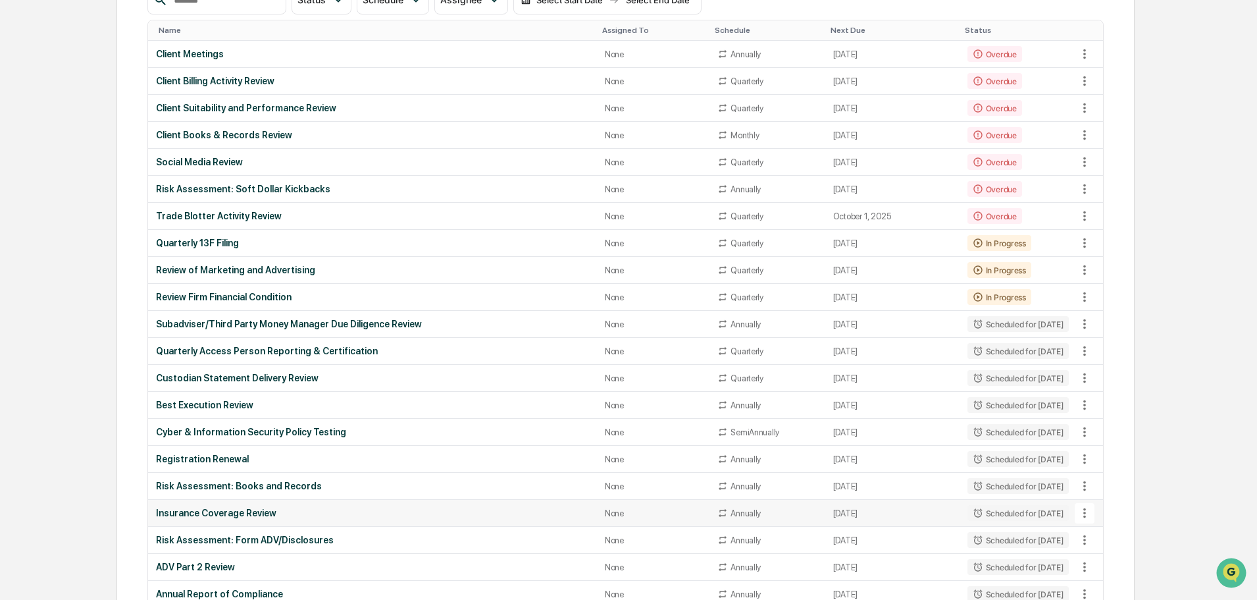
click at [251, 516] on div "Insurance Coverage Review" at bounding box center [372, 513] width 433 height 11
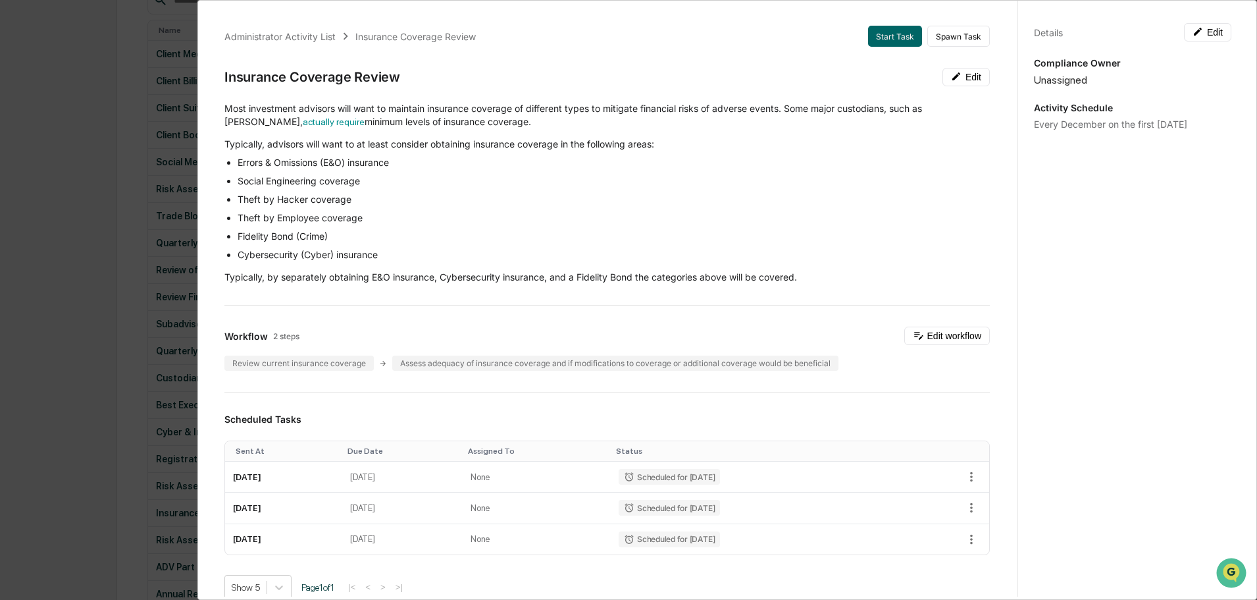
click at [122, 140] on div "Administrator Activity List Insurance Coverage Review Start Task Spawn Task Ins…" at bounding box center [628, 300] width 1257 height 600
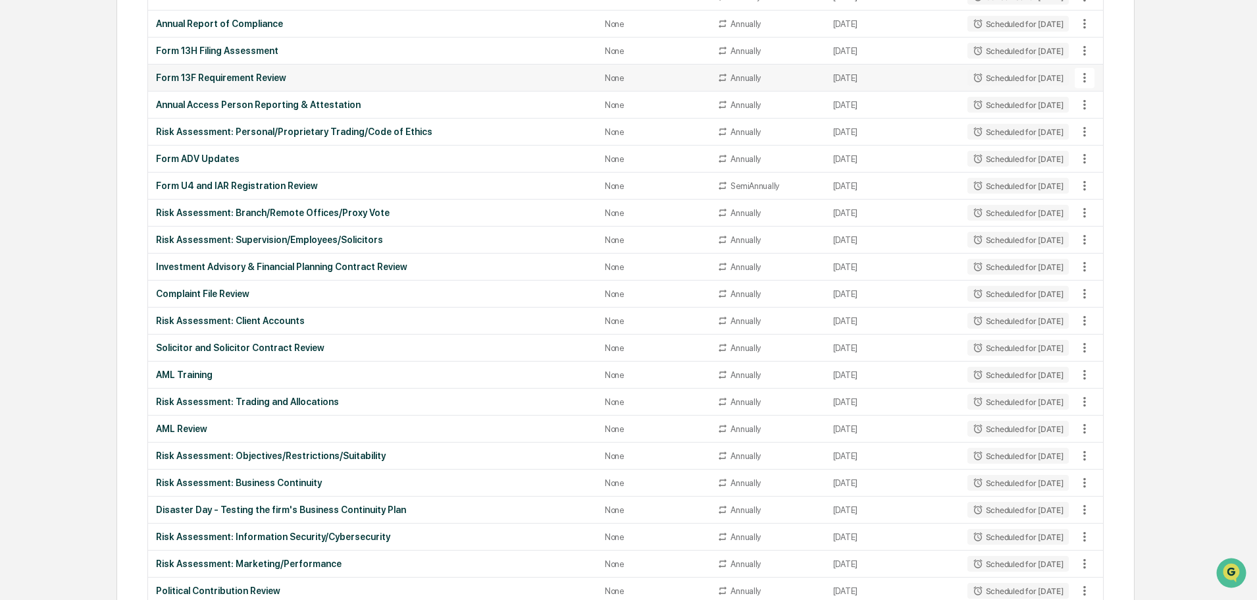
scroll to position [790, 0]
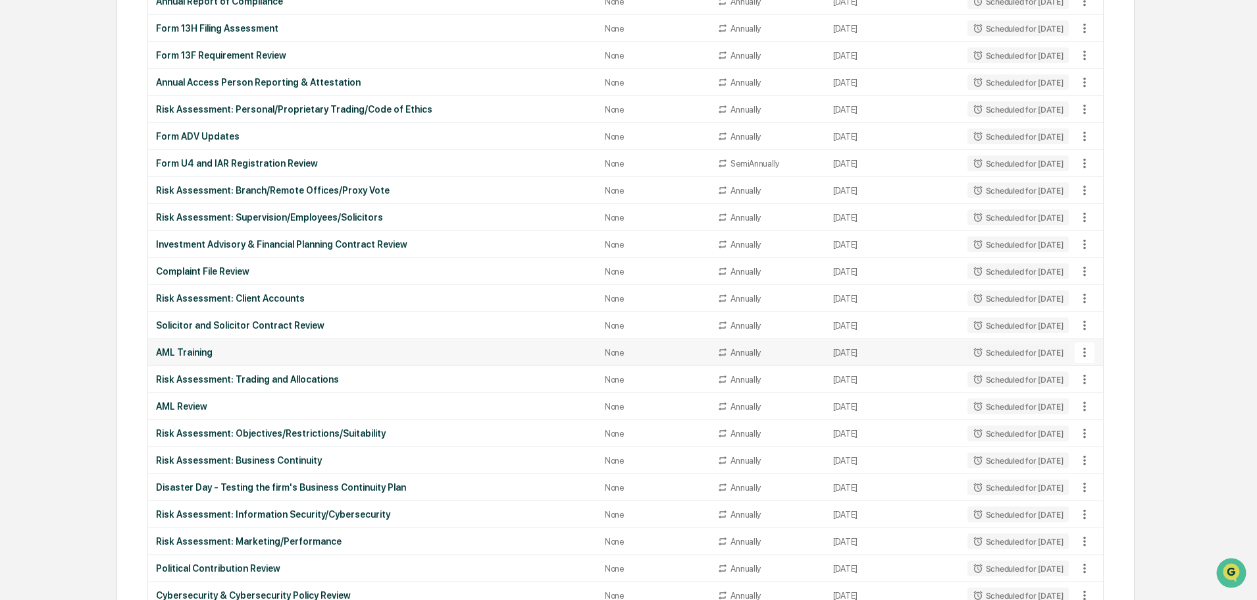
click at [1087, 355] on icon at bounding box center [1085, 352] width 14 height 14
click at [1109, 421] on li "Delete Task" at bounding box center [1134, 423] width 105 height 24
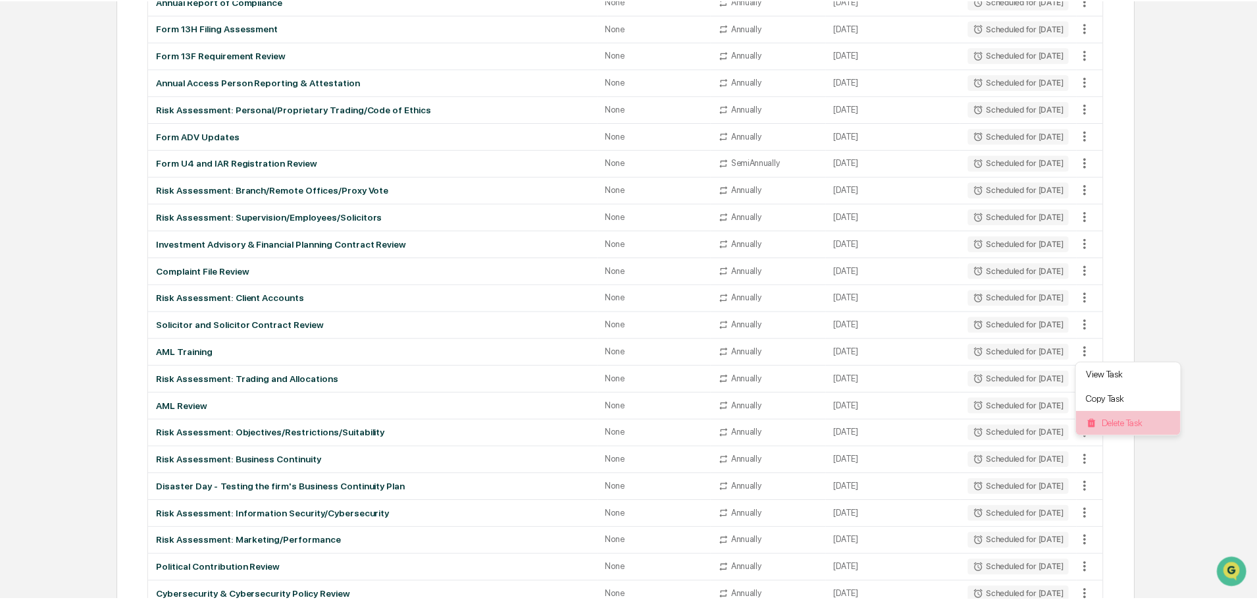
scroll to position [790, 0]
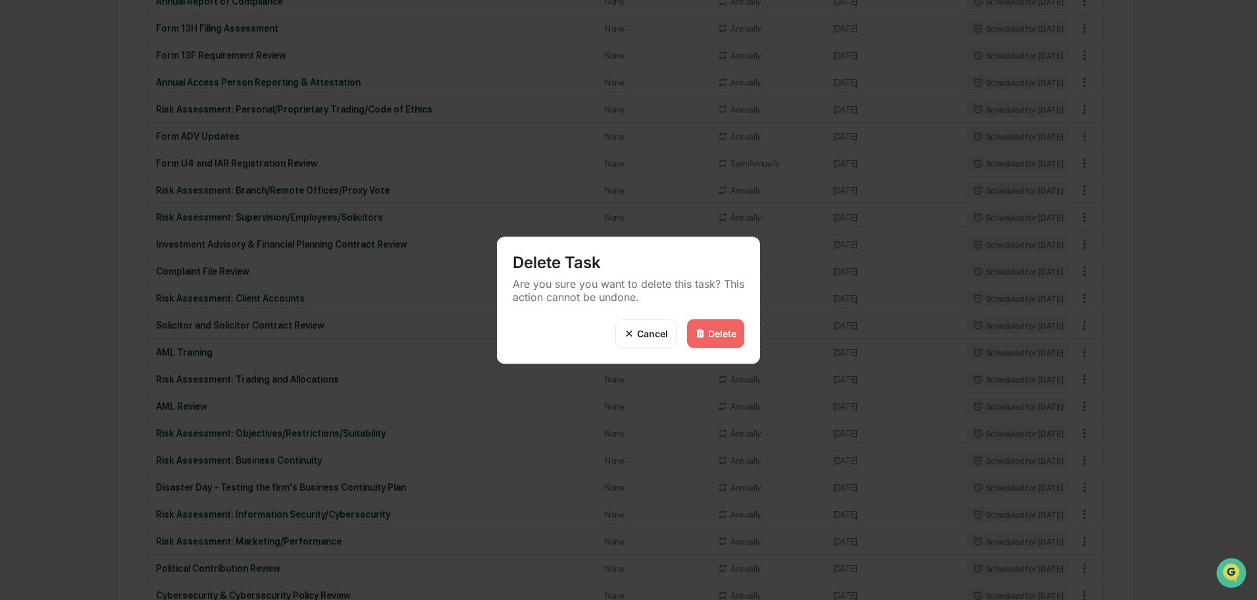
click at [706, 326] on div "Delete" at bounding box center [715, 333] width 57 height 29
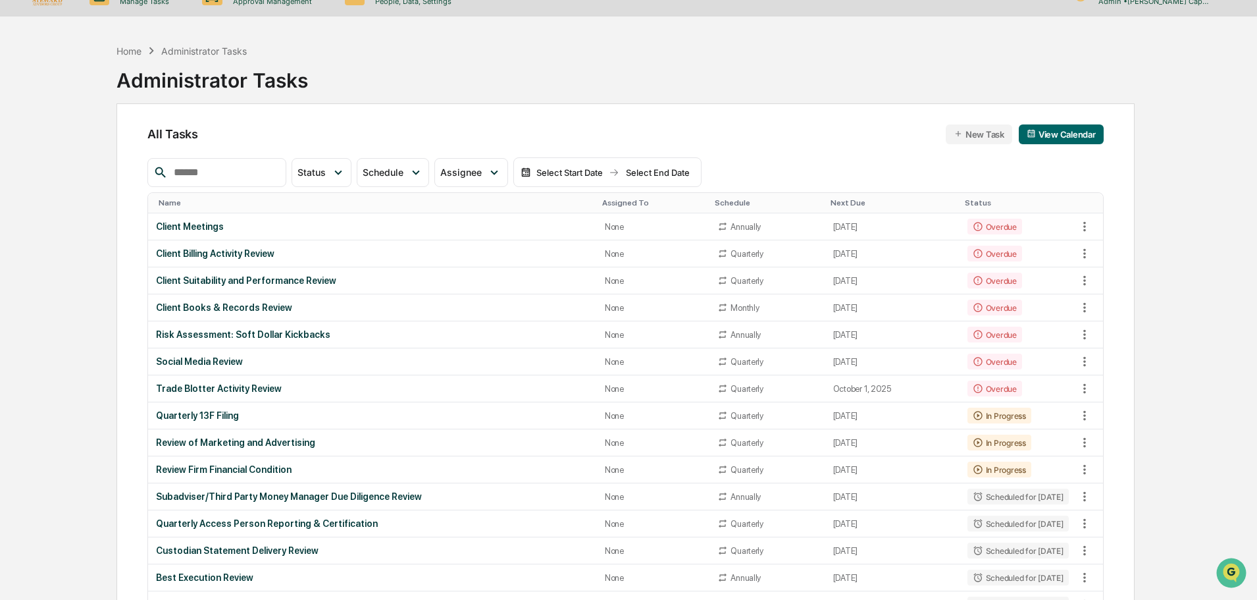
scroll to position [0, 0]
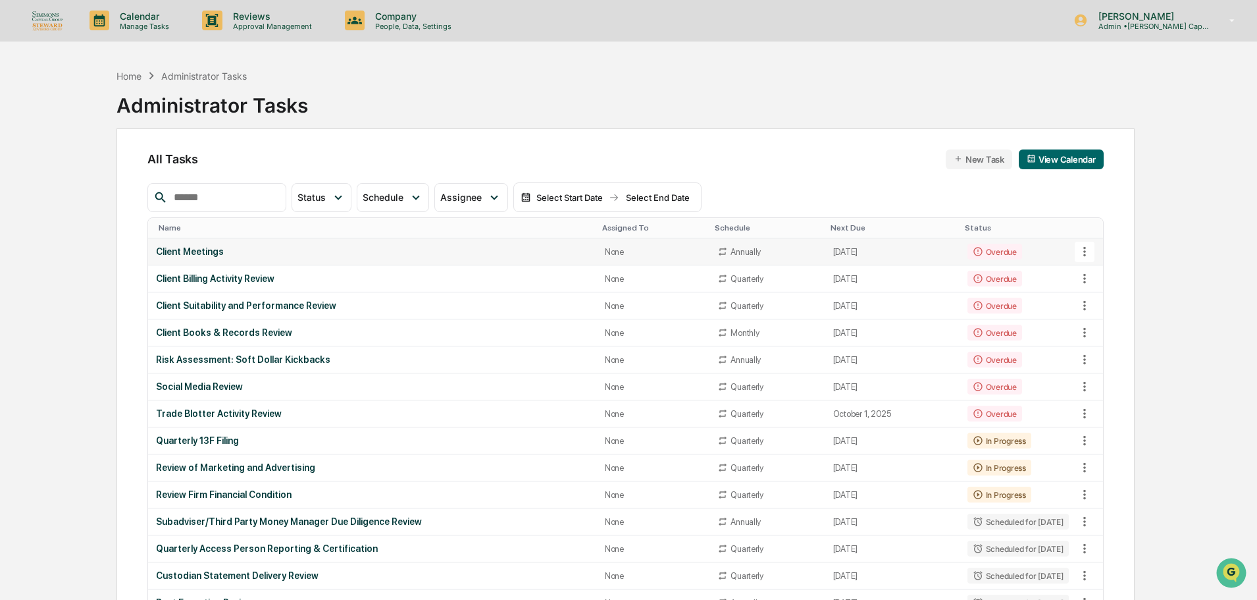
click at [363, 262] on td "Client Meetings" at bounding box center [372, 251] width 449 height 27
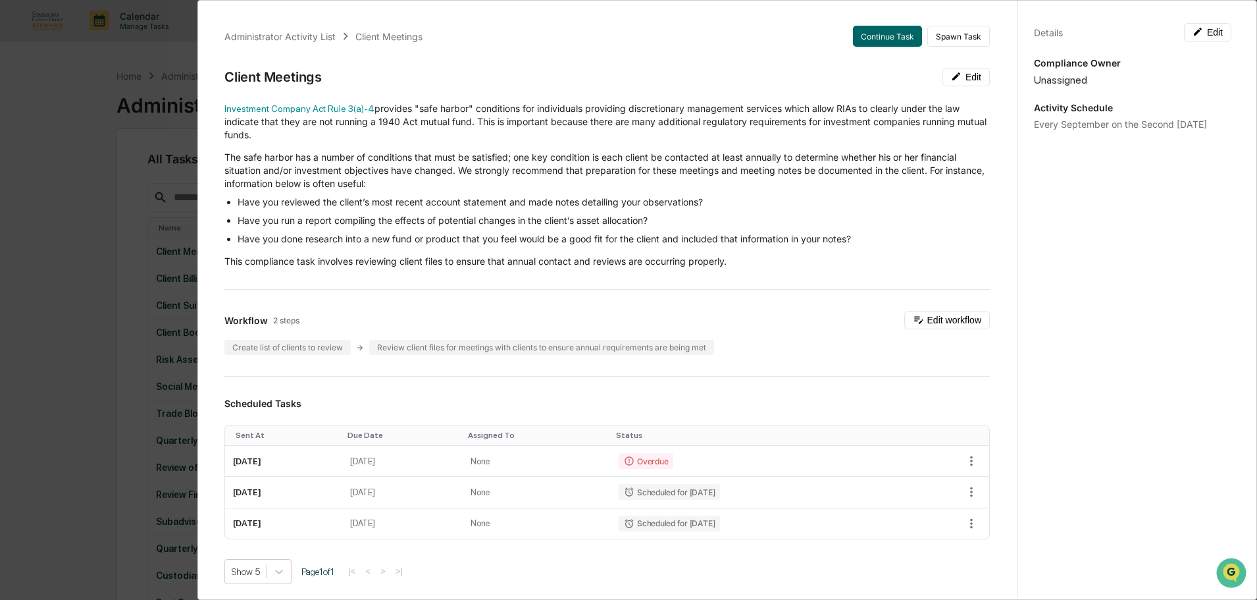
click at [78, 157] on div "Administrator Activity List Client Meetings Continue Task Spawn Task Client Mee…" at bounding box center [628, 300] width 1257 height 600
